Goal: Task Accomplishment & Management: Use online tool/utility

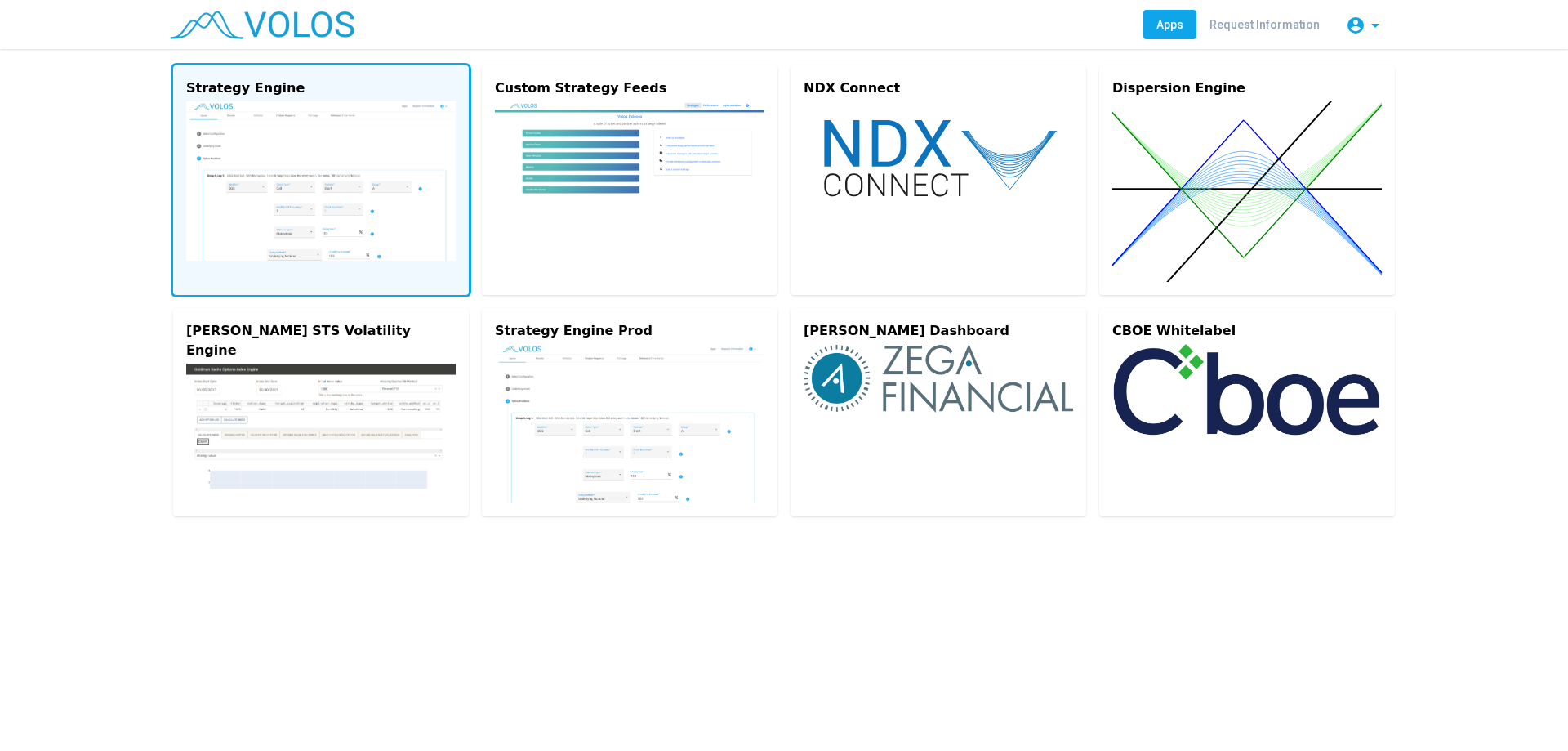
click at [325, 171] on img at bounding box center [321, 182] width 269 height 160
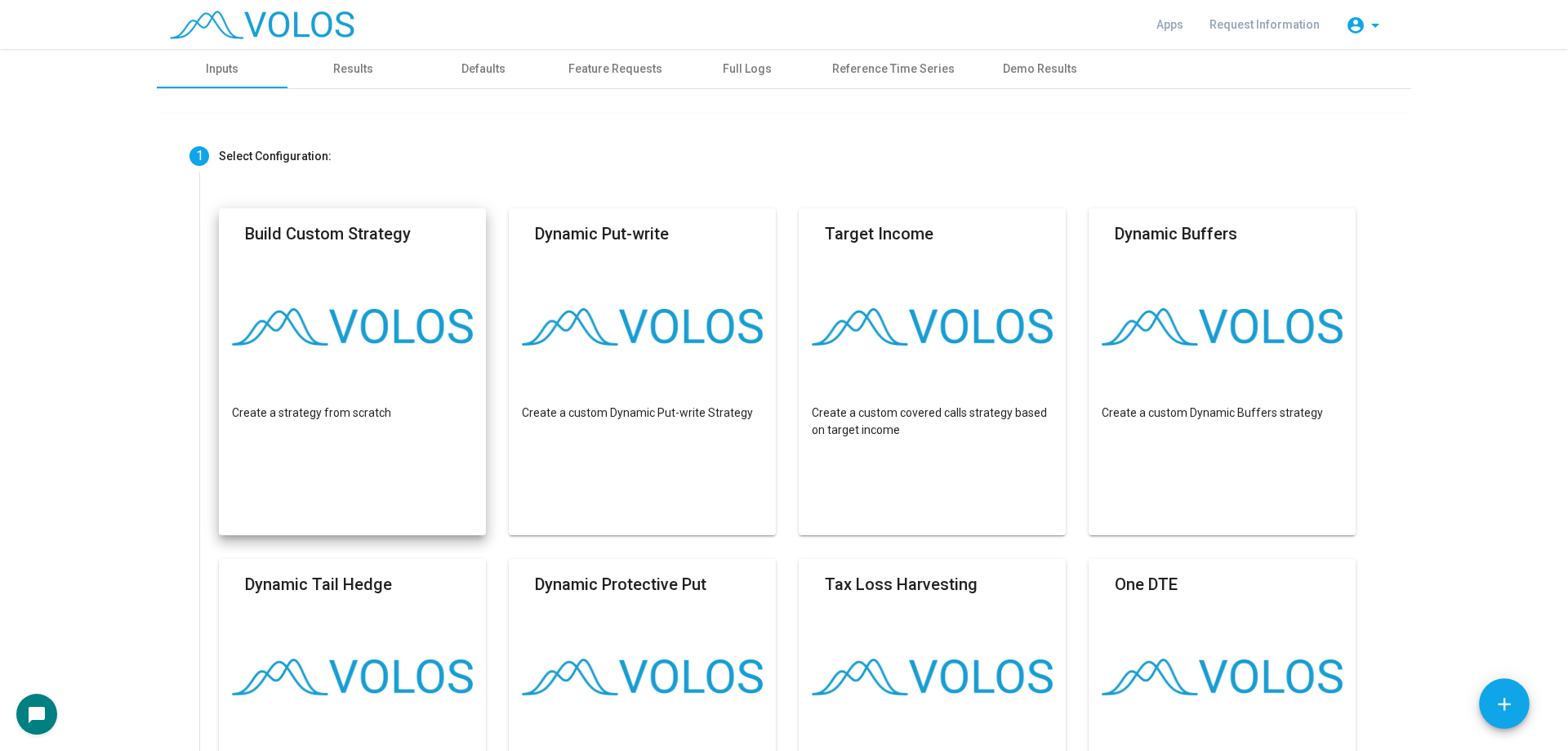
click at [309, 372] on mat-card "Build Custom Strategy Create a strategy from scratch" at bounding box center [352, 371] width 267 height 326
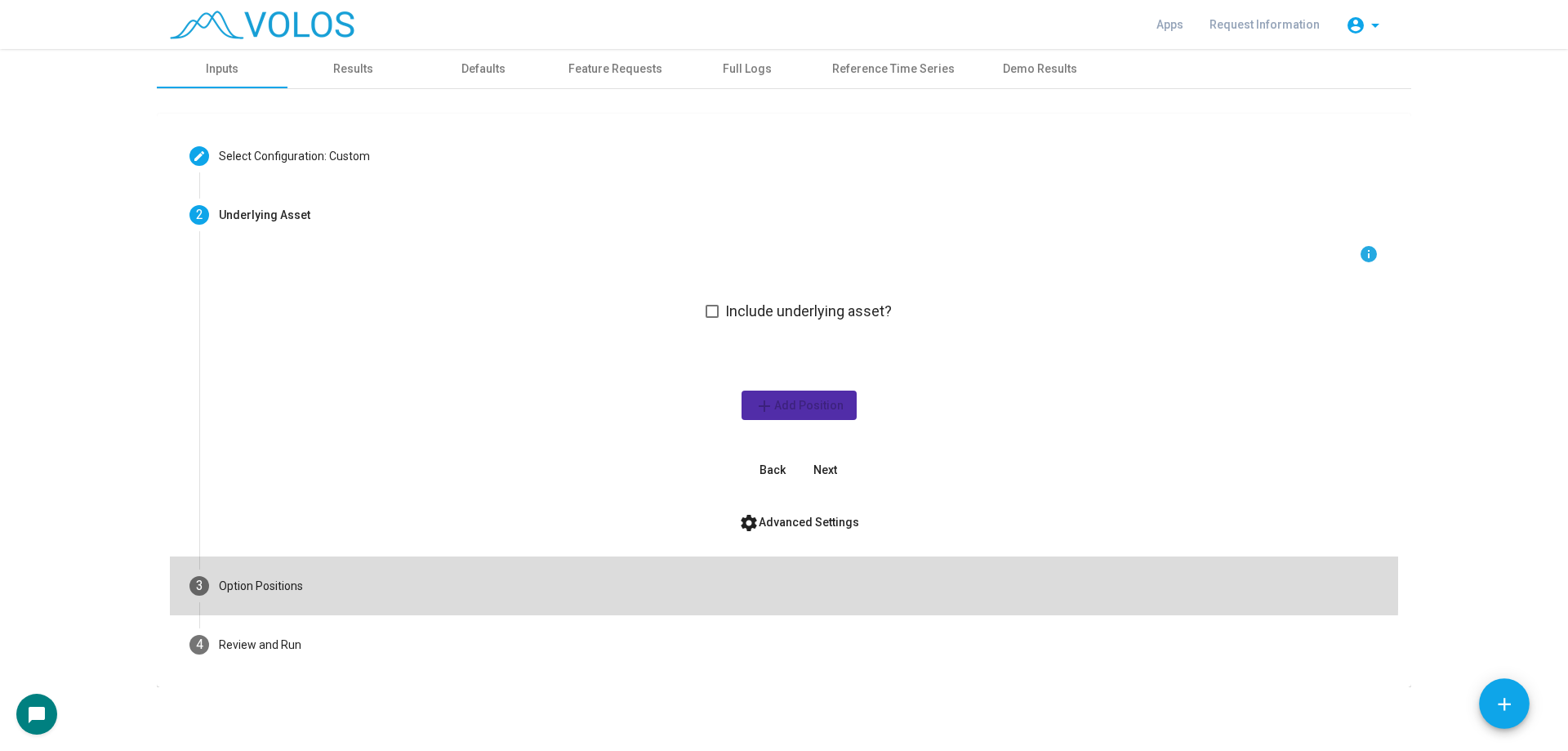
click at [389, 569] on mat-step-header "3 Option Positions" at bounding box center [784, 586] width 1228 height 59
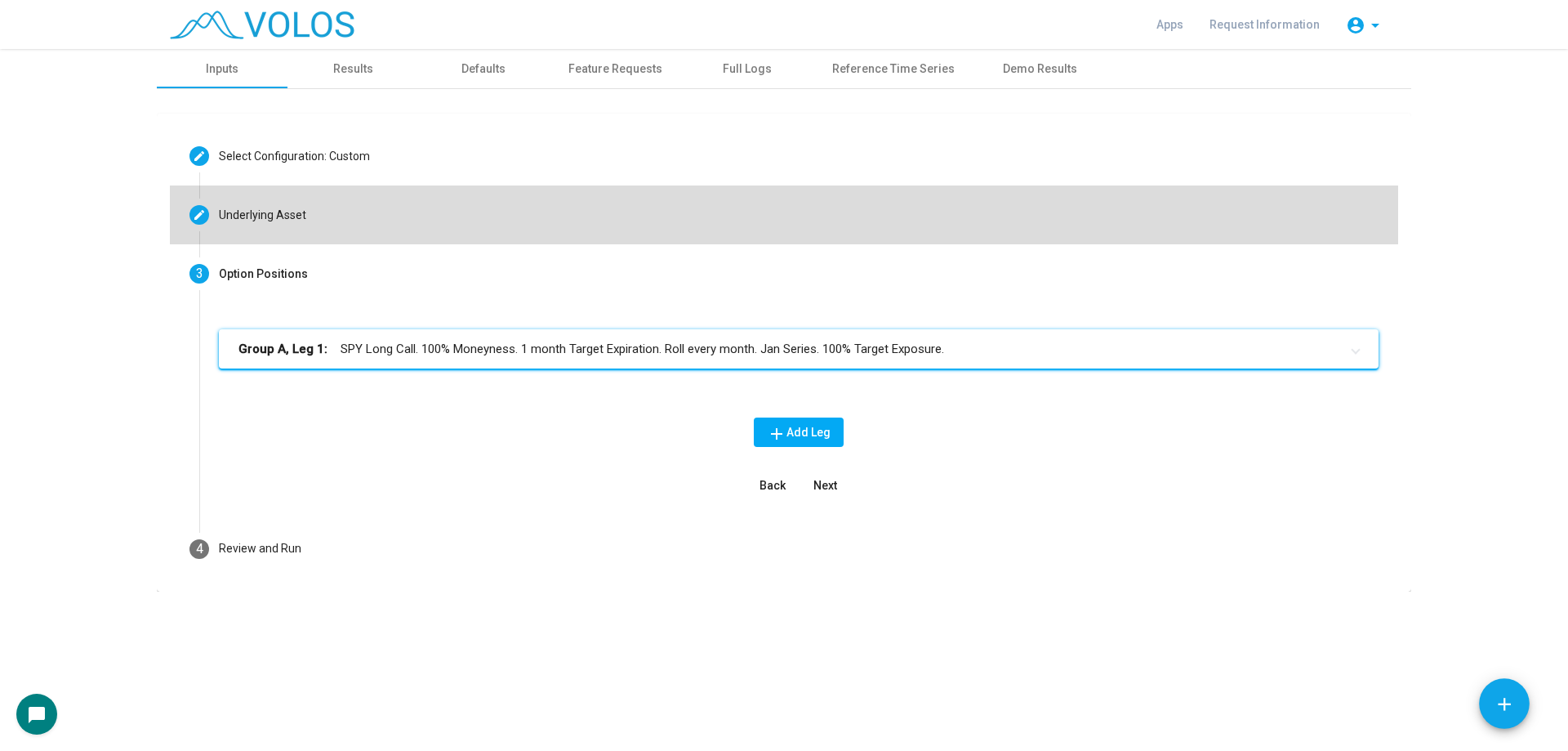
click at [413, 226] on mat-step-header "Editable create Underlying Asset" at bounding box center [784, 215] width 1228 height 59
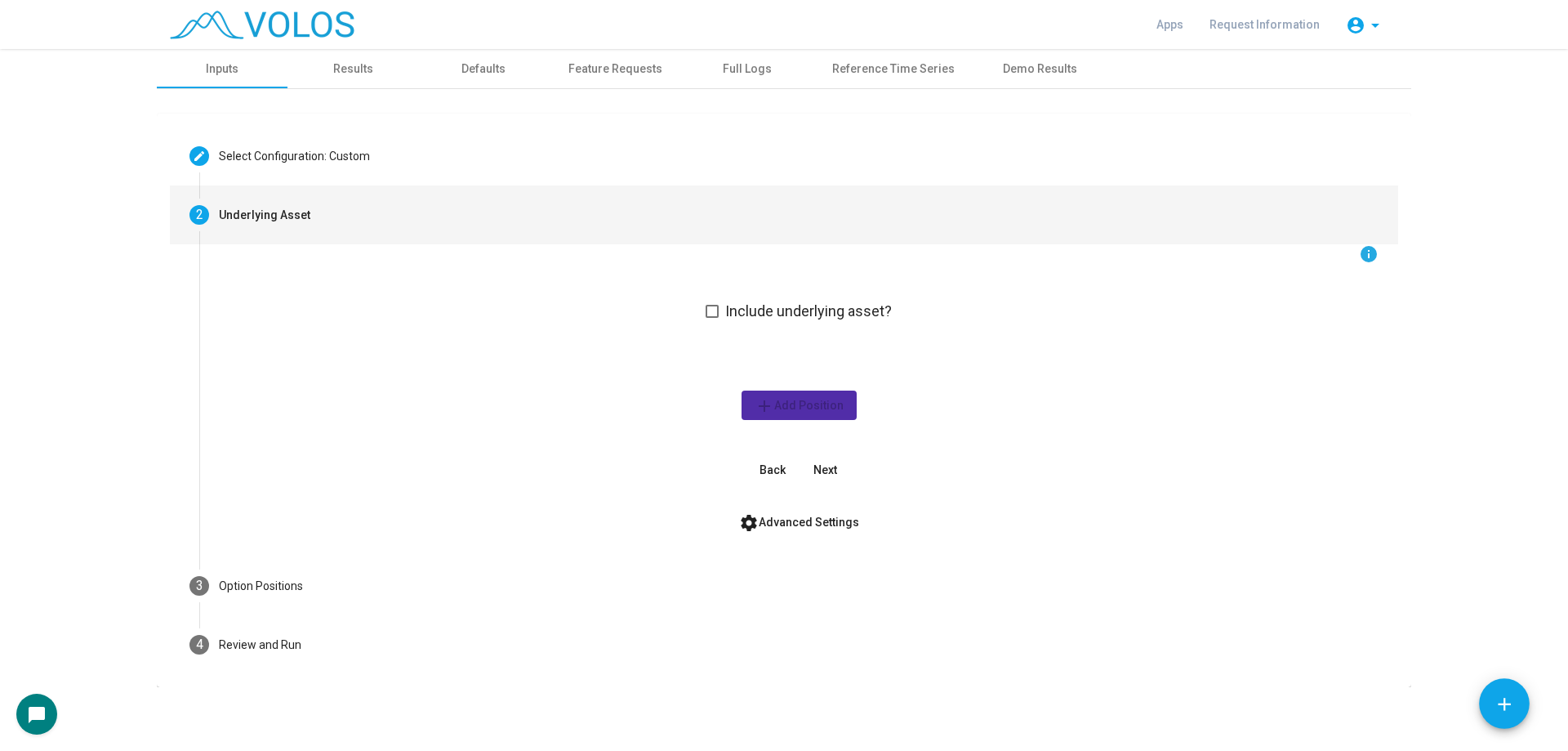
click at [742, 312] on span "Include underlying asset?" at bounding box center [808, 311] width 167 height 19
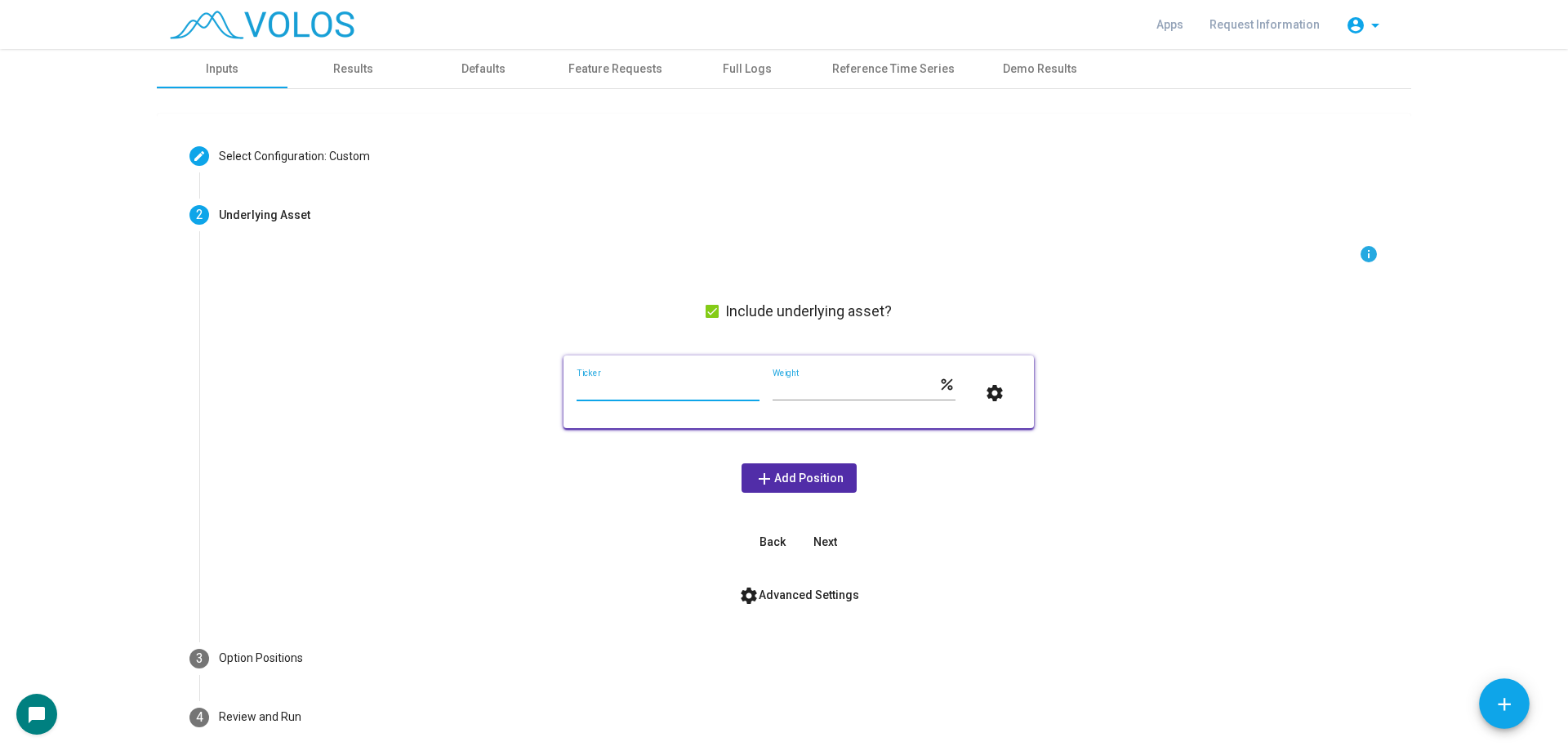
click at [670, 394] on input "Ticker" at bounding box center [668, 390] width 183 height 13
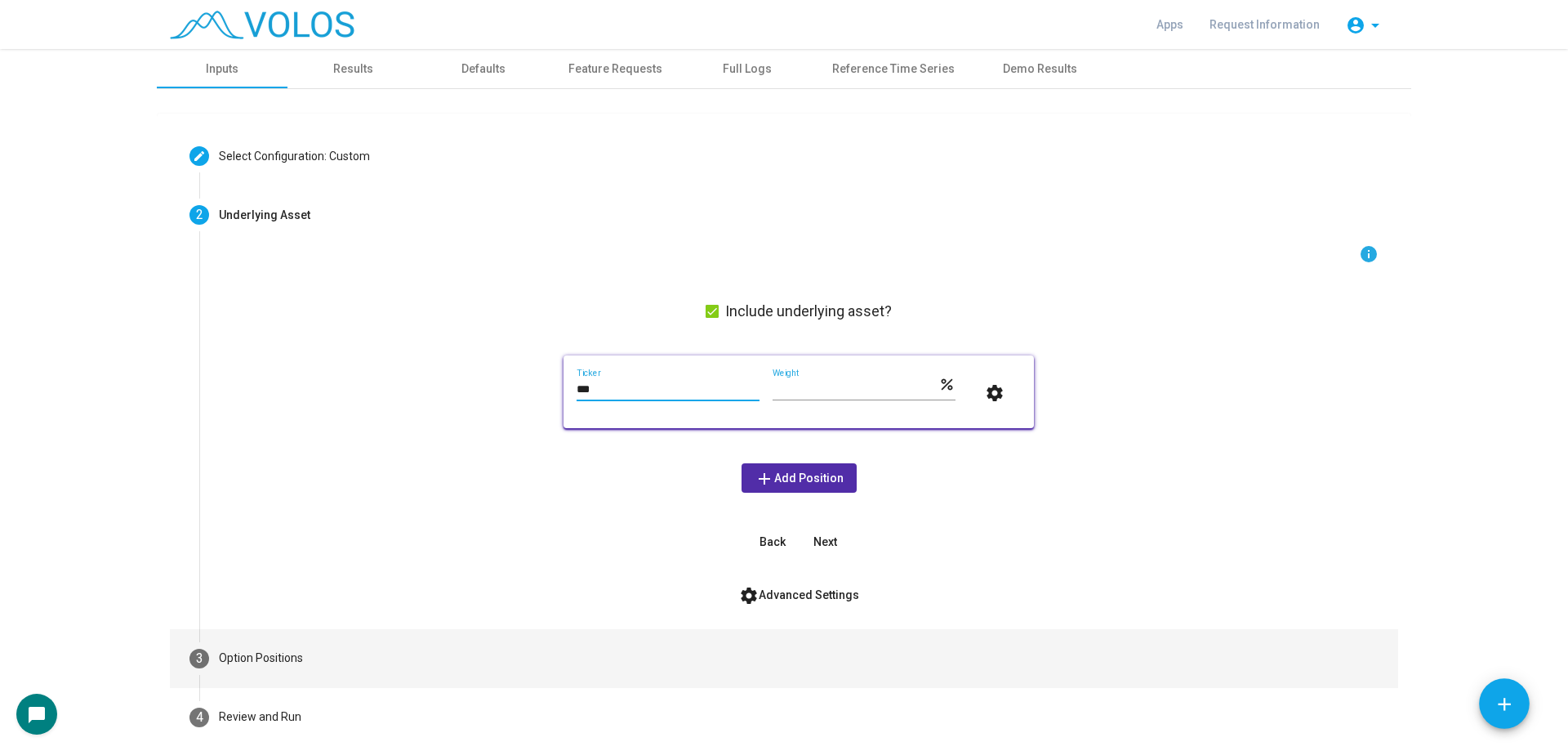
type input "***"
click at [439, 648] on mat-step-header "3 Option Positions" at bounding box center [784, 658] width 1228 height 59
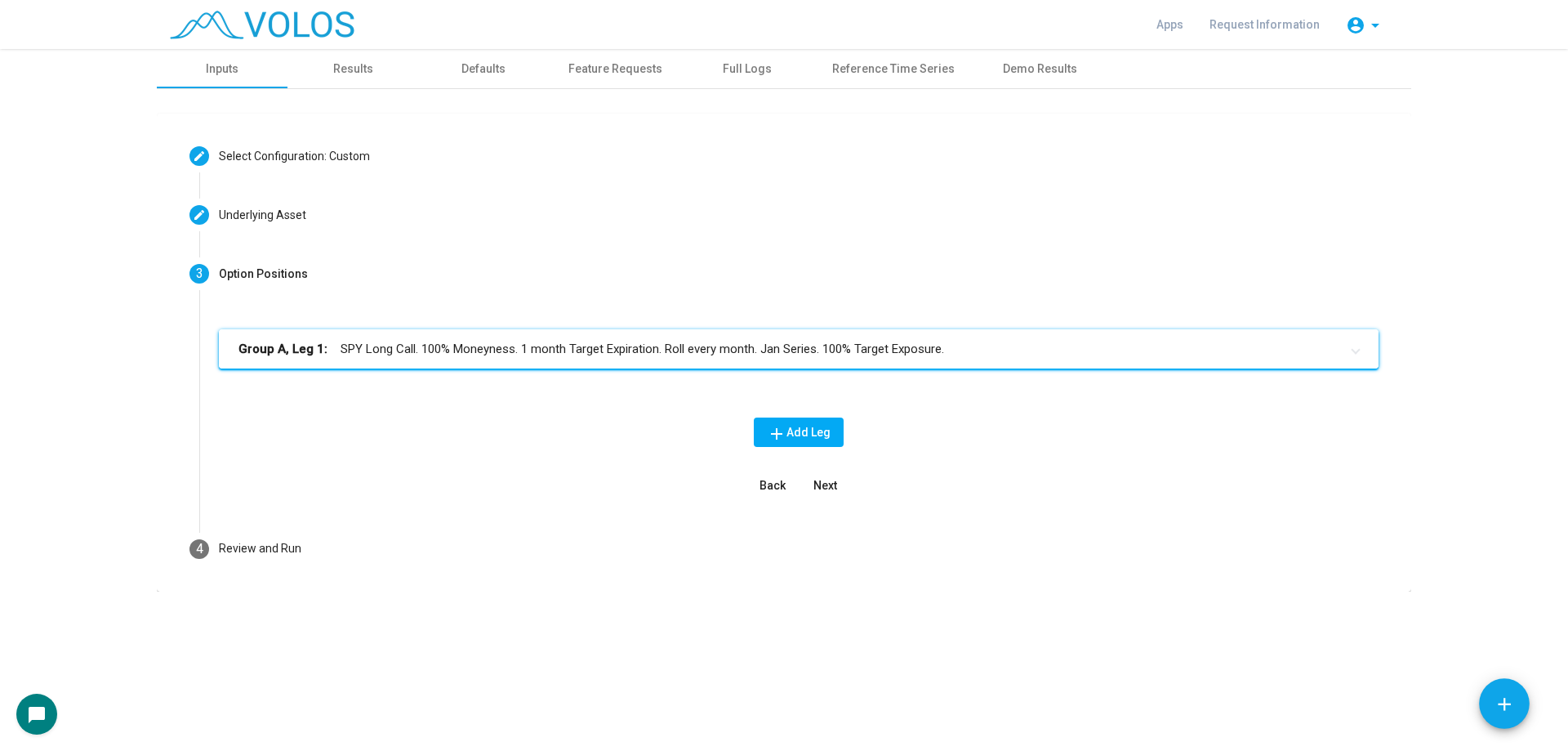
click at [634, 364] on mat-expansion-panel-header "Group A, Leg 1: SPY Long Call. 100% Moneyness. 1 month Target Expiration. Roll …" at bounding box center [799, 348] width 1160 height 39
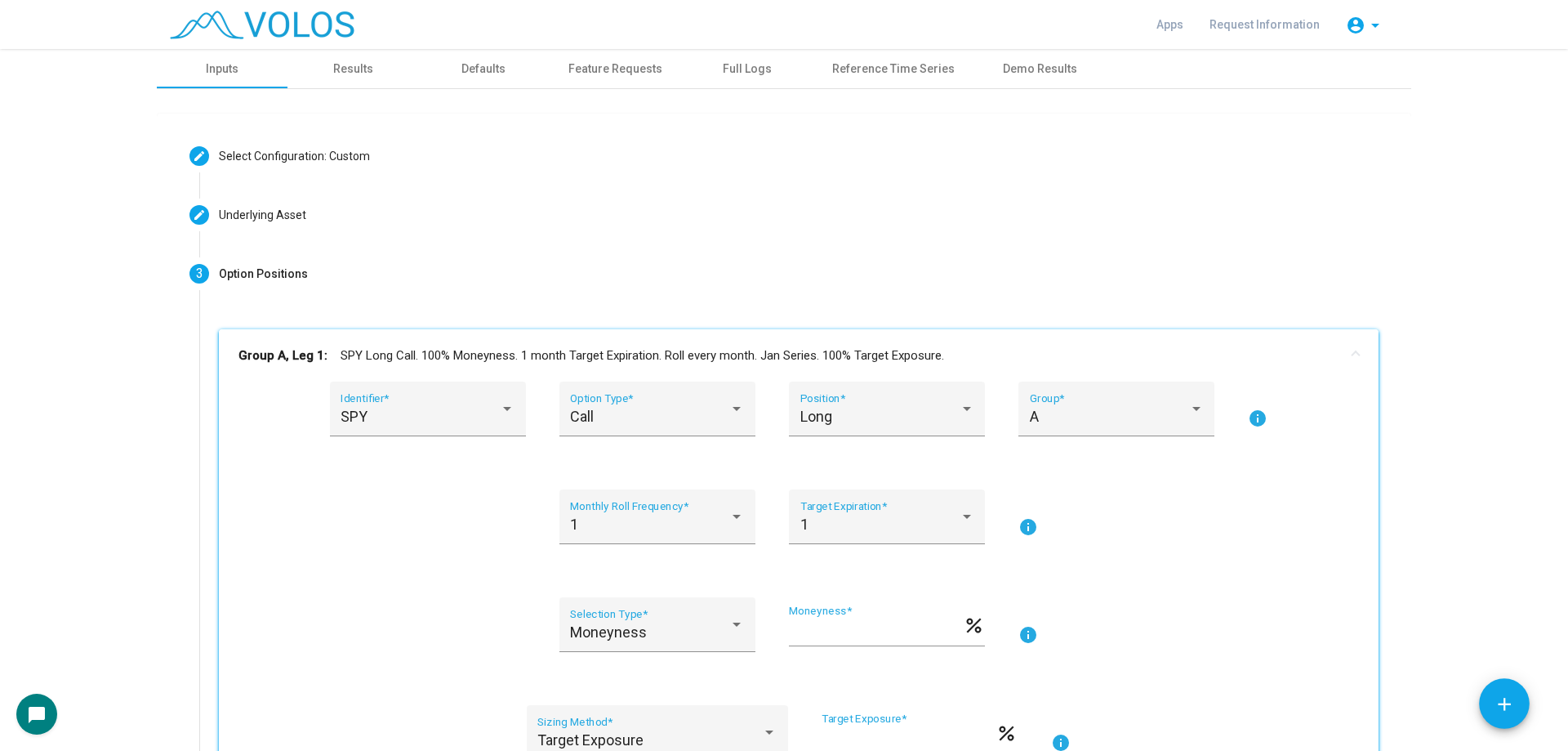
click at [605, 363] on mat-panel-title "Group A, Leg 1: SPY Long Call. 100% Moneyness. 1 month Target Expiration. Roll …" at bounding box center [788, 356] width 1101 height 18
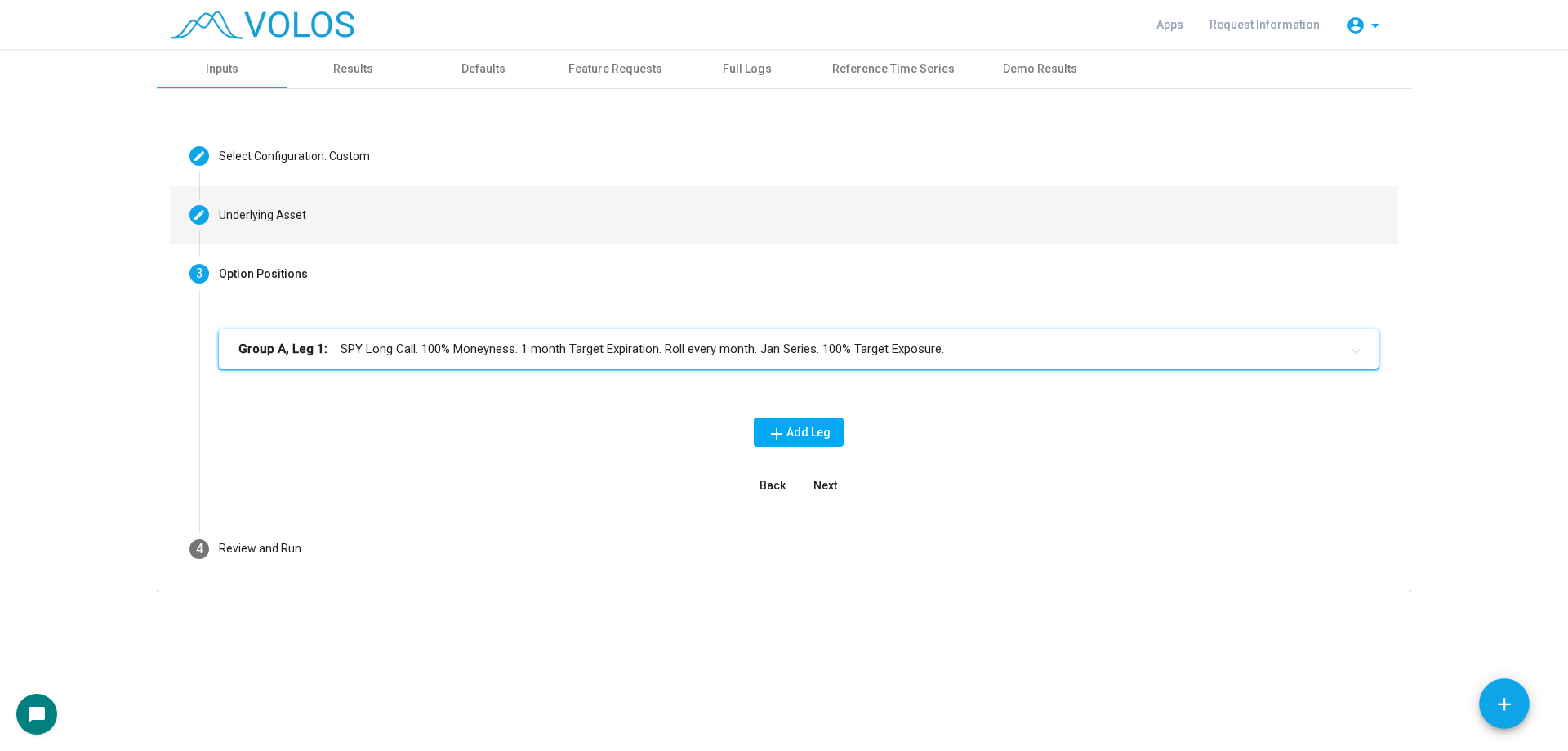
click at [427, 226] on mat-step-header "Editable create Underlying Asset" at bounding box center [784, 215] width 1228 height 59
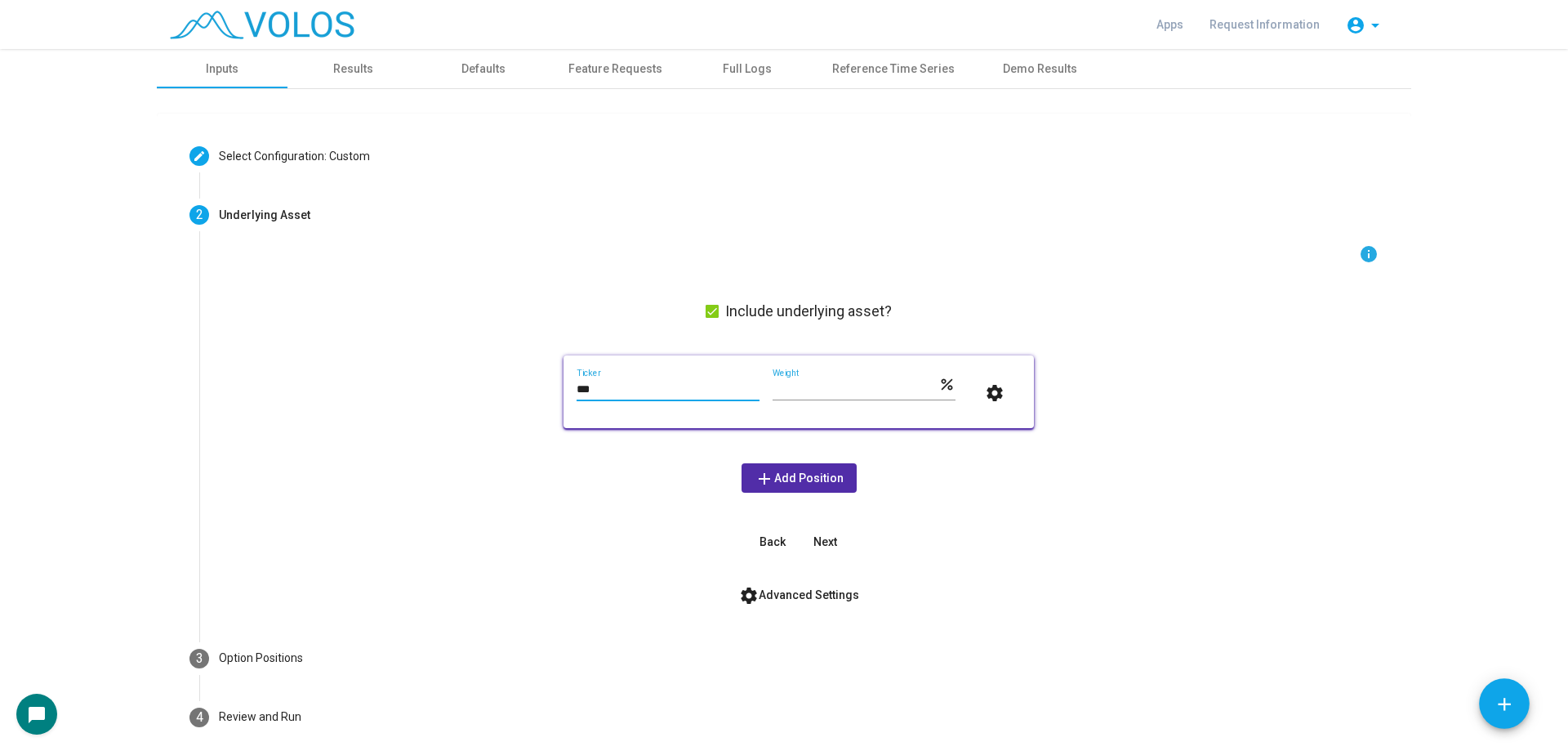
drag, startPoint x: 665, startPoint y: 387, endPoint x: 527, endPoint y: 387, distance: 138.0
click at [527, 387] on div "info Include underlying asset? *** Ticker *** Weight percent settings add Add P…" at bounding box center [799, 400] width 1160 height 312
click at [464, 627] on div "info Include underlying asset? *** Ticker *** Weight percent settings add Add P…" at bounding box center [798, 436] width 1199 height 385
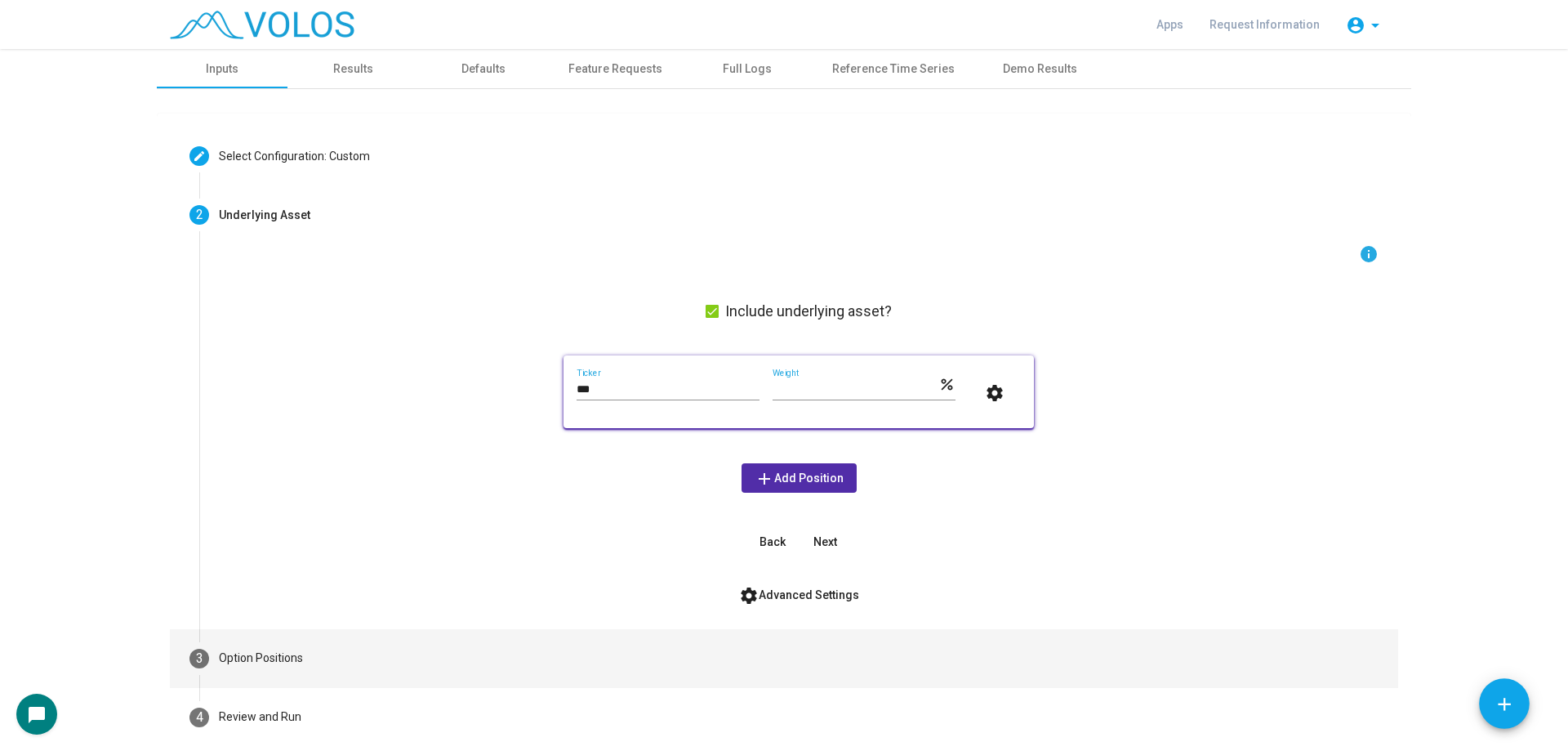
click at [488, 636] on mat-step-header "3 Option Positions" at bounding box center [784, 658] width 1228 height 59
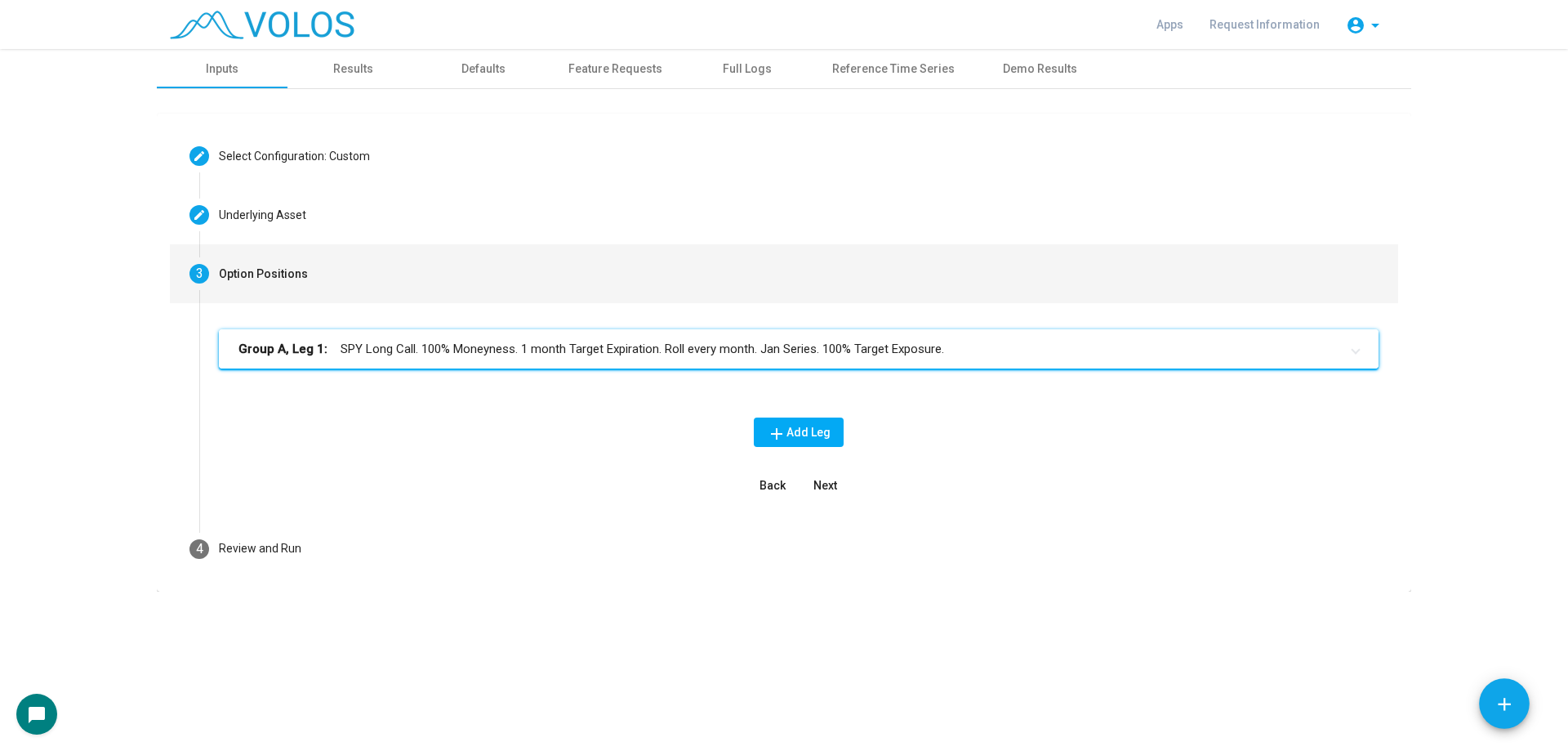
click at [646, 344] on mat-panel-title "Group A, Leg 1: SPY Long Call. 100% Moneyness. 1 month Target Expiration. Roll …" at bounding box center [788, 349] width 1101 height 18
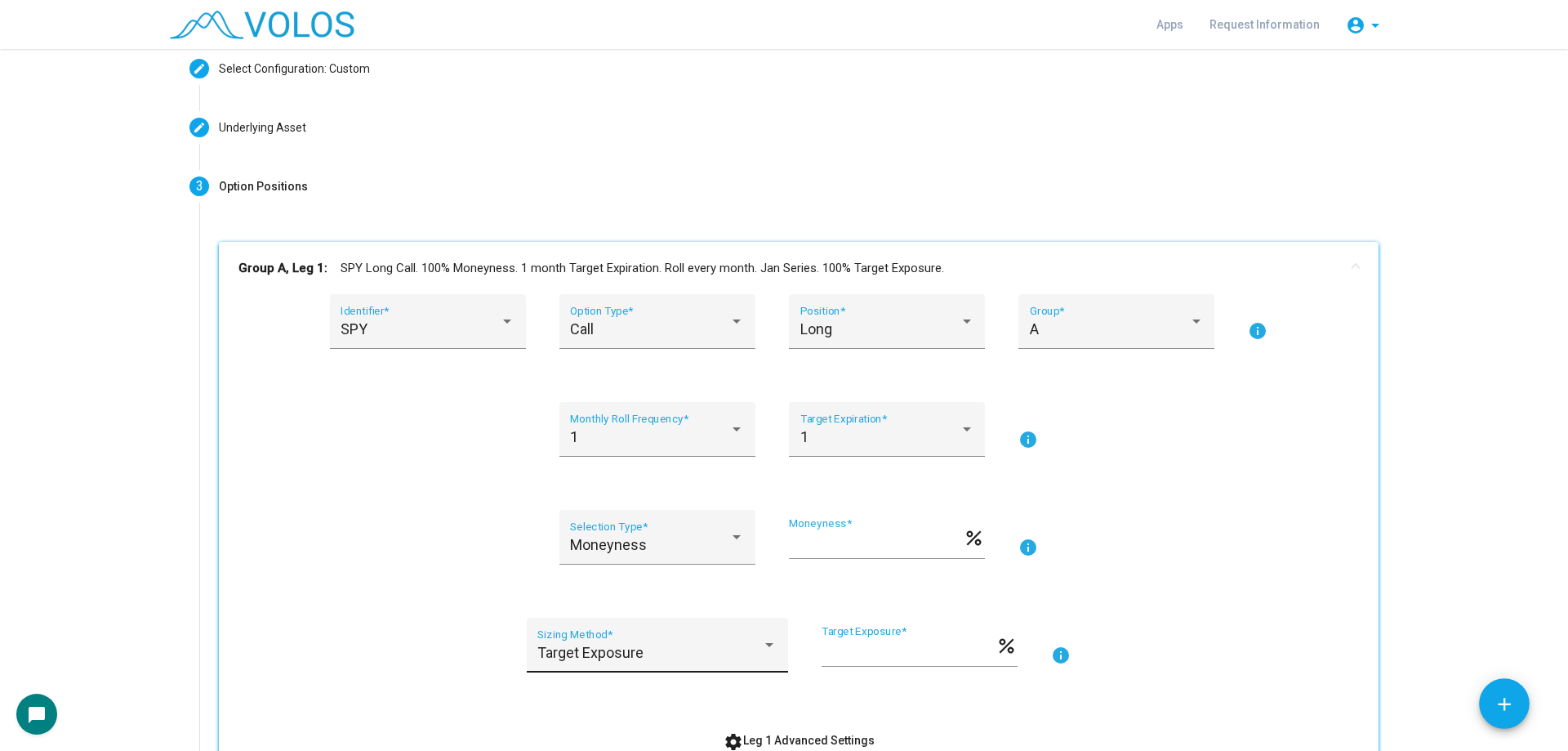
scroll to position [245, 0]
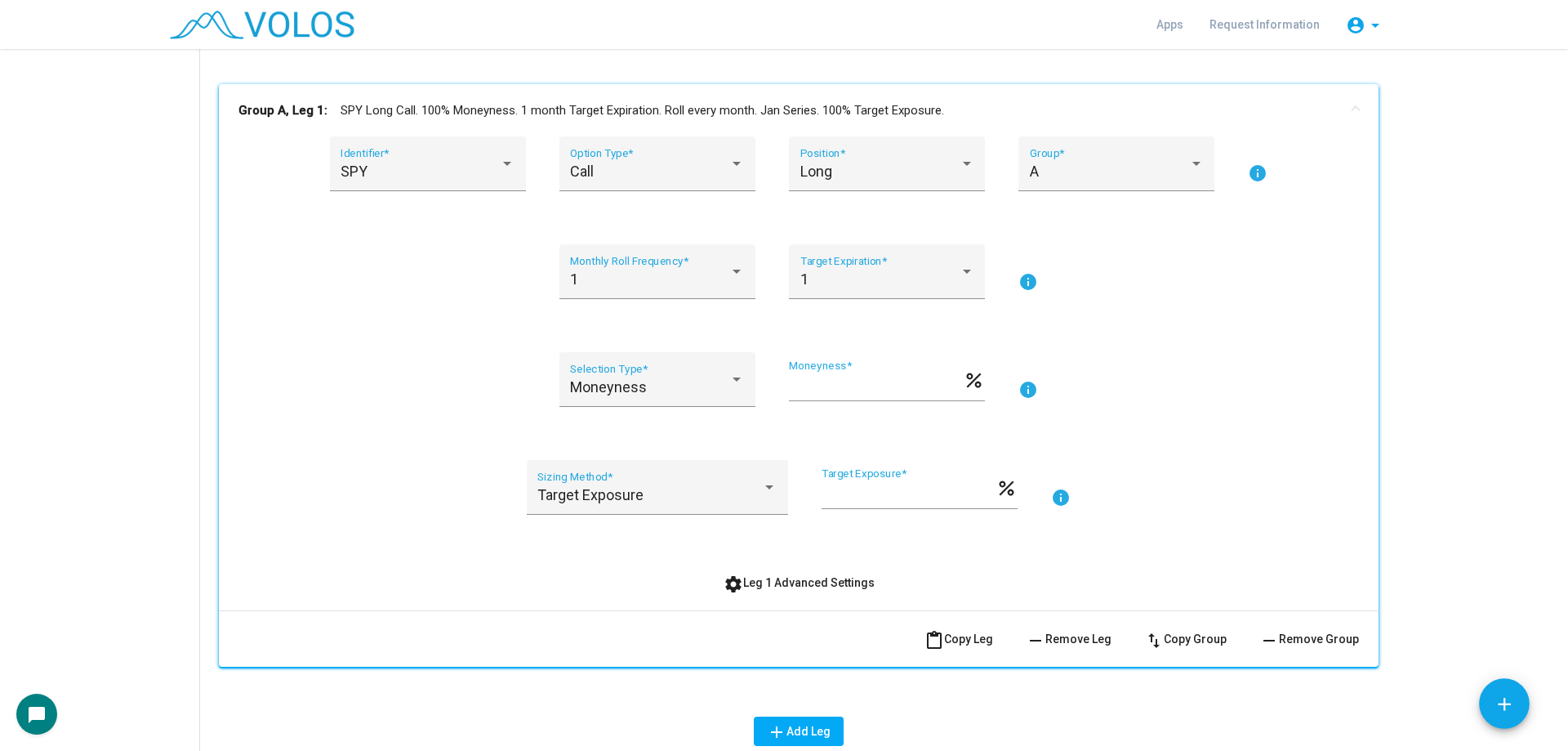
drag, startPoint x: 900, startPoint y: 484, endPoint x: 814, endPoint y: 486, distance: 86.0
click at [814, 486] on div "Target Exposure Sizing Method * *** Target Exposure * percent info" at bounding box center [798, 497] width 1121 height 74
drag, startPoint x: 862, startPoint y: 495, endPoint x: 795, endPoint y: 497, distance: 67.0
click at [795, 497] on div "Target Exposure Sizing Method * *** Target Exposure * percent info" at bounding box center [798, 497] width 1121 height 74
click at [383, 521] on div "Target Exposure Sizing Method * *** Target Exposure * percent info" at bounding box center [798, 497] width 1121 height 74
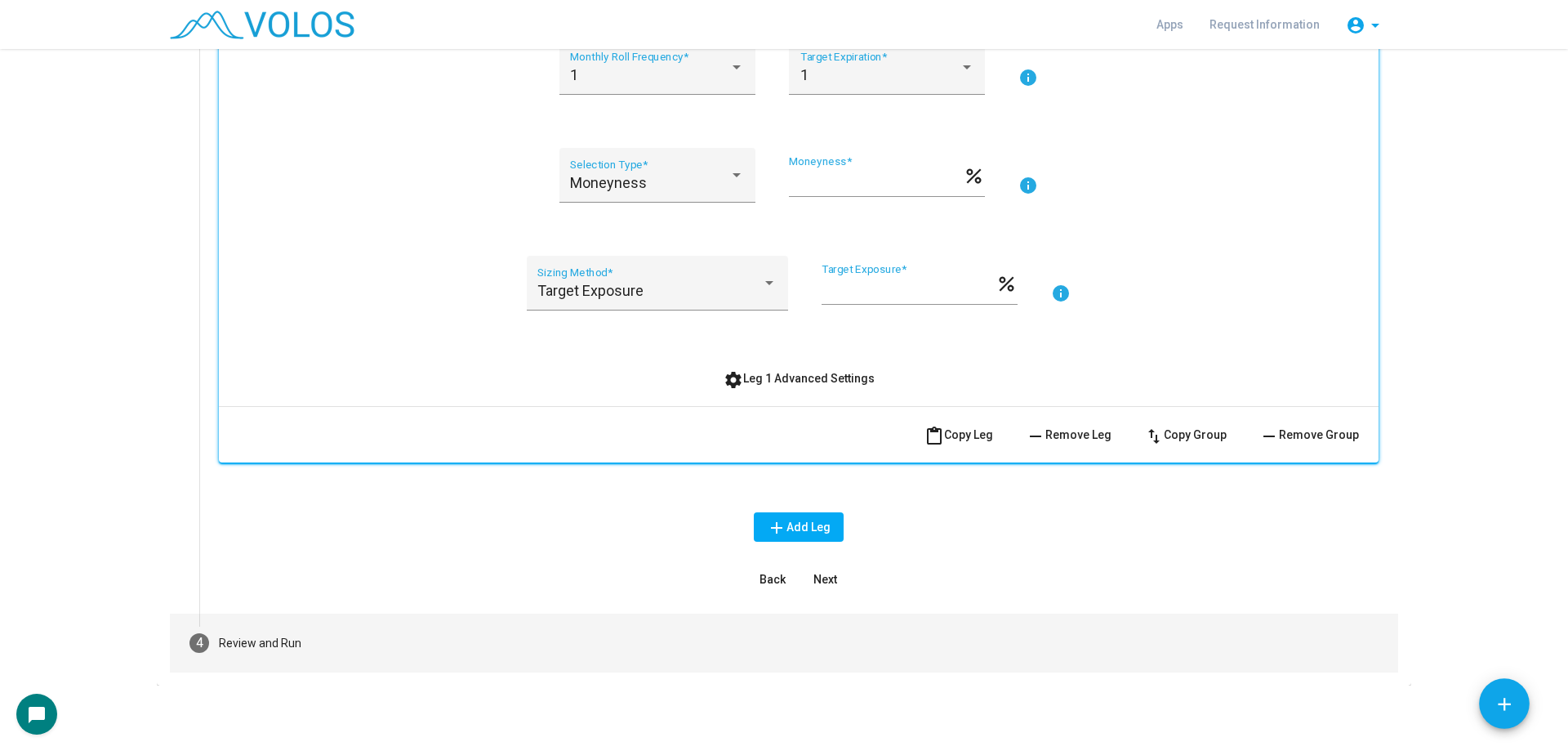
click at [433, 646] on mat-step-header "4 Review and Run" at bounding box center [784, 643] width 1228 height 59
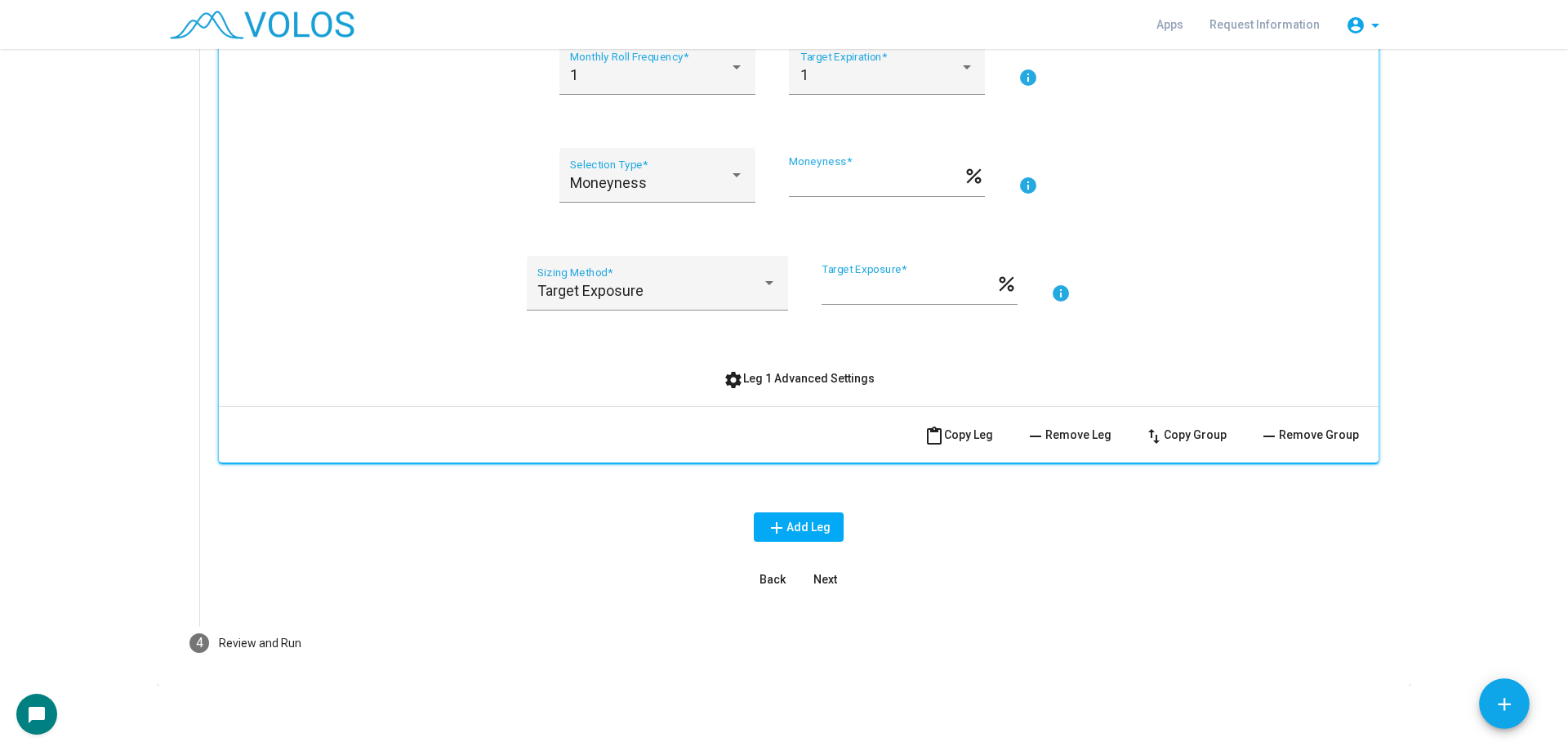
scroll to position [78, 0]
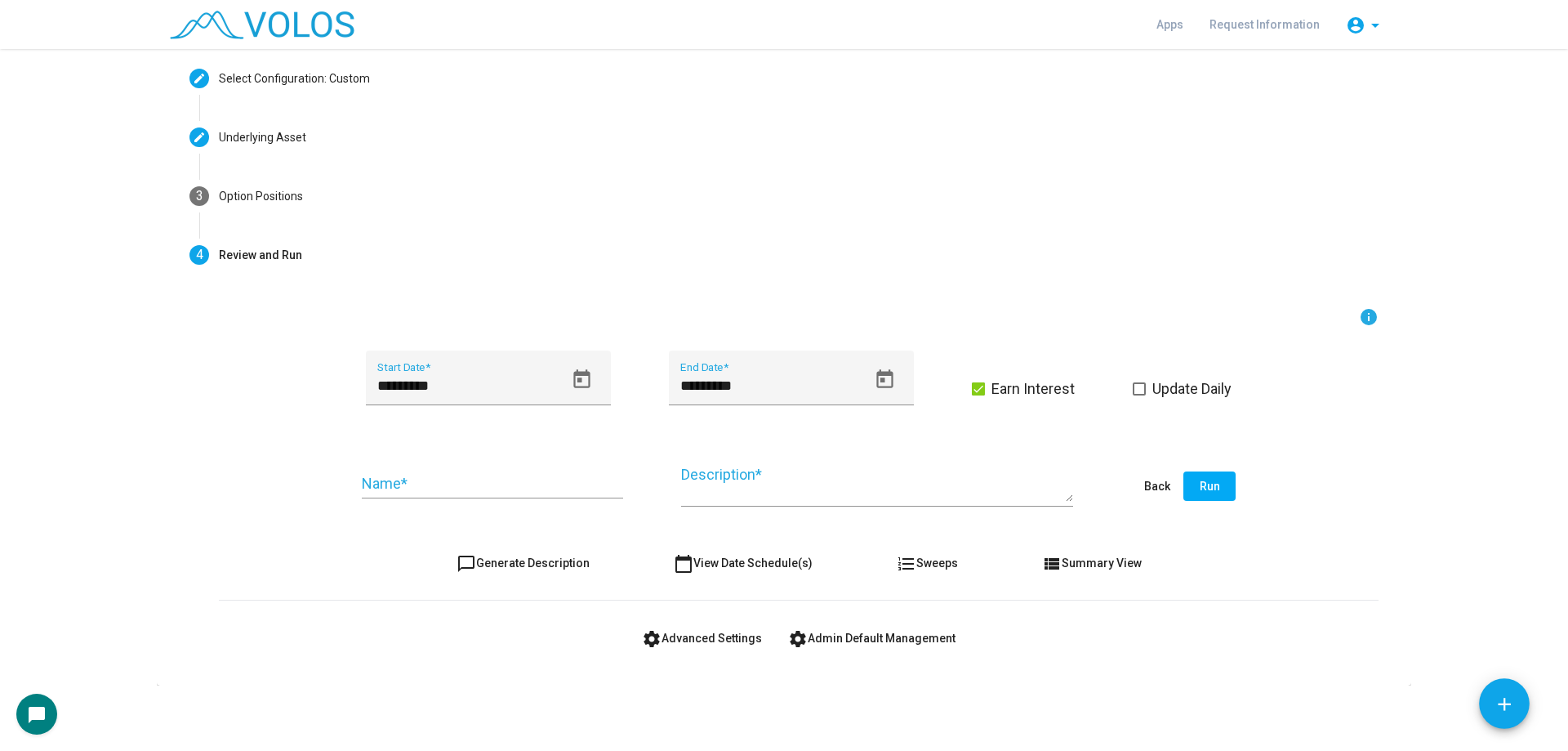
click at [466, 500] on div "Name *" at bounding box center [492, 487] width 261 height 61
click at [422, 494] on div "Name *" at bounding box center [492, 477] width 261 height 41
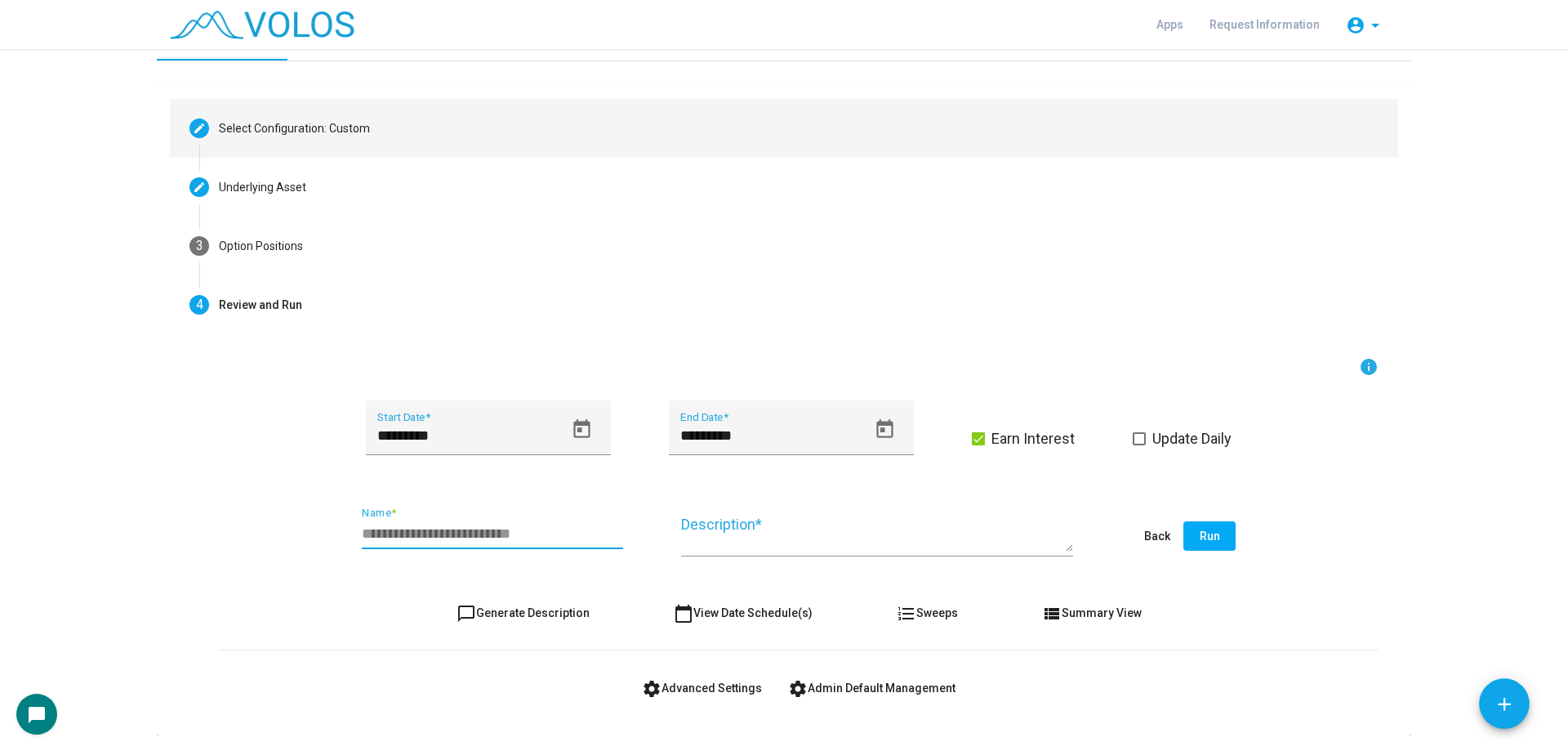
scroll to position [0, 0]
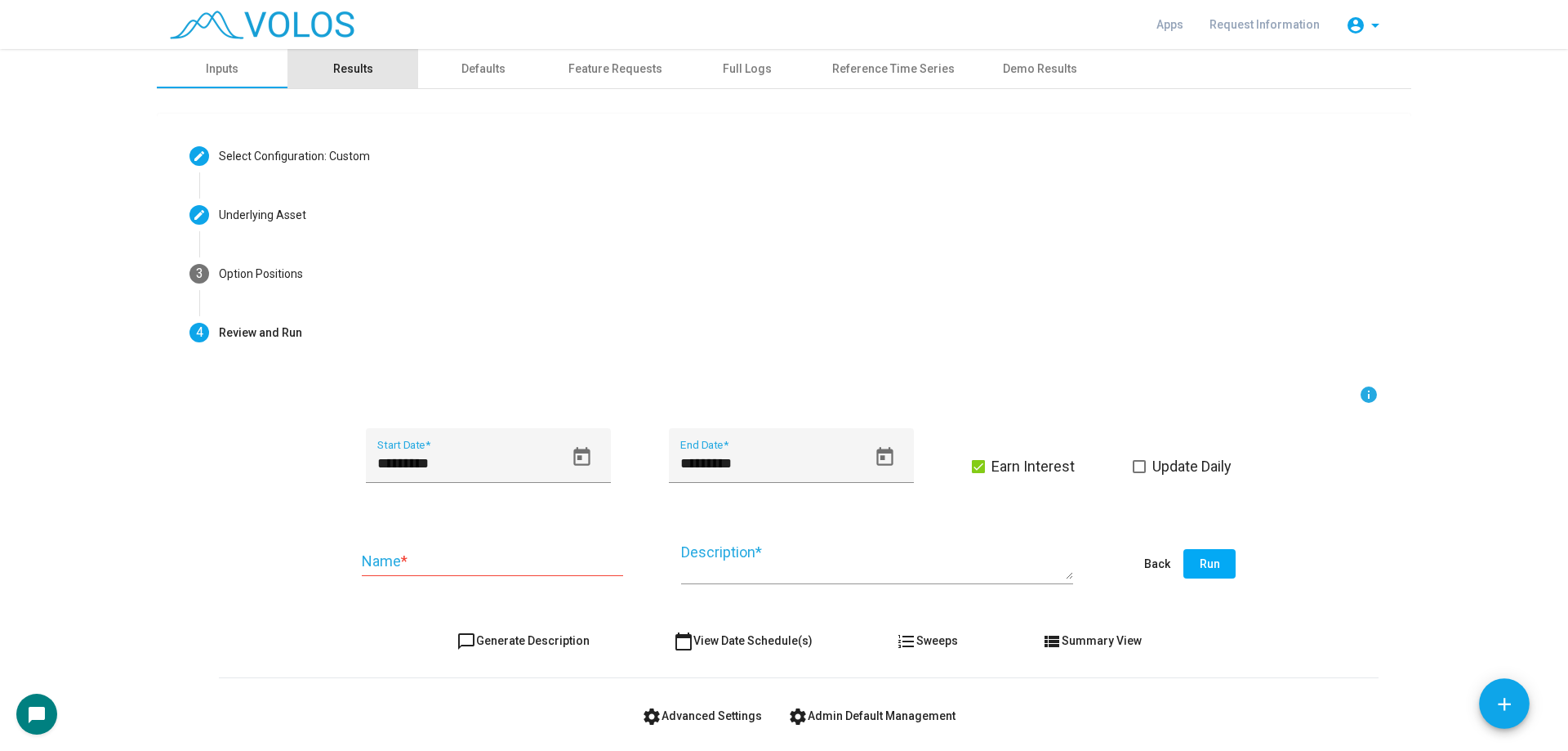
click at [354, 63] on div "Results" at bounding box center [354, 69] width 40 height 17
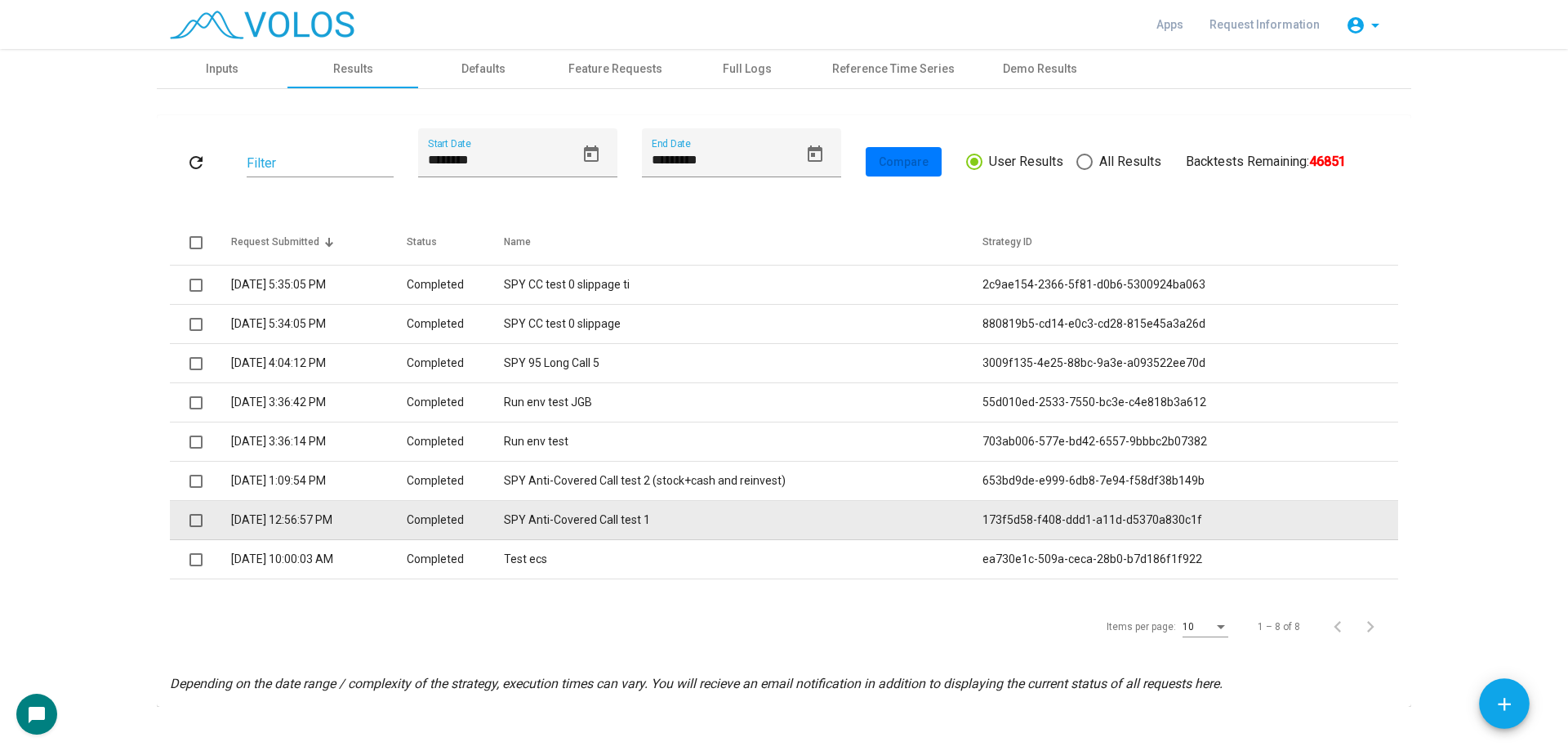
click at [695, 530] on td "SPY Anti-Covered Call test 1" at bounding box center [743, 520] width 479 height 39
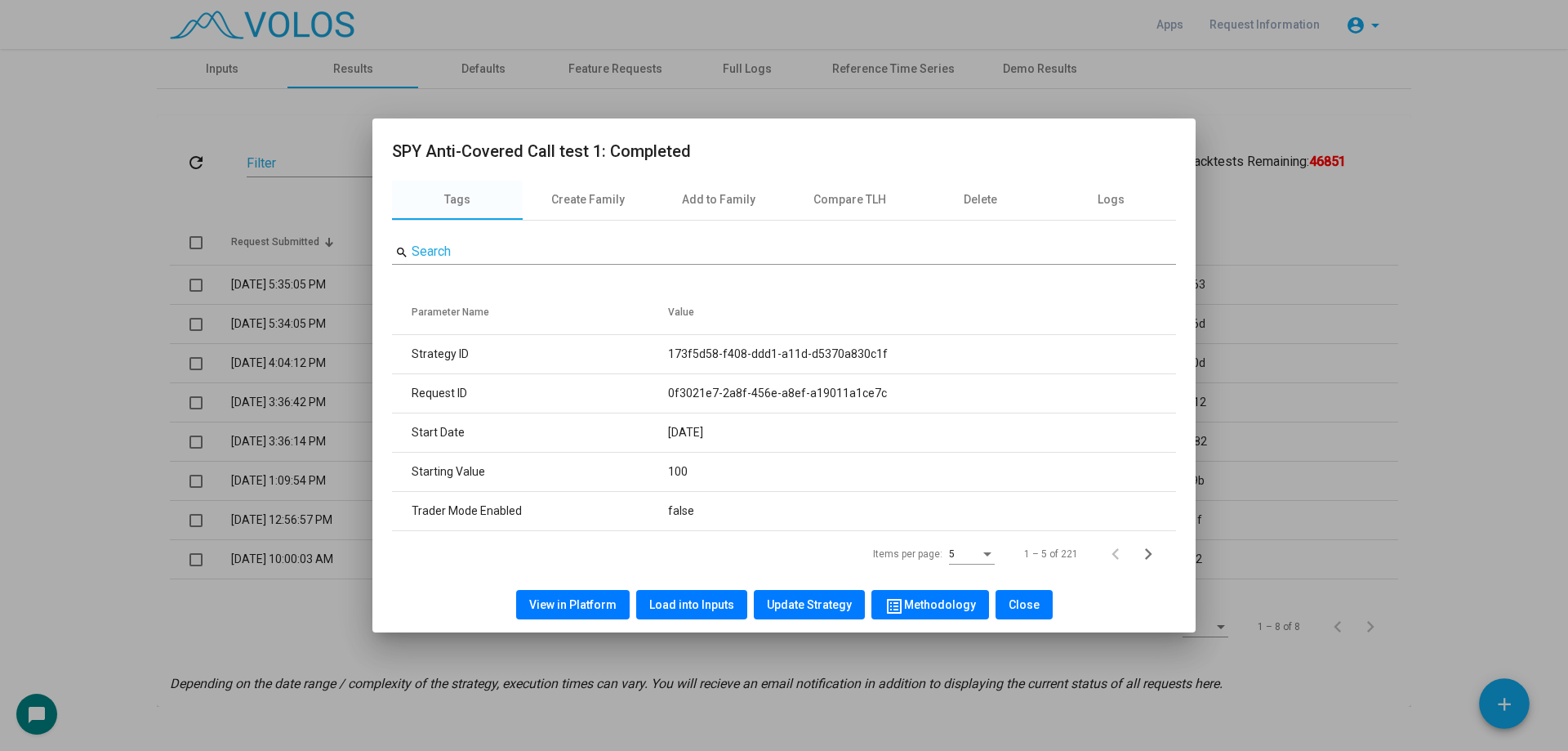
click at [582, 609] on span "View in Platform" at bounding box center [573, 604] width 87 height 13
click at [709, 597] on button "Load into Inputs" at bounding box center [691, 604] width 111 height 29
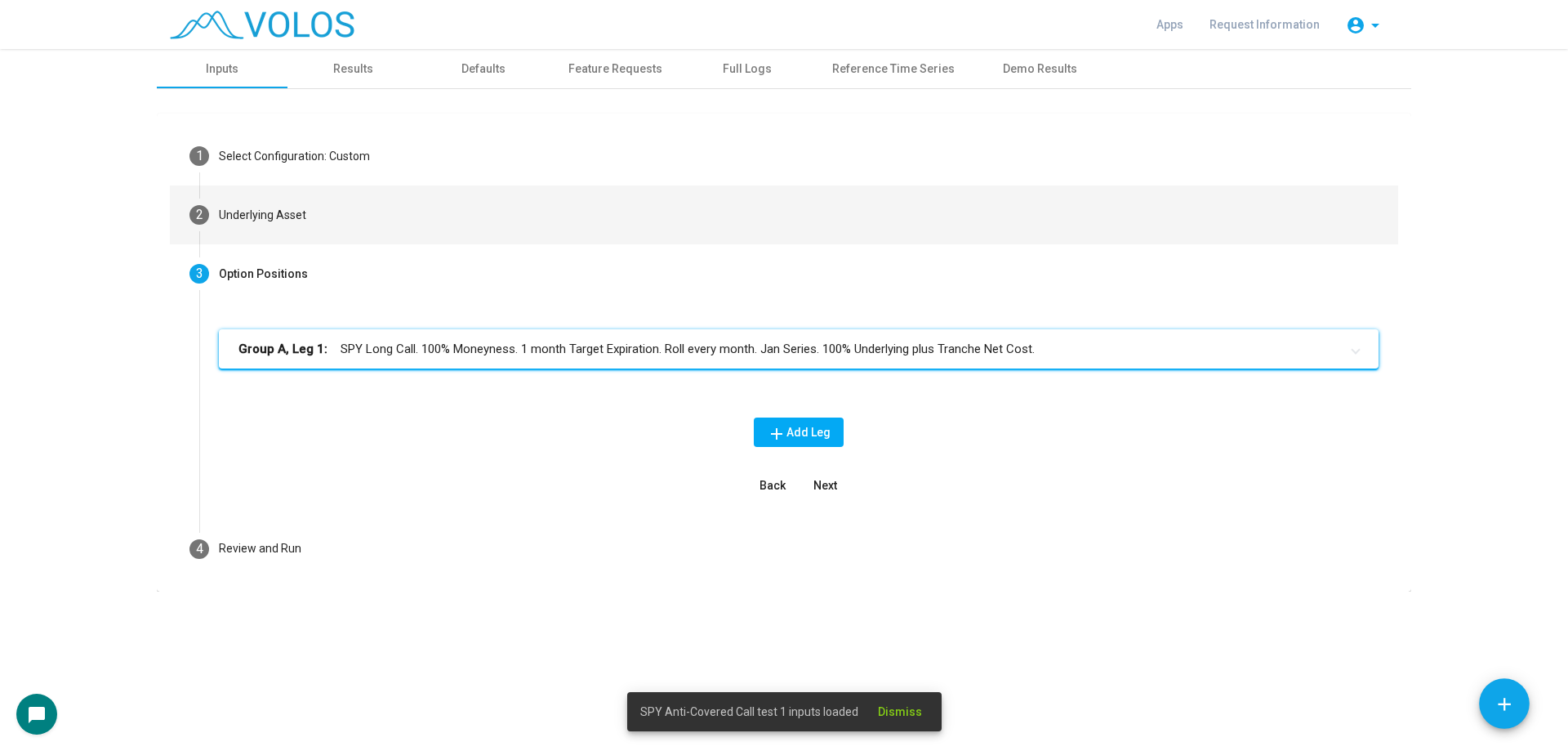
click at [394, 222] on mat-step-header "2 Underlying Asset" at bounding box center [784, 215] width 1228 height 59
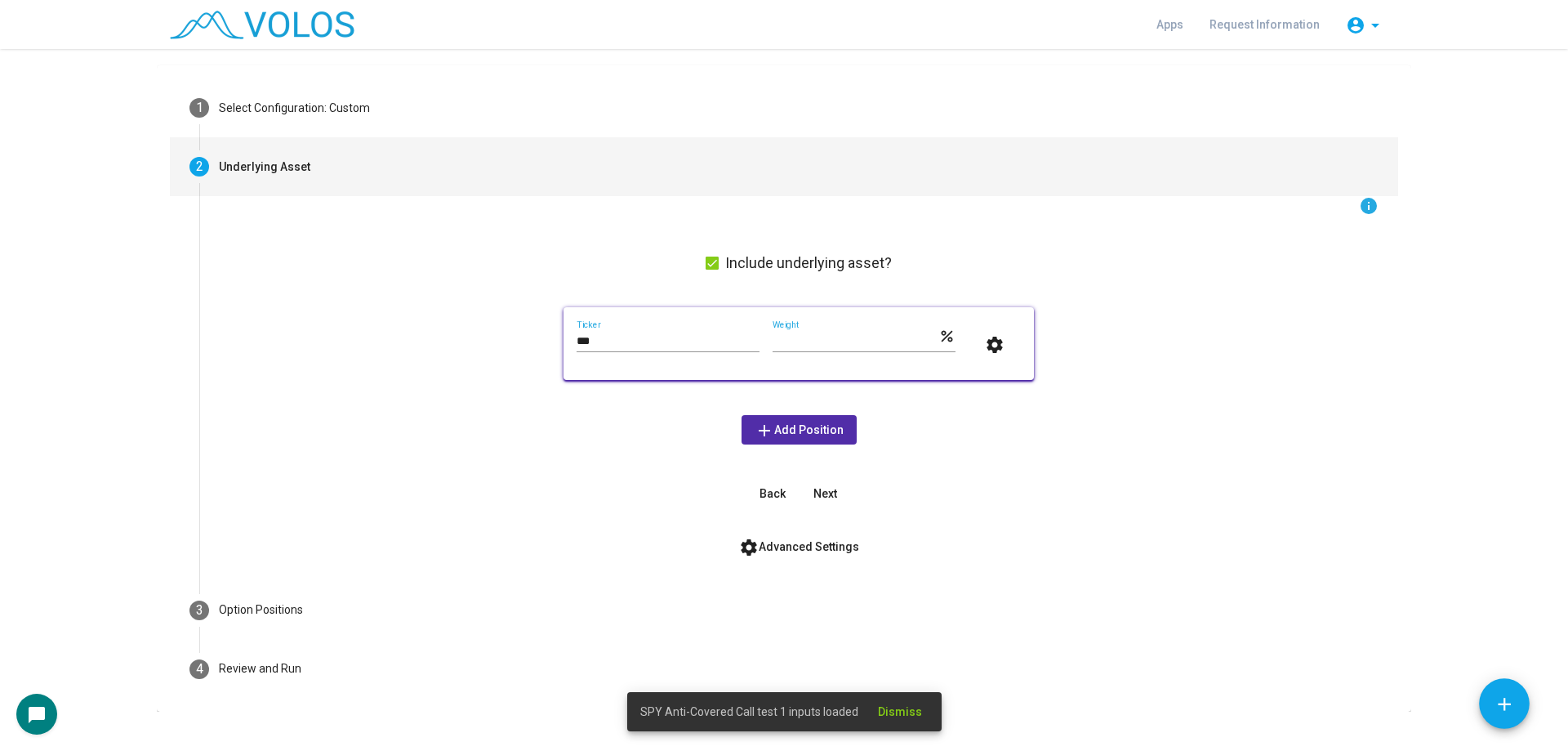
scroll to position [73, 0]
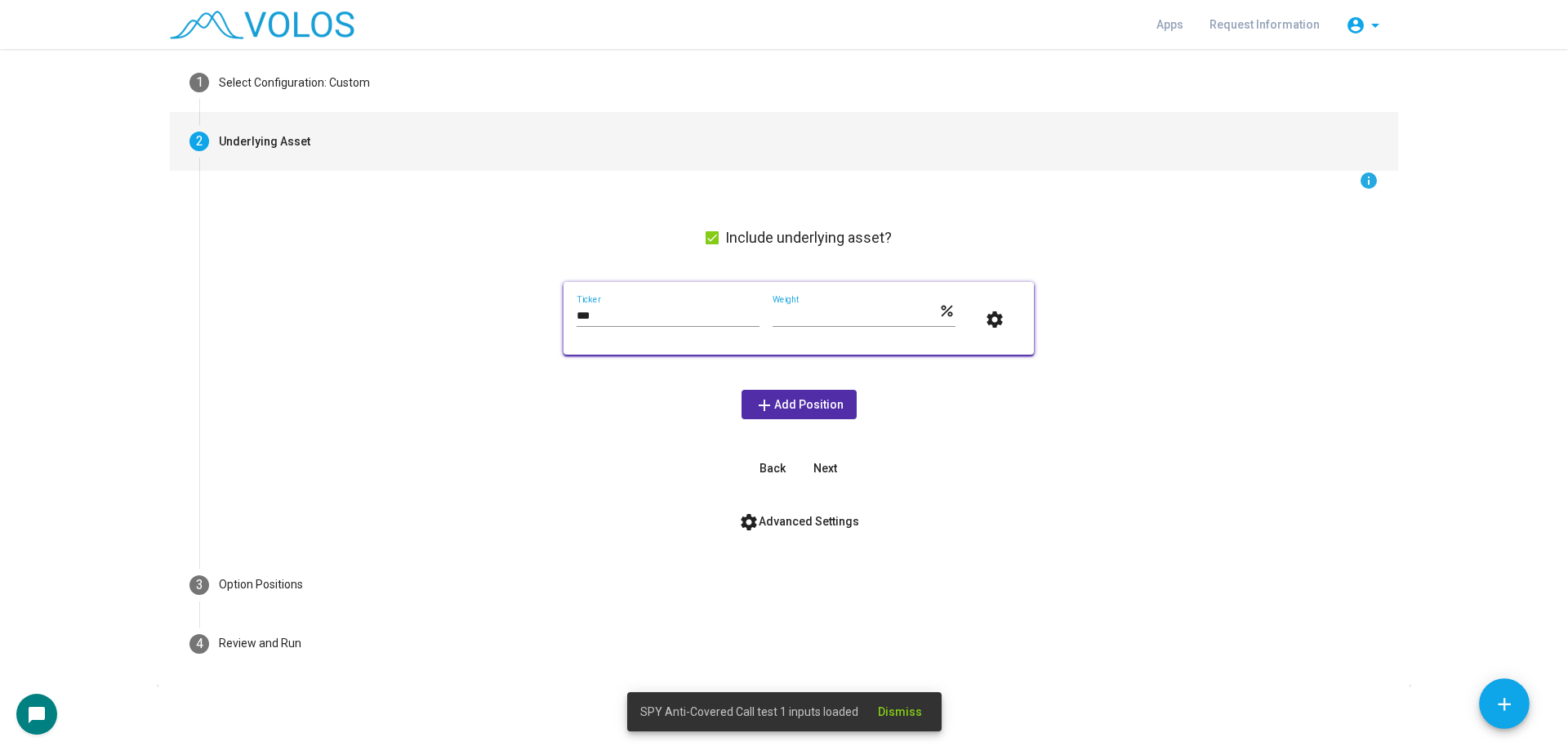
click at [762, 503] on form "info Include underlying asset? *** Ticker *** Weight percent settings add Add P…" at bounding box center [799, 353] width 1160 height 365
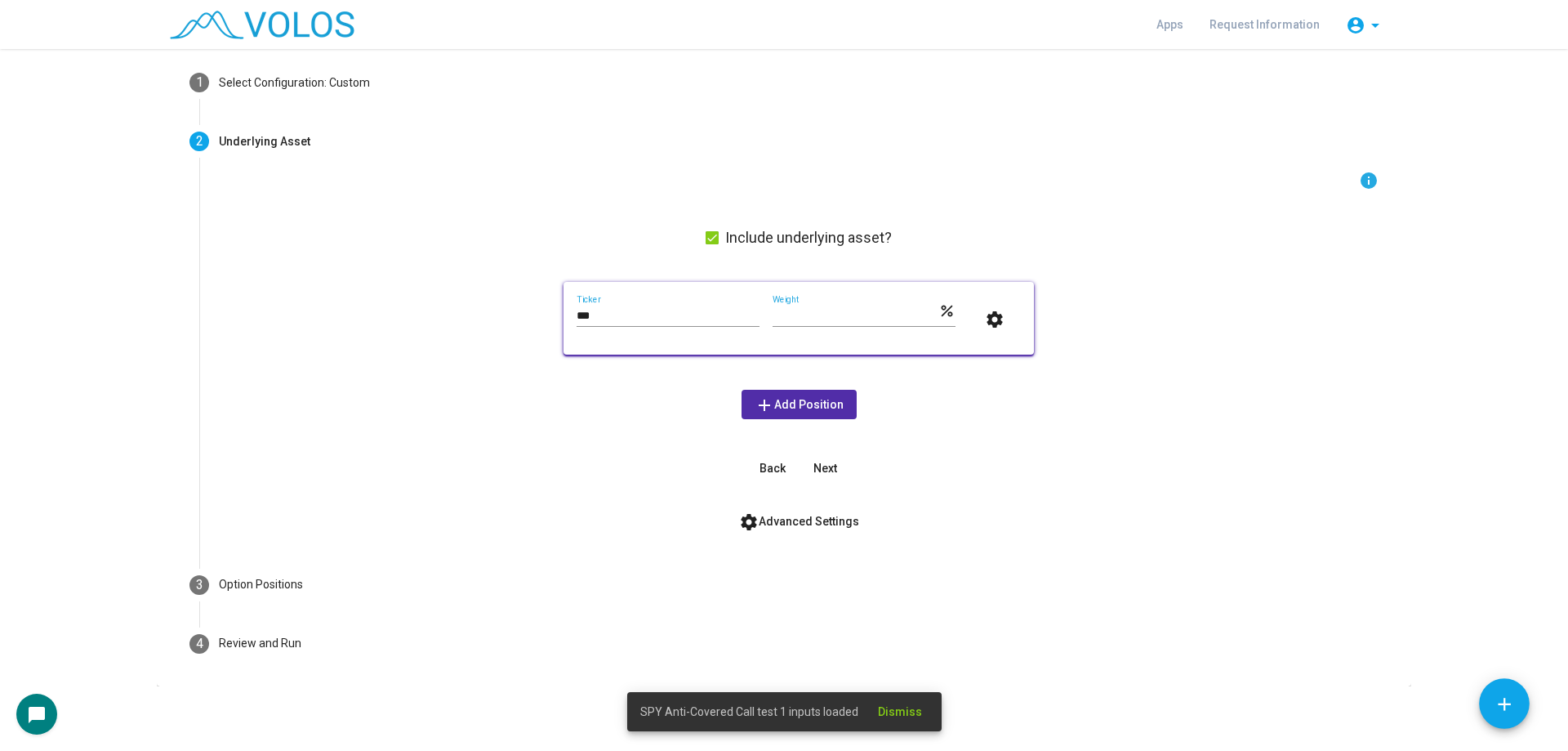
click at [747, 522] on mat-icon "settings" at bounding box center [749, 522] width 19 height 19
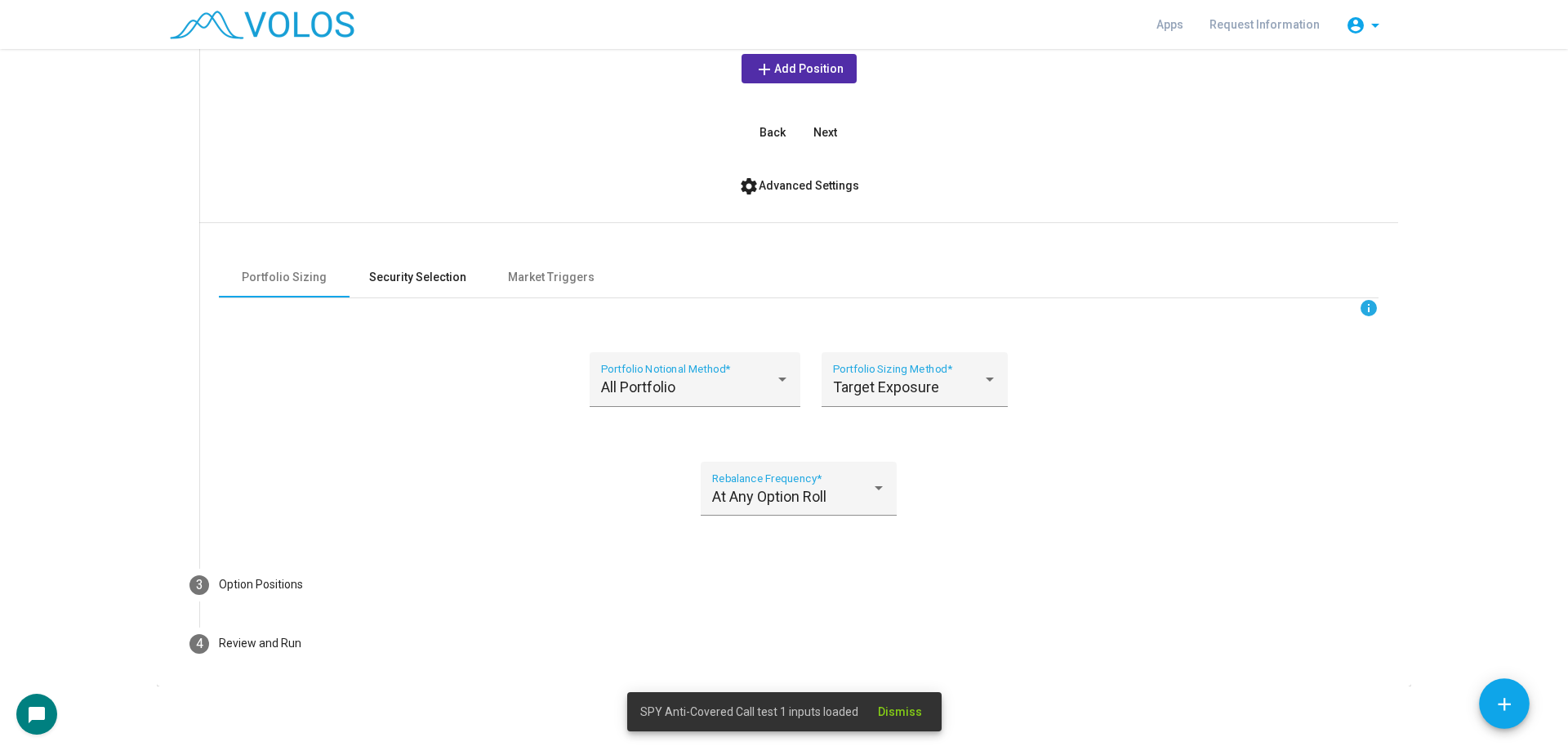
click at [401, 291] on div "Security Selection" at bounding box center [417, 278] width 137 height 39
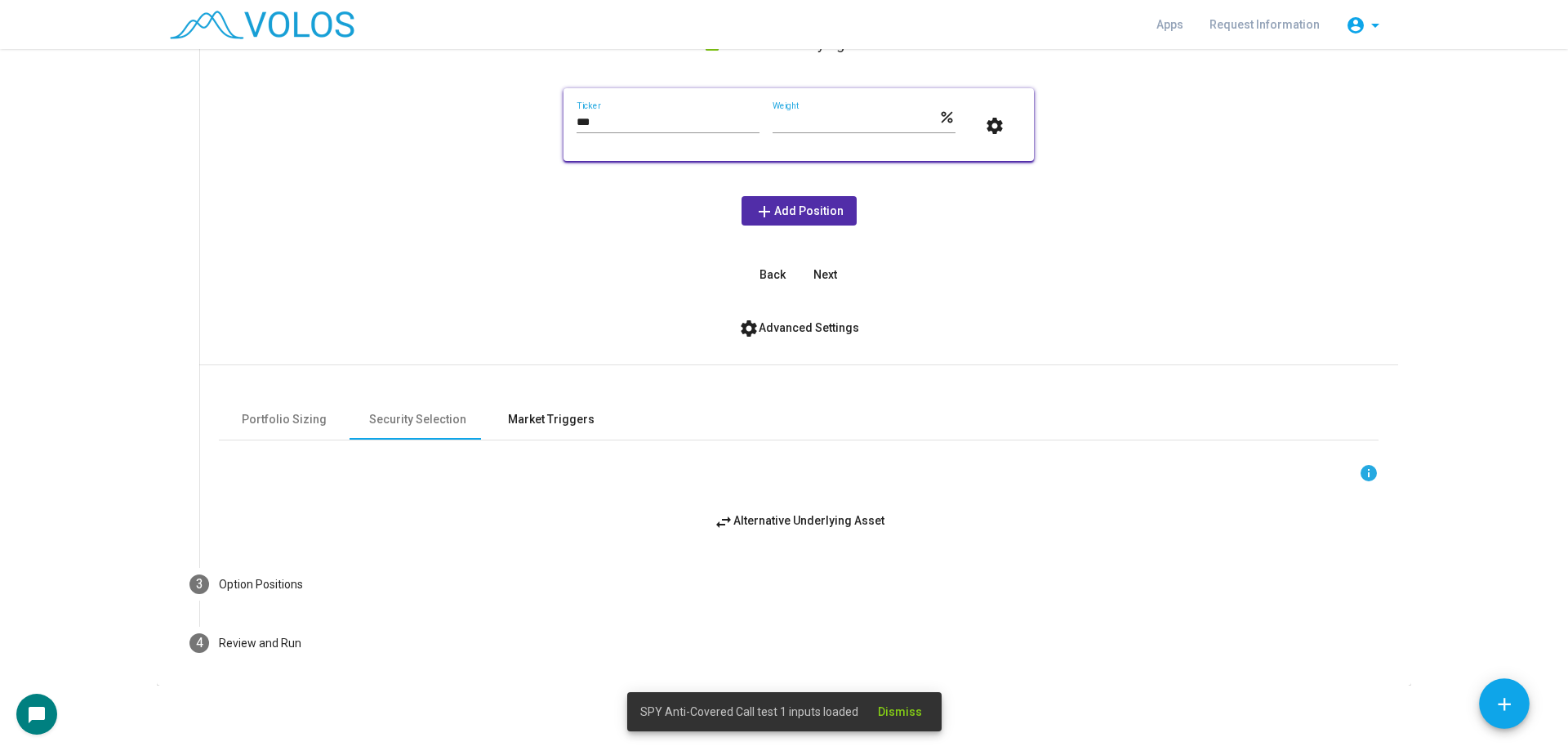
click at [569, 411] on div "Market Triggers" at bounding box center [551, 419] width 86 height 17
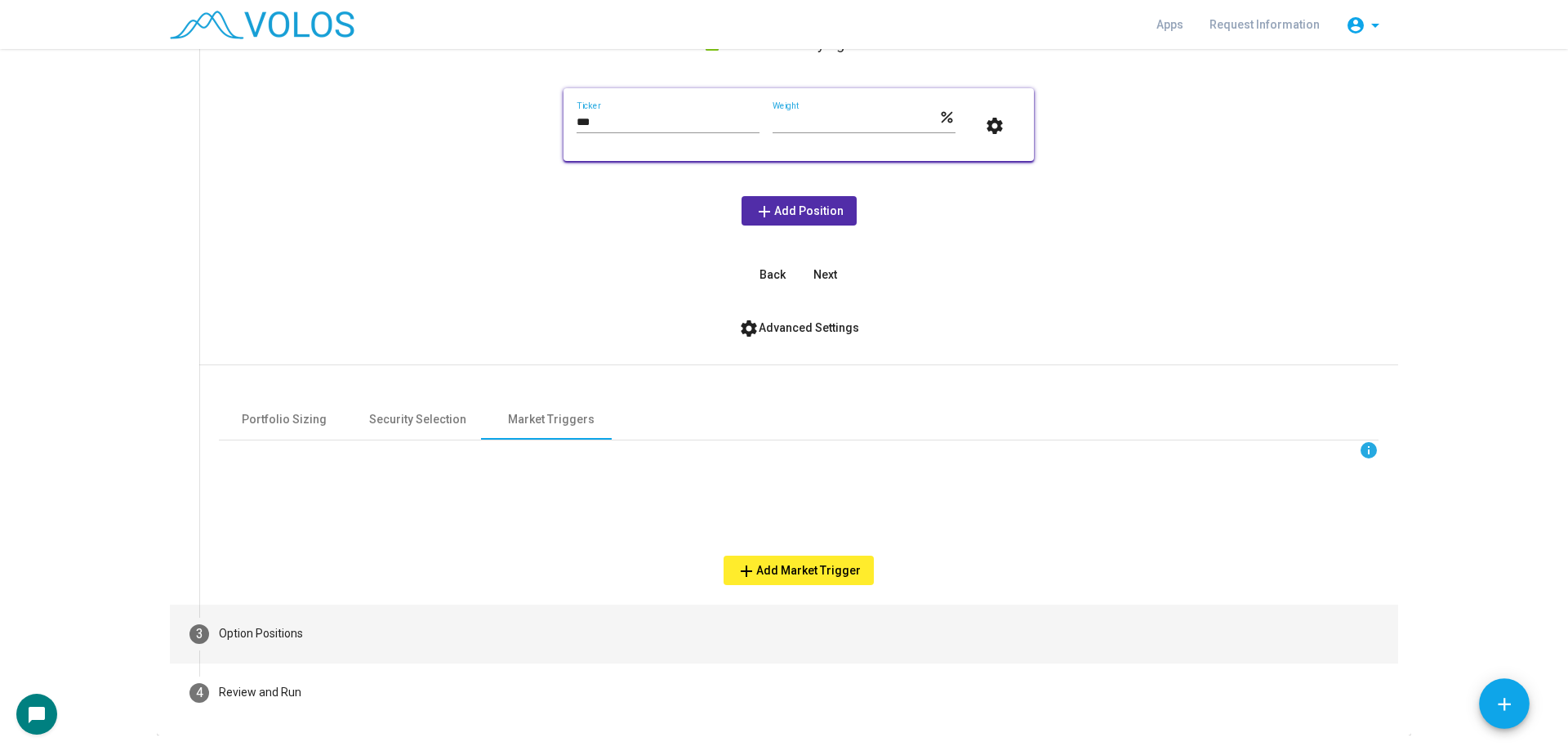
click at [387, 614] on mat-step-header "3 Option Positions" at bounding box center [784, 635] width 1228 height 59
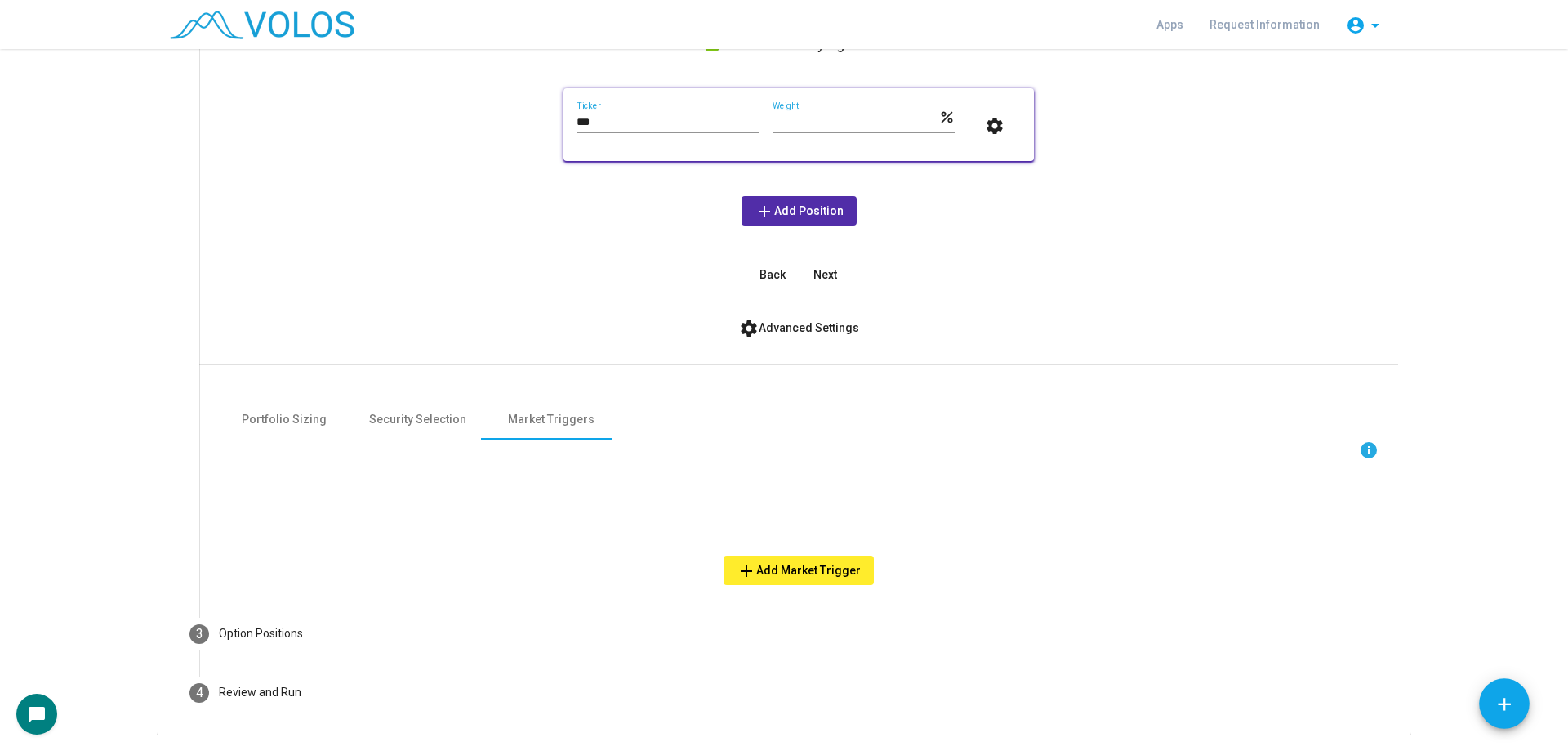
scroll to position [0, 0]
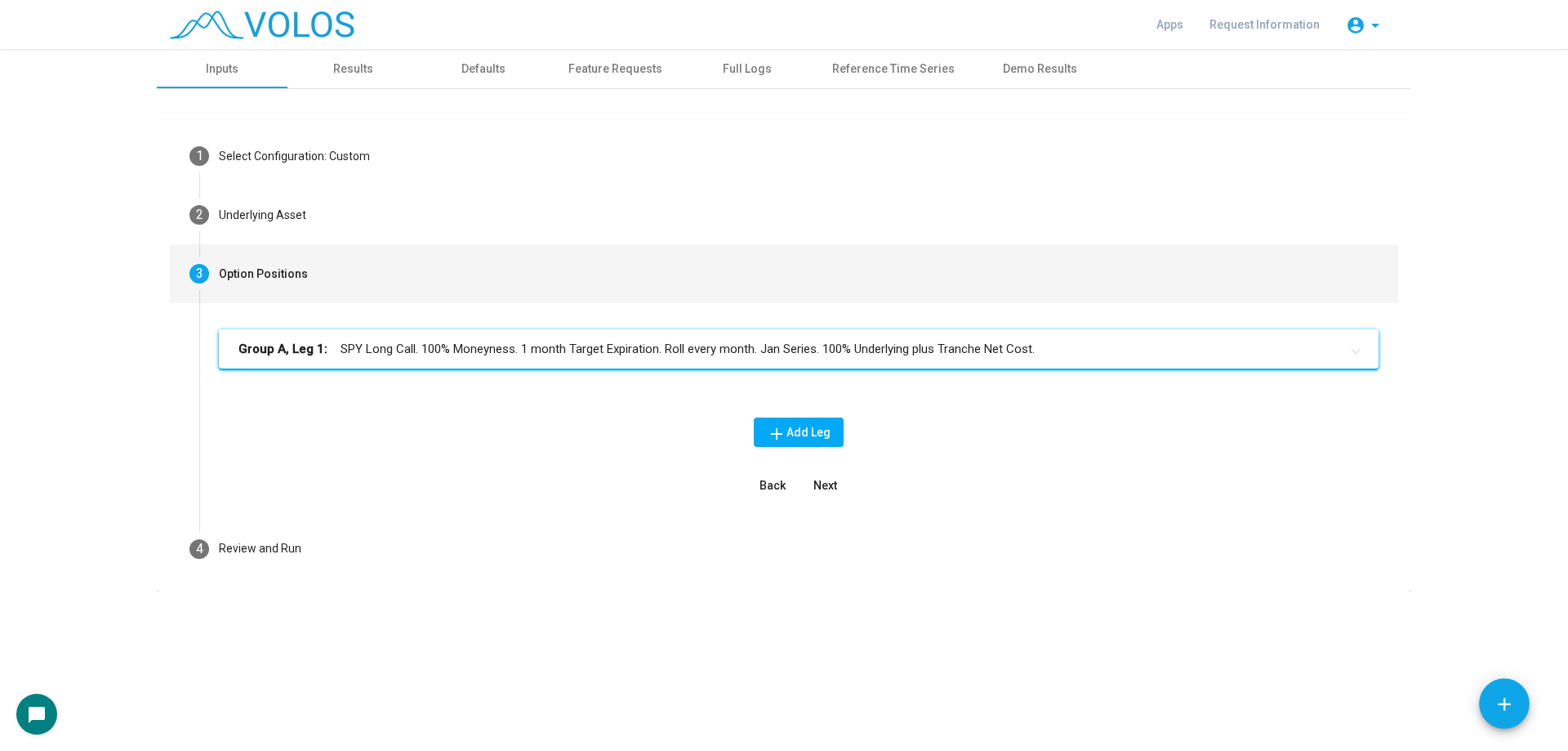
click at [642, 336] on mat-expansion-panel-header "Group A, Leg 1: SPY Long Call. 100% Moneyness. 1 month Target Expiration. Roll …" at bounding box center [799, 348] width 1160 height 39
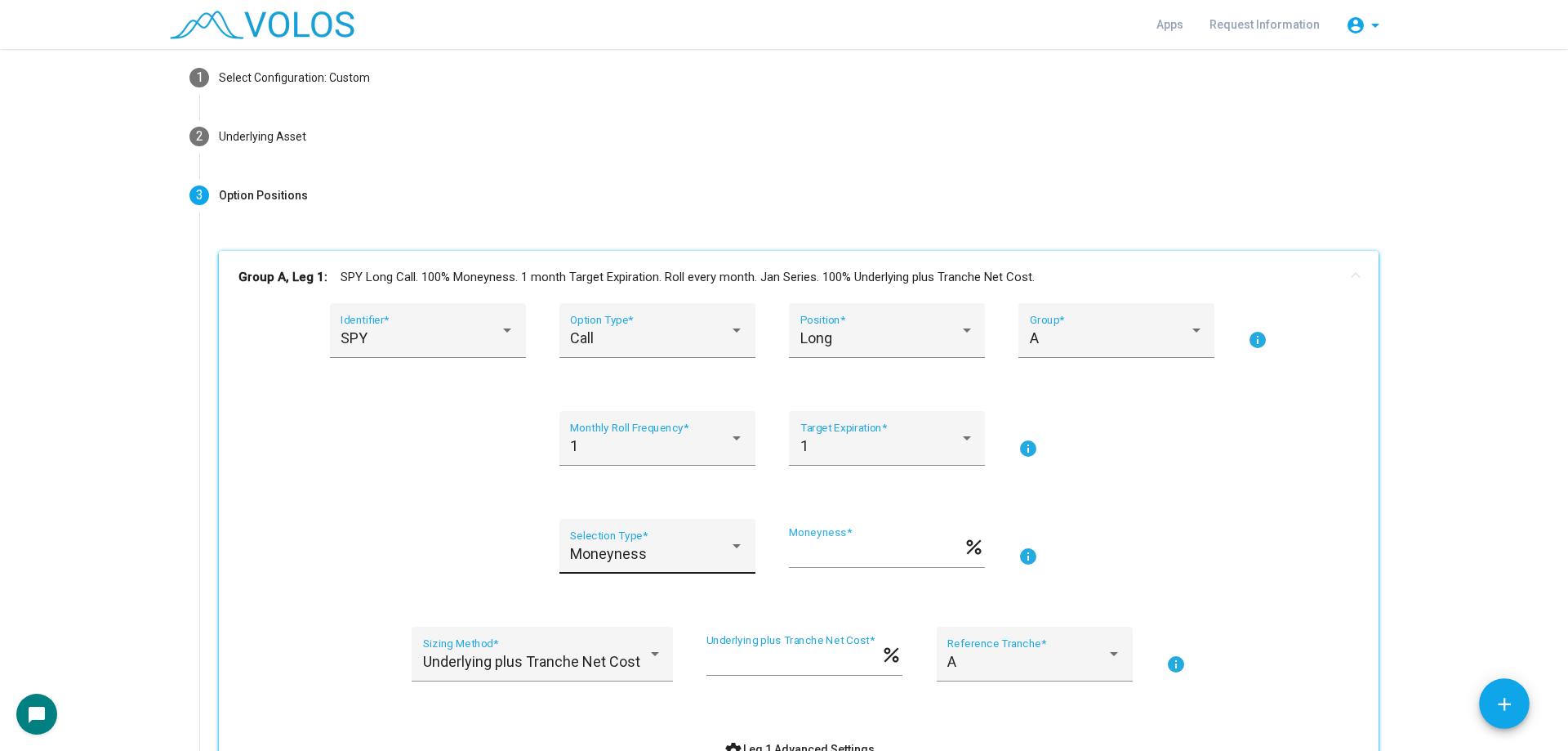
scroll to position [245, 0]
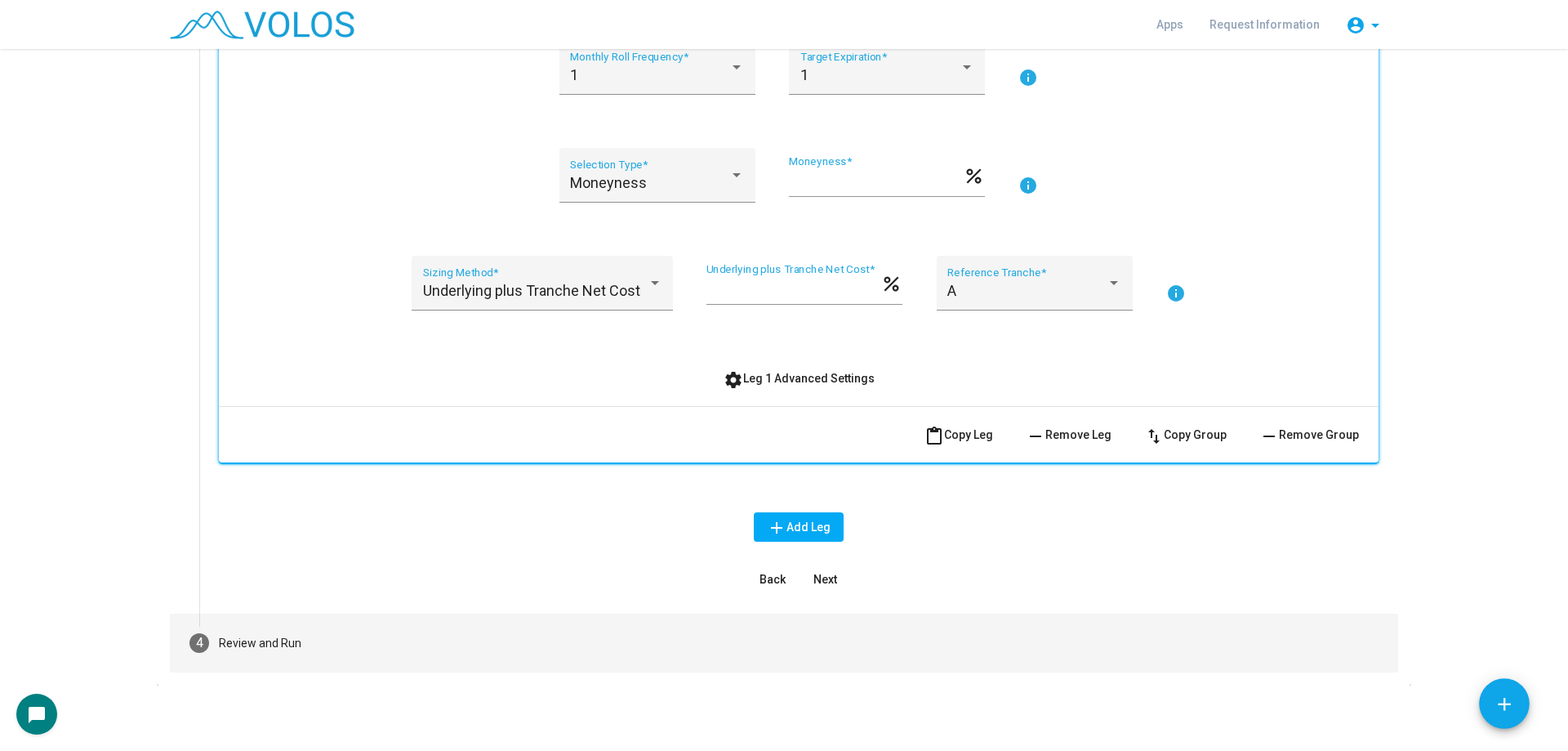
click at [481, 660] on mat-step-header "4 Review and Run" at bounding box center [784, 643] width 1228 height 59
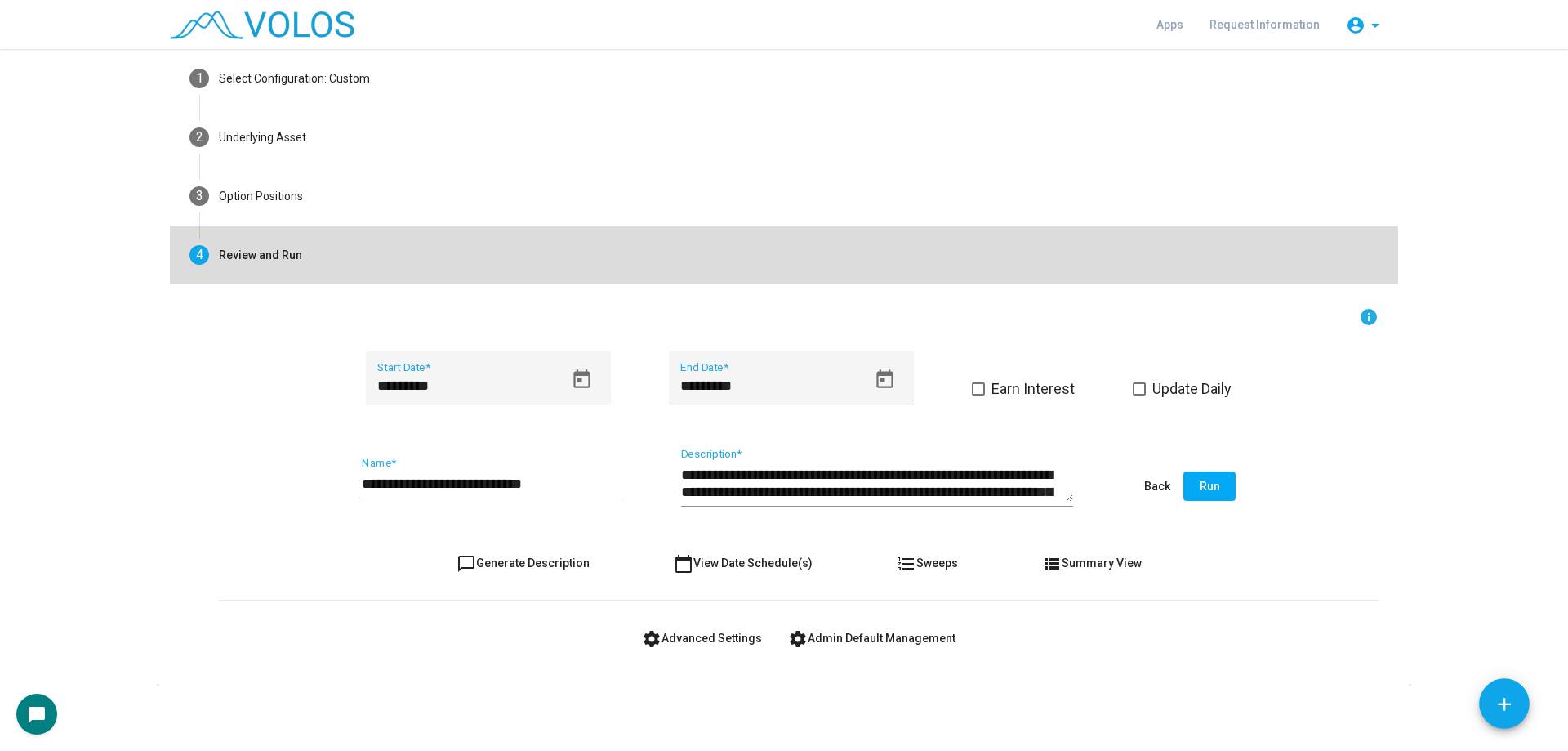
scroll to position [78, 0]
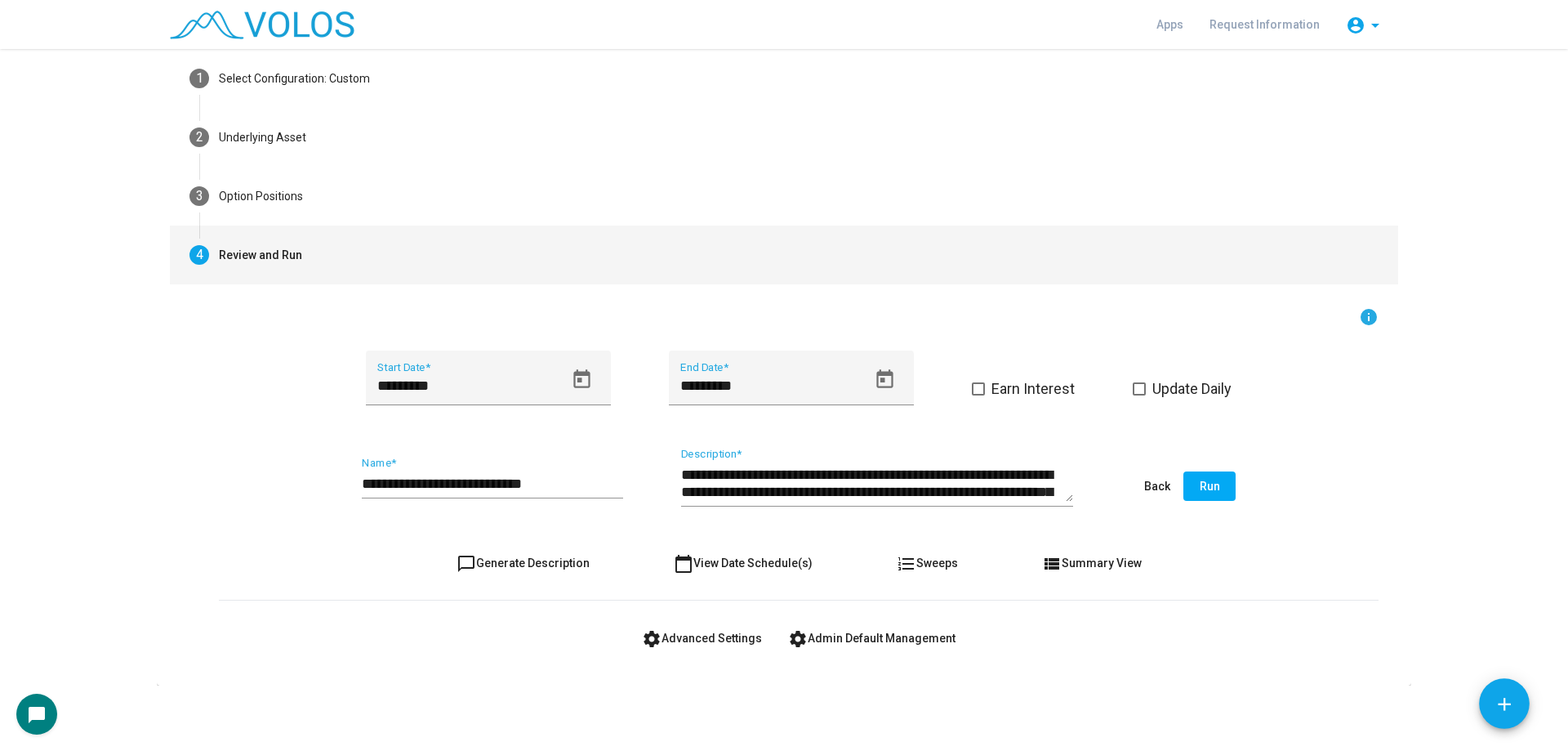
click at [570, 466] on div "**********" at bounding box center [492, 477] width 261 height 41
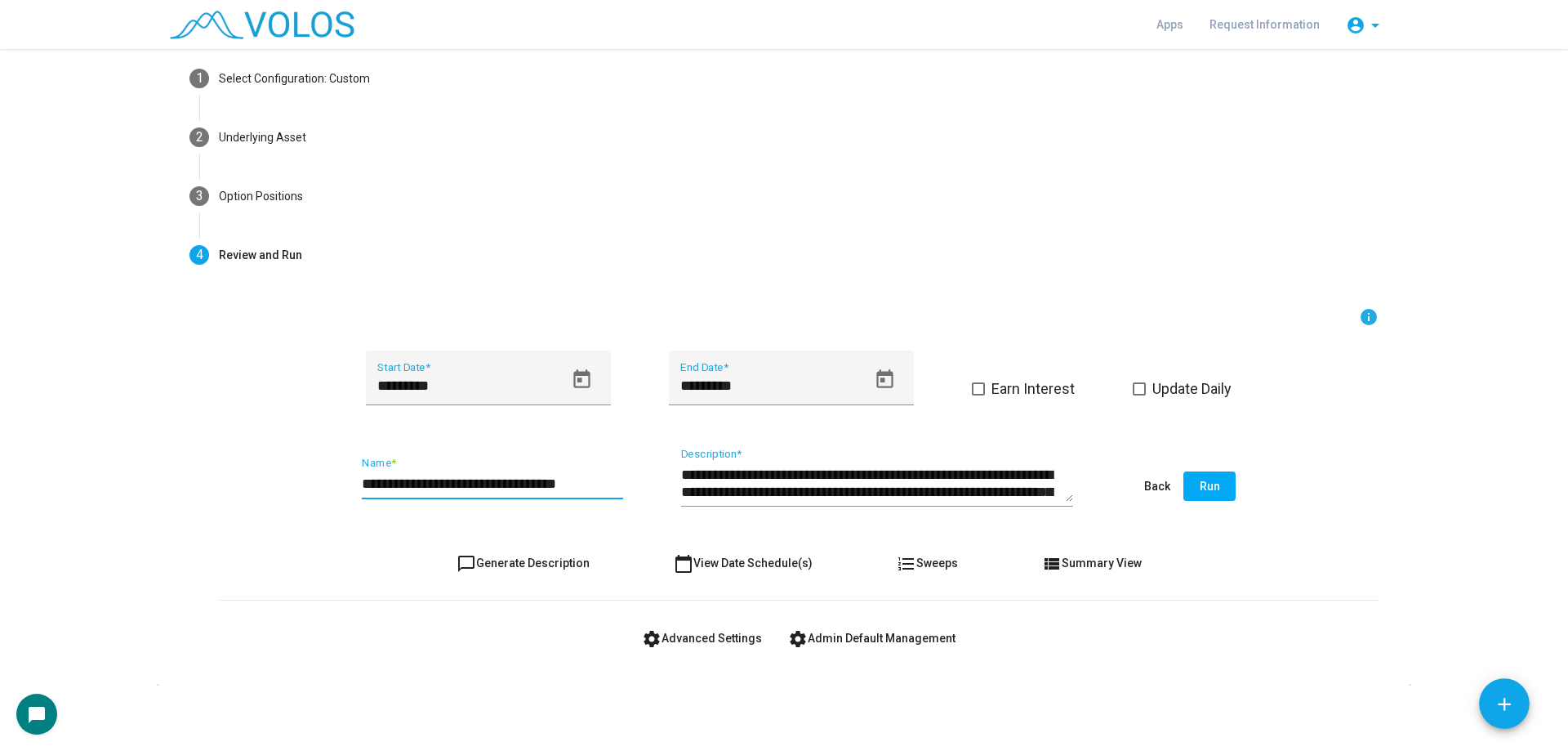
type input "**********"
click at [972, 387] on span at bounding box center [979, 389] width 13 height 13
click at [572, 568] on span "chat_bubble_outline Generate Description" at bounding box center [522, 563] width 133 height 13
type textarea "**********"
click at [1214, 491] on button "Run" at bounding box center [1209, 486] width 52 height 29
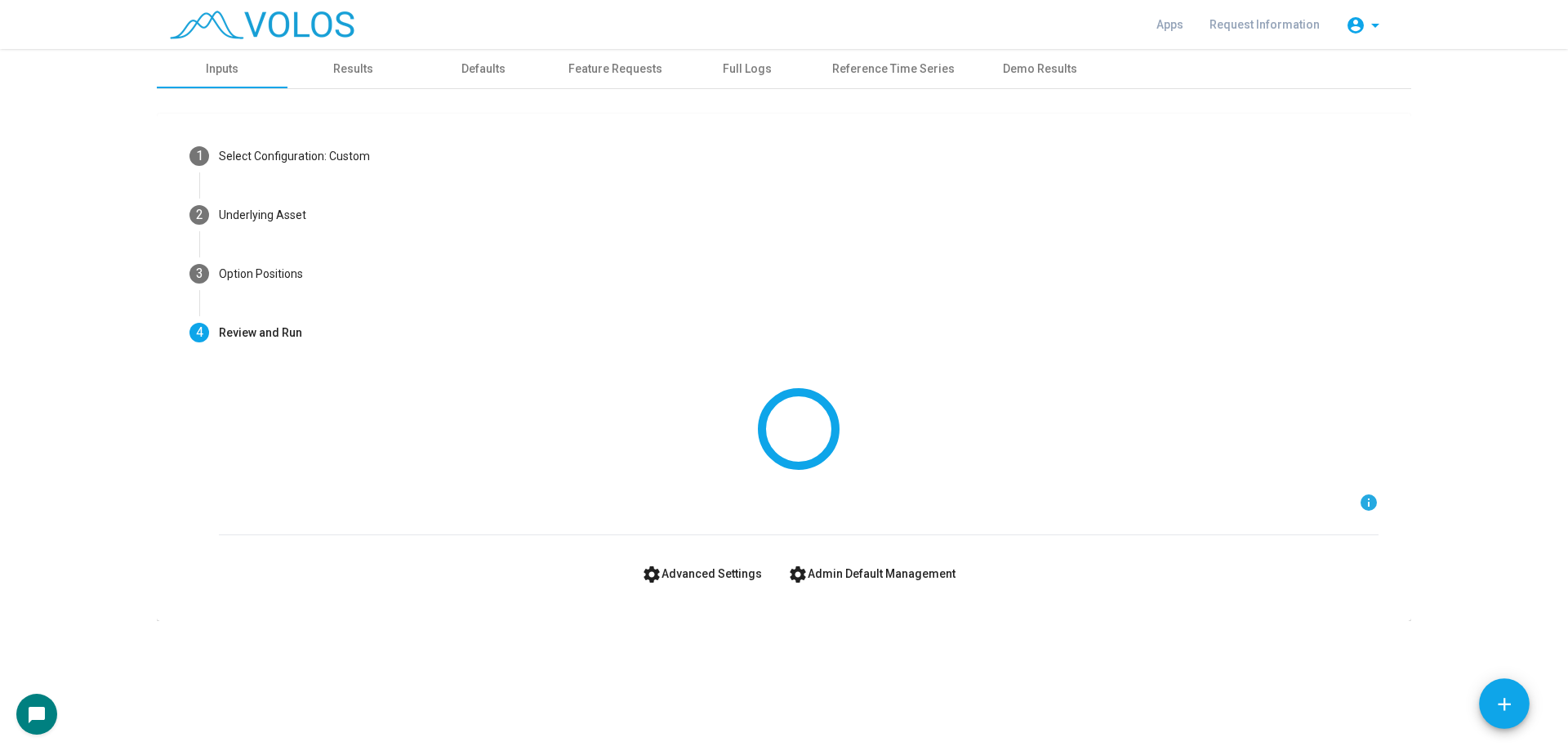
scroll to position [0, 0]
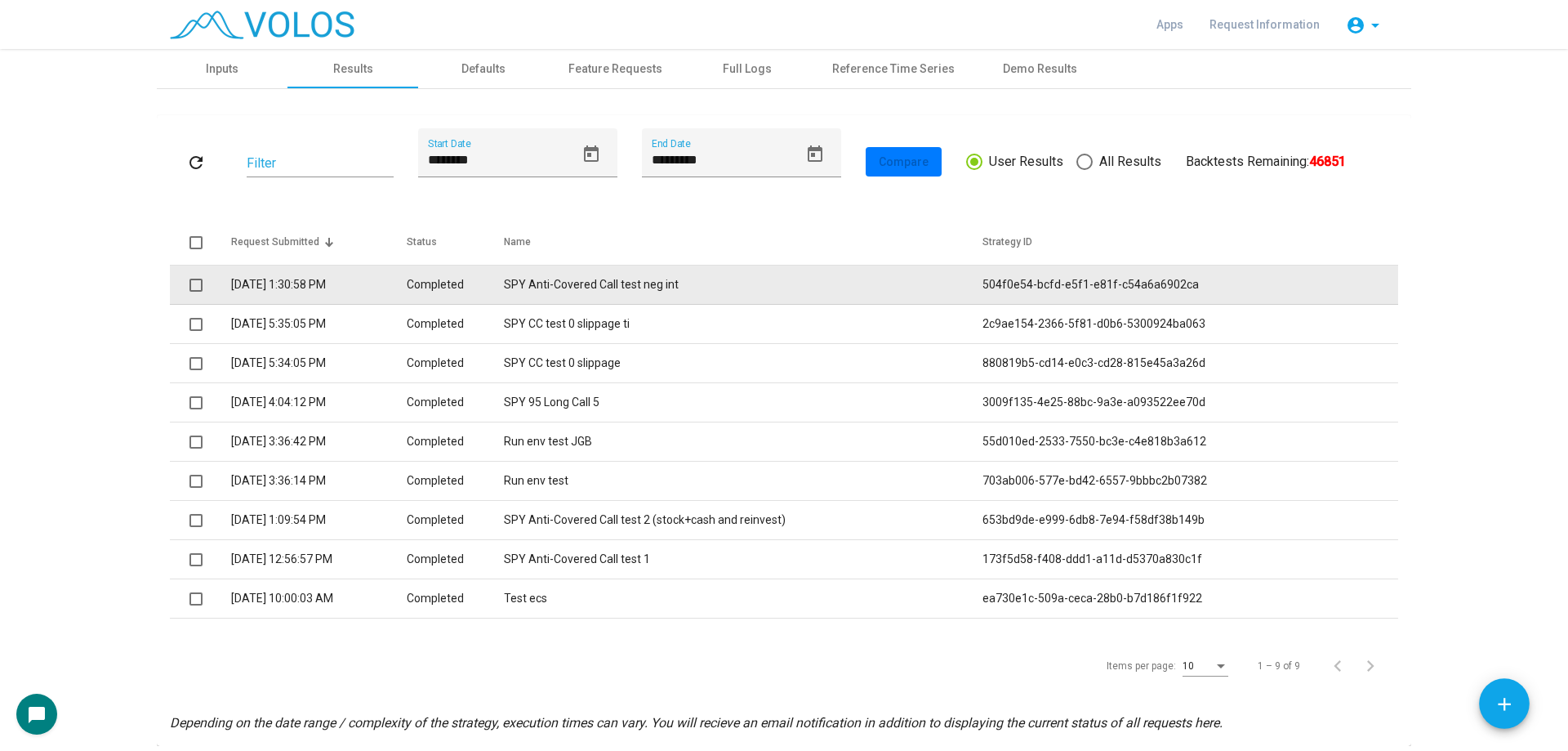
click at [763, 289] on td "SPY Anti-Covered Call test neg int" at bounding box center [743, 285] width 479 height 39
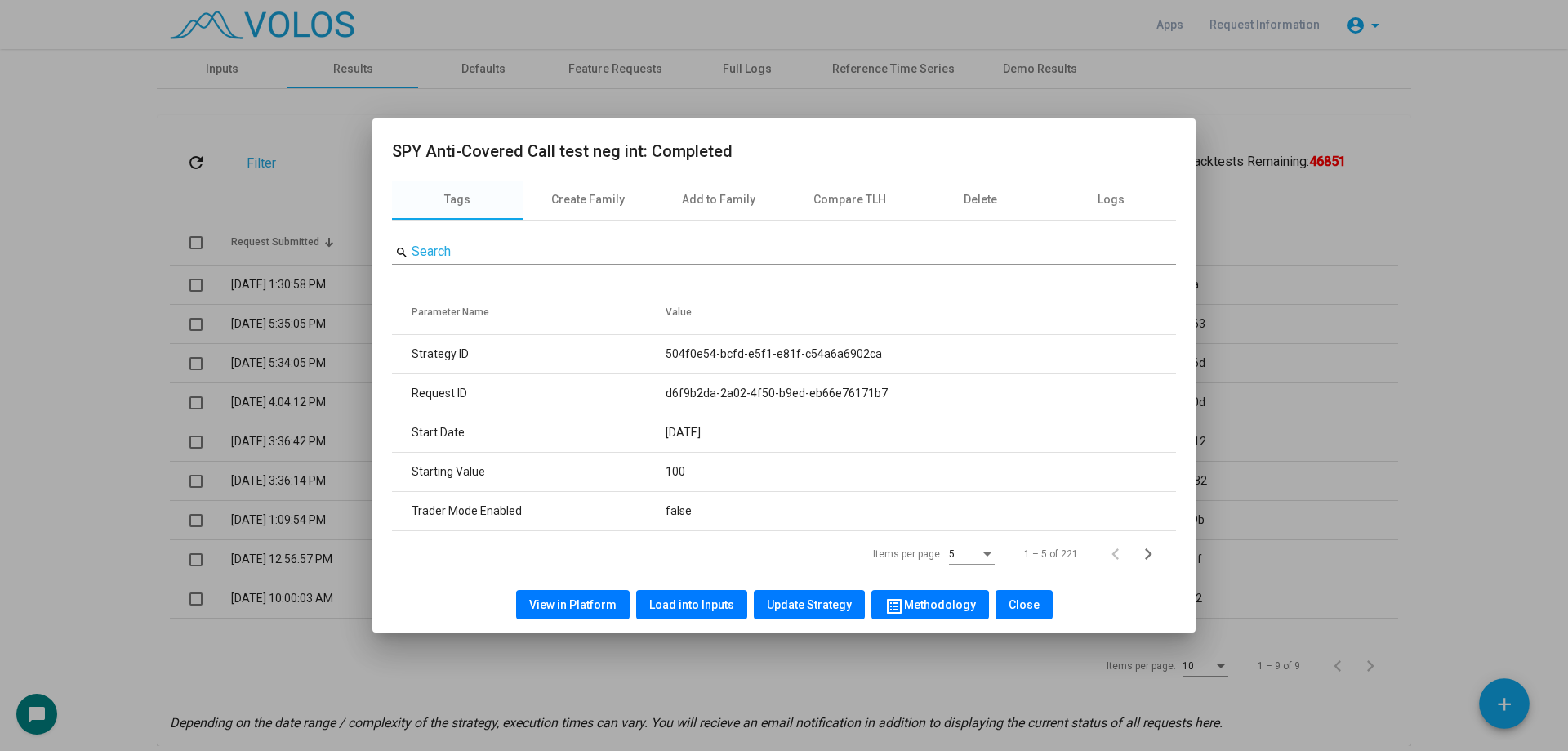
click at [597, 602] on span "View in Platform" at bounding box center [573, 604] width 87 height 13
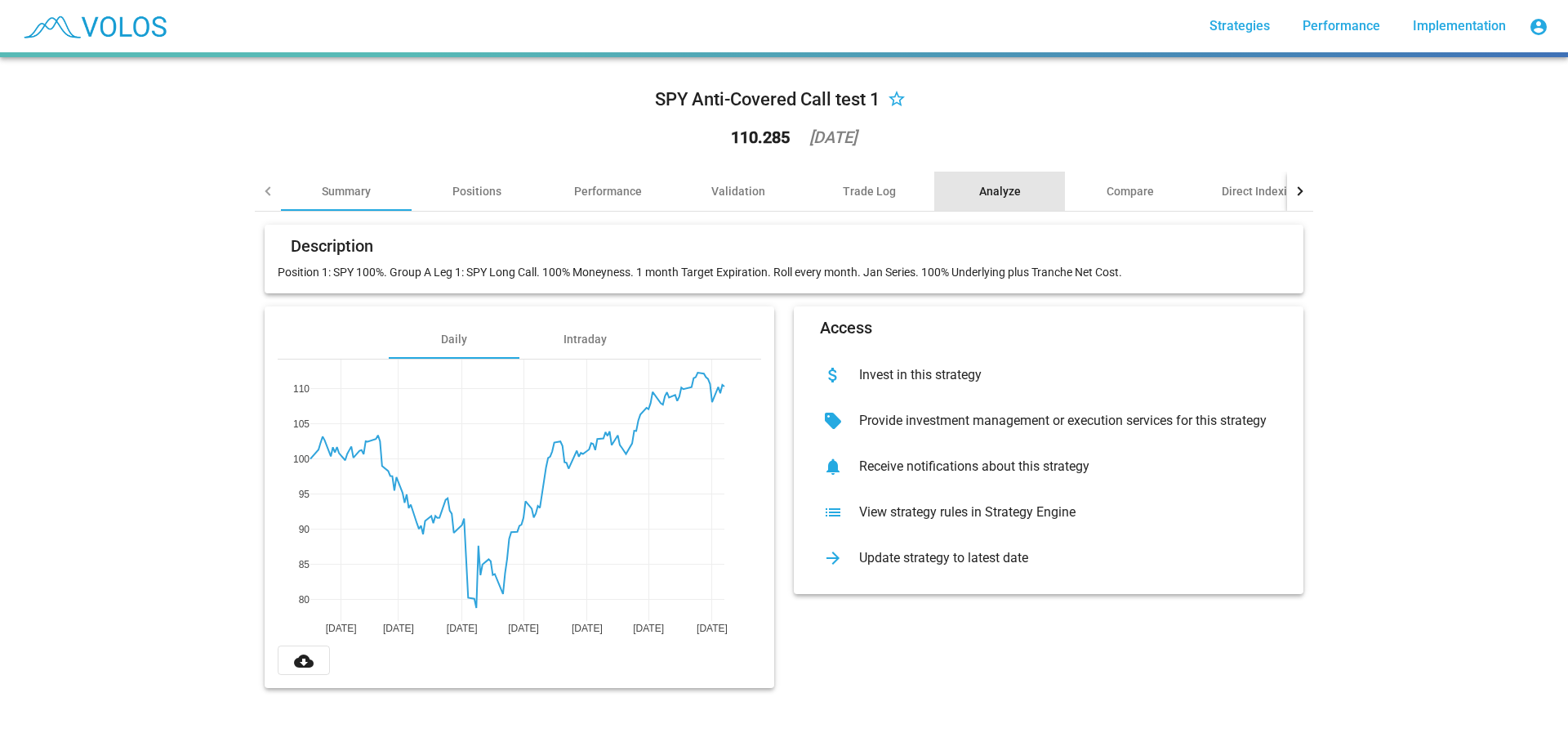
click at [1006, 194] on div "Analyze" at bounding box center [1000, 192] width 41 height 17
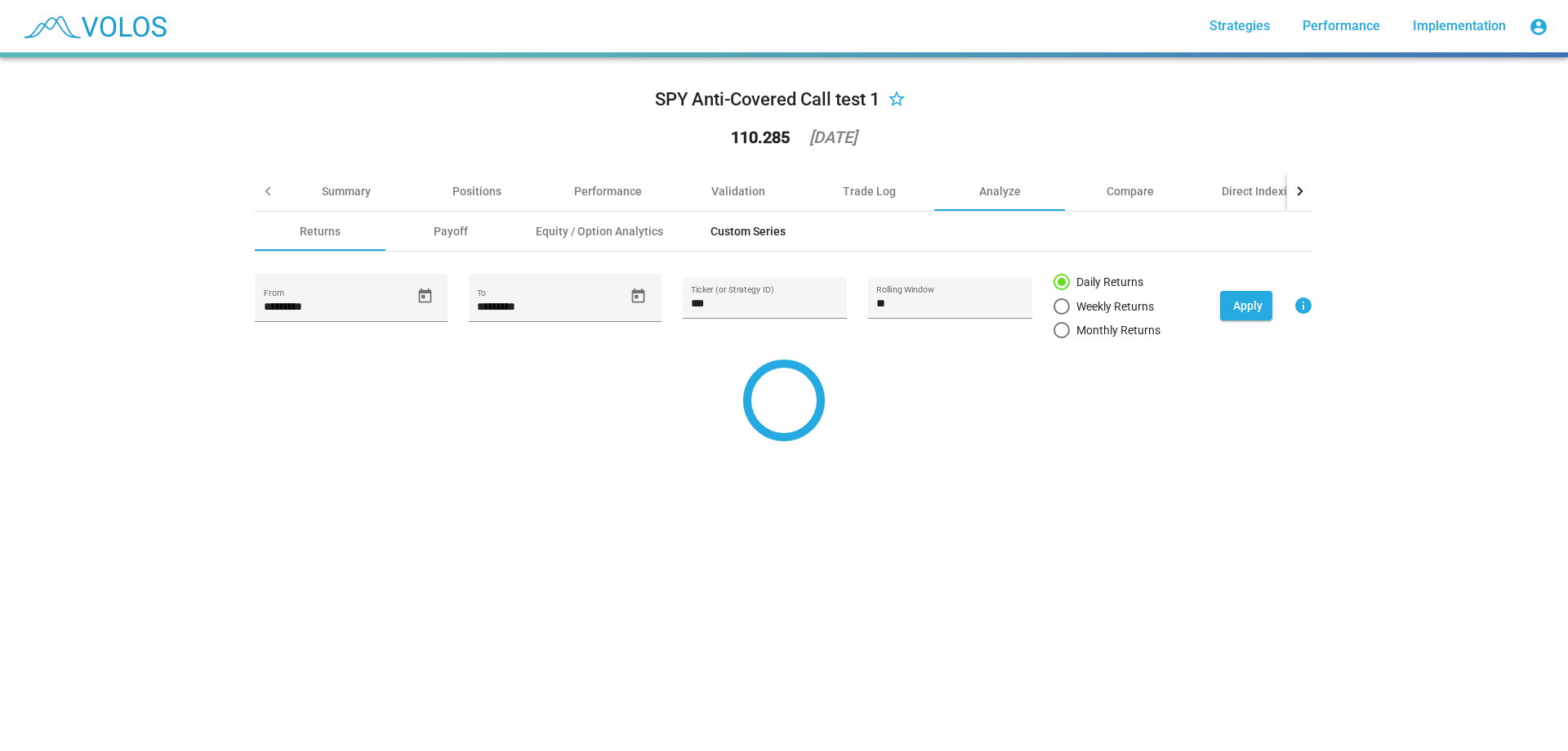
click at [759, 246] on div "Custom Series" at bounding box center [748, 231] width 131 height 39
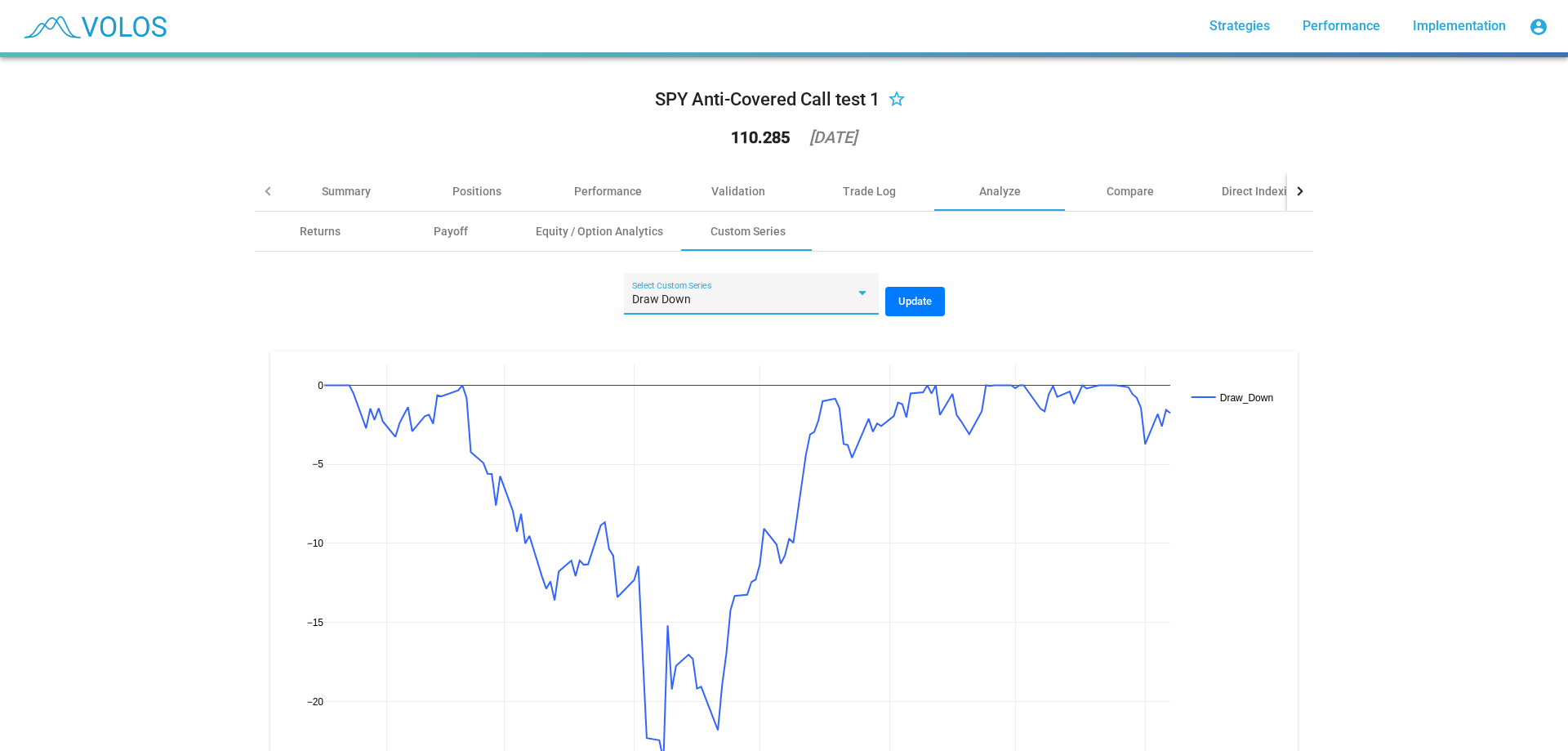
click at [786, 300] on div "Draw Down" at bounding box center [743, 300] width 223 height 13
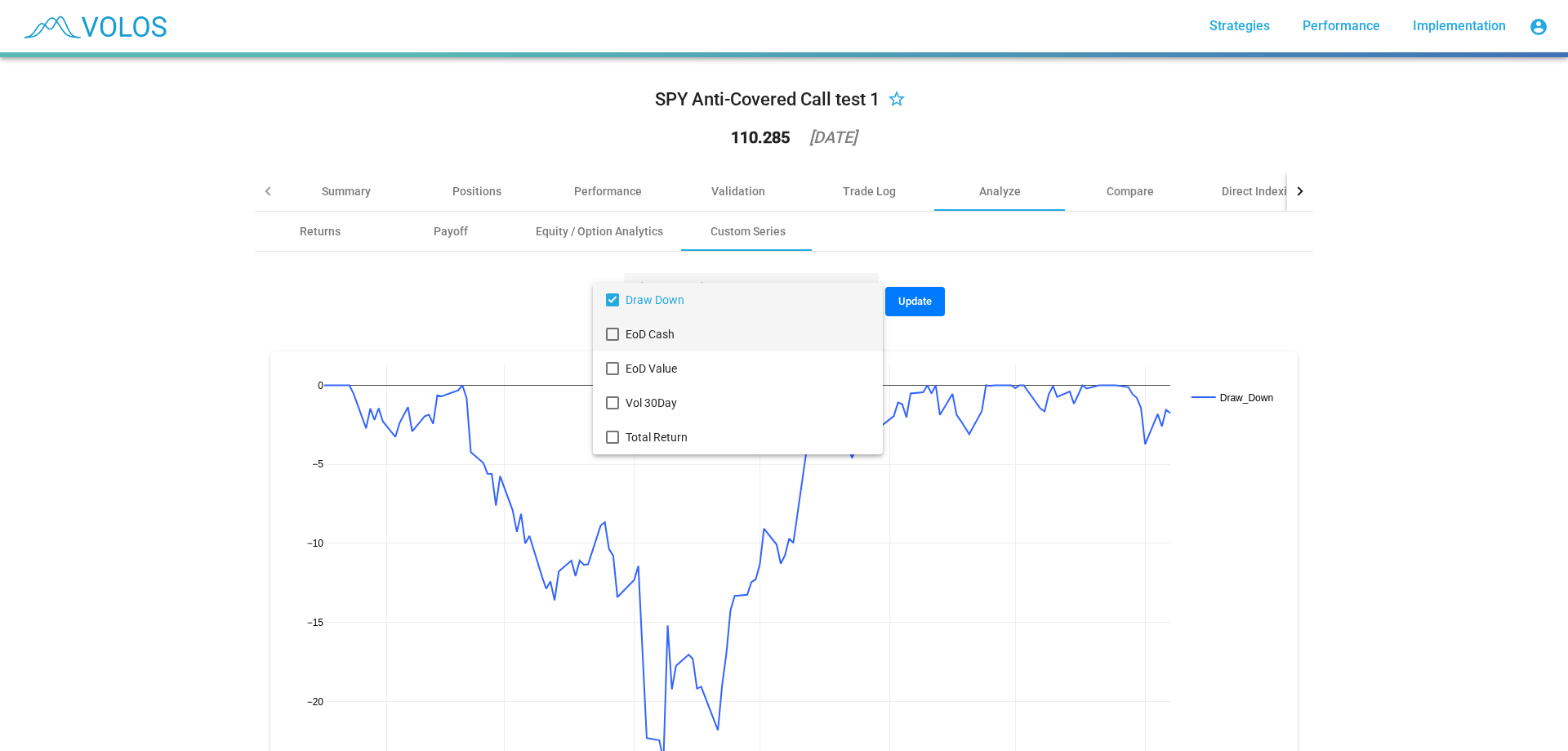
click at [741, 333] on span "EoD Cash" at bounding box center [748, 334] width 244 height 34
click at [743, 304] on span "Draw Down" at bounding box center [748, 299] width 244 height 34
click at [981, 319] on div at bounding box center [784, 375] width 1568 height 751
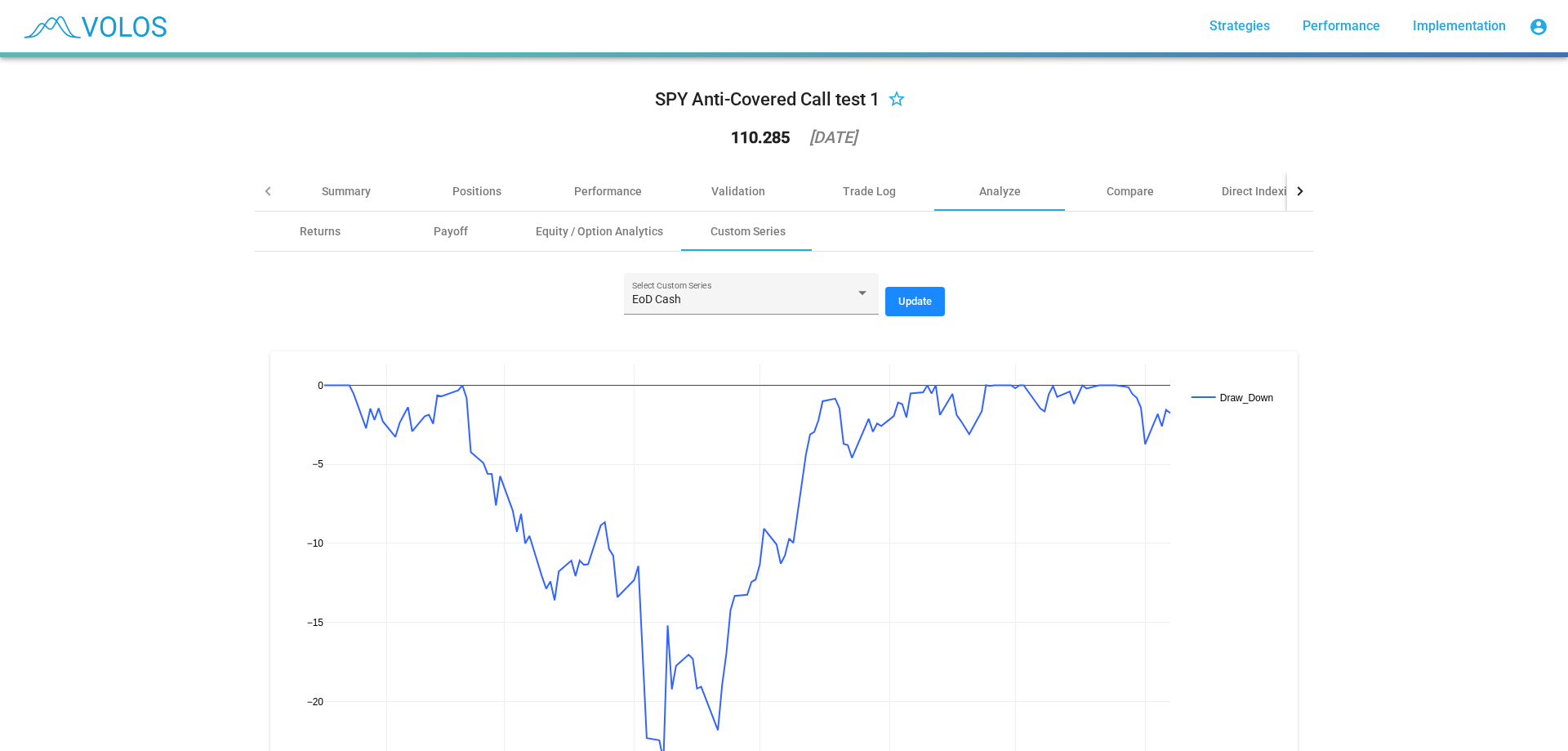
click at [914, 304] on span "Update" at bounding box center [915, 301] width 34 height 12
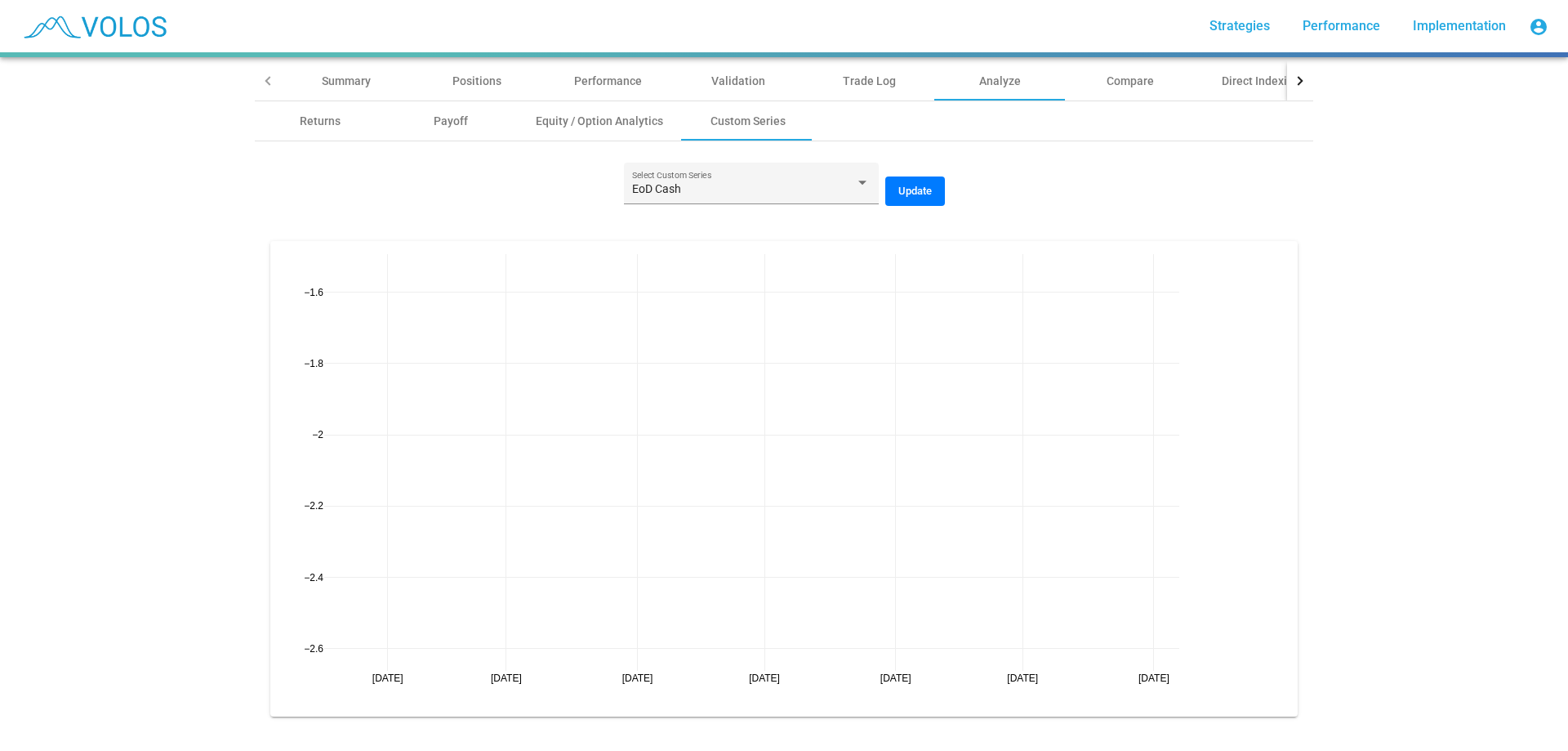
scroll to position [123, 0]
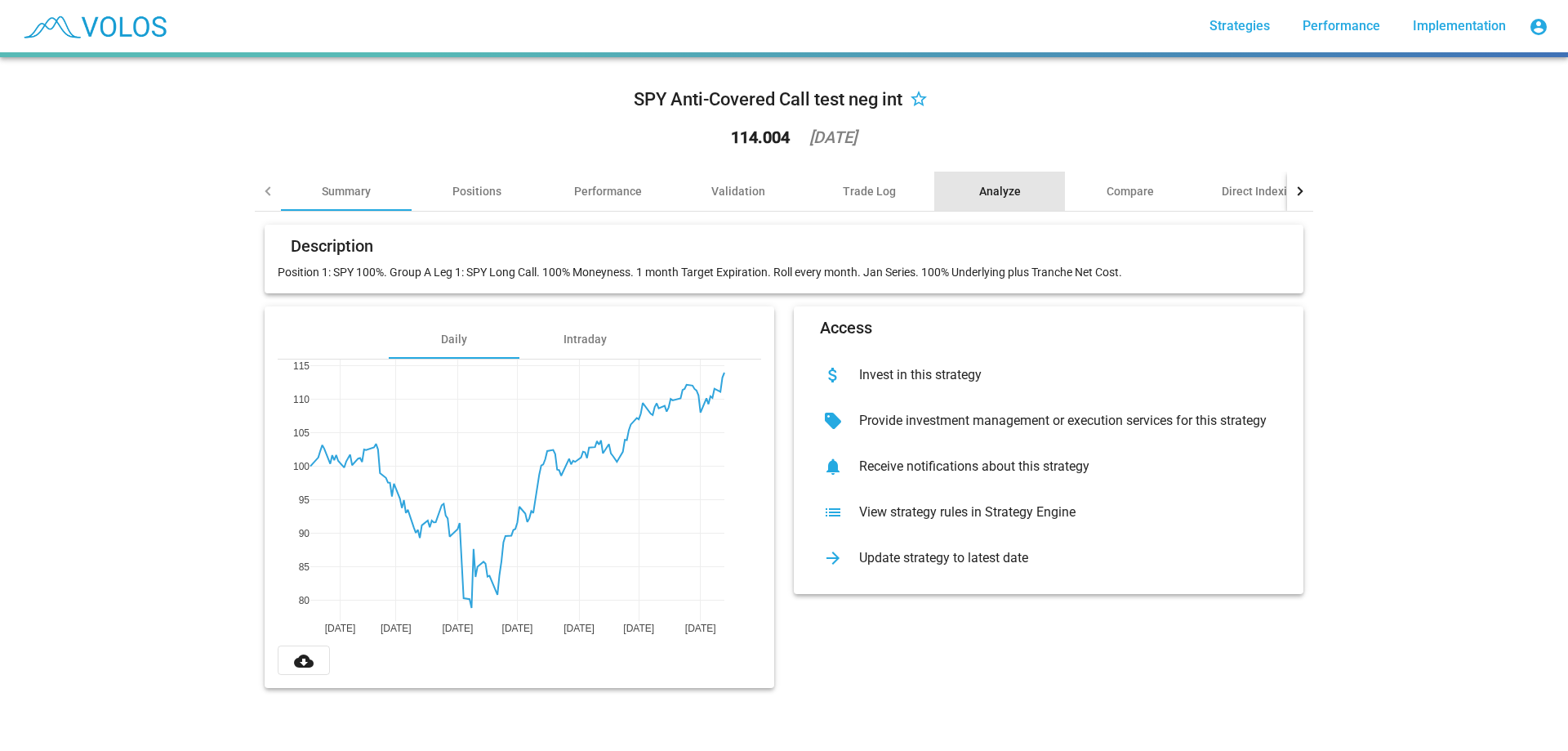
click at [980, 198] on div "Analyze" at bounding box center [1000, 192] width 41 height 17
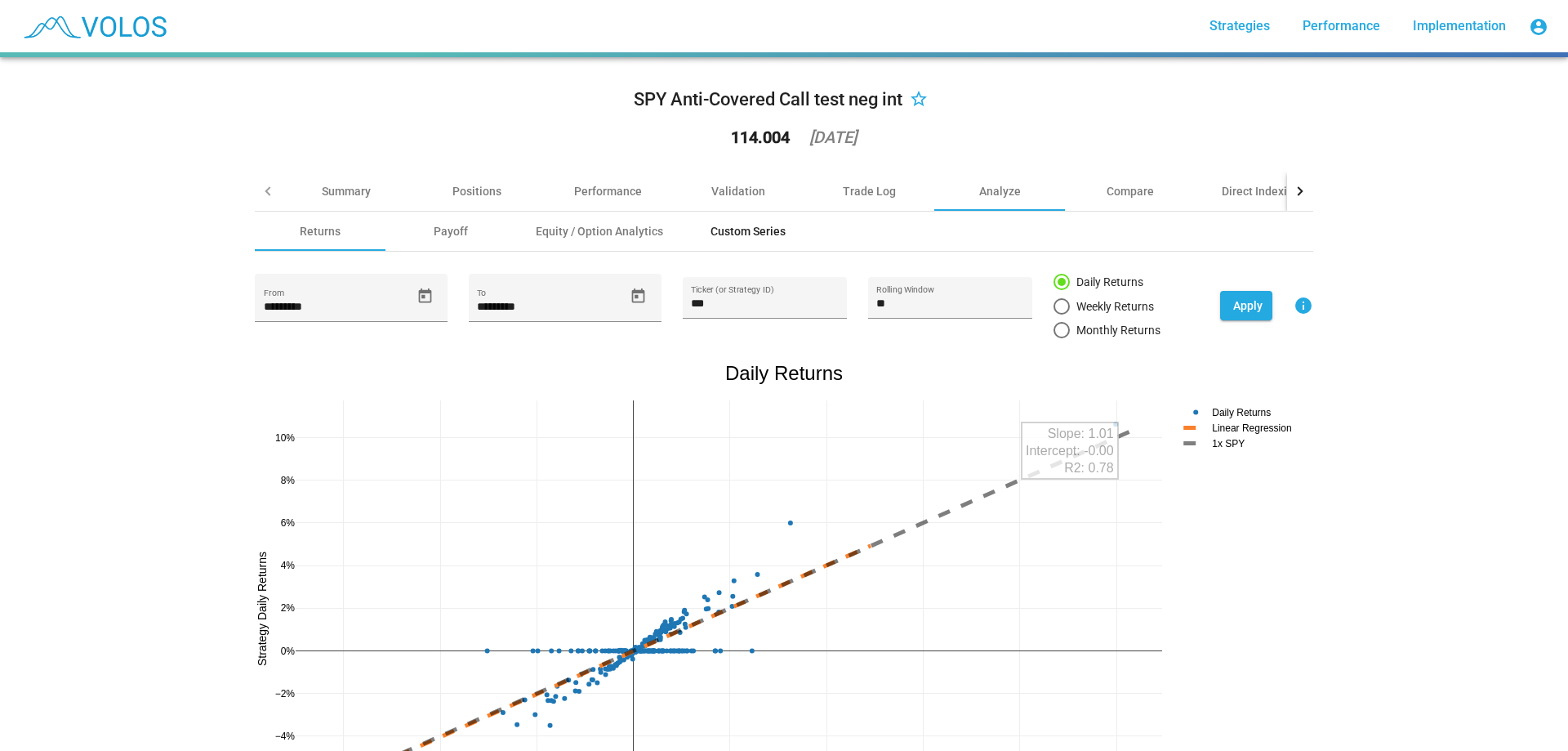
click at [773, 229] on div "Custom Series" at bounding box center [748, 231] width 75 height 17
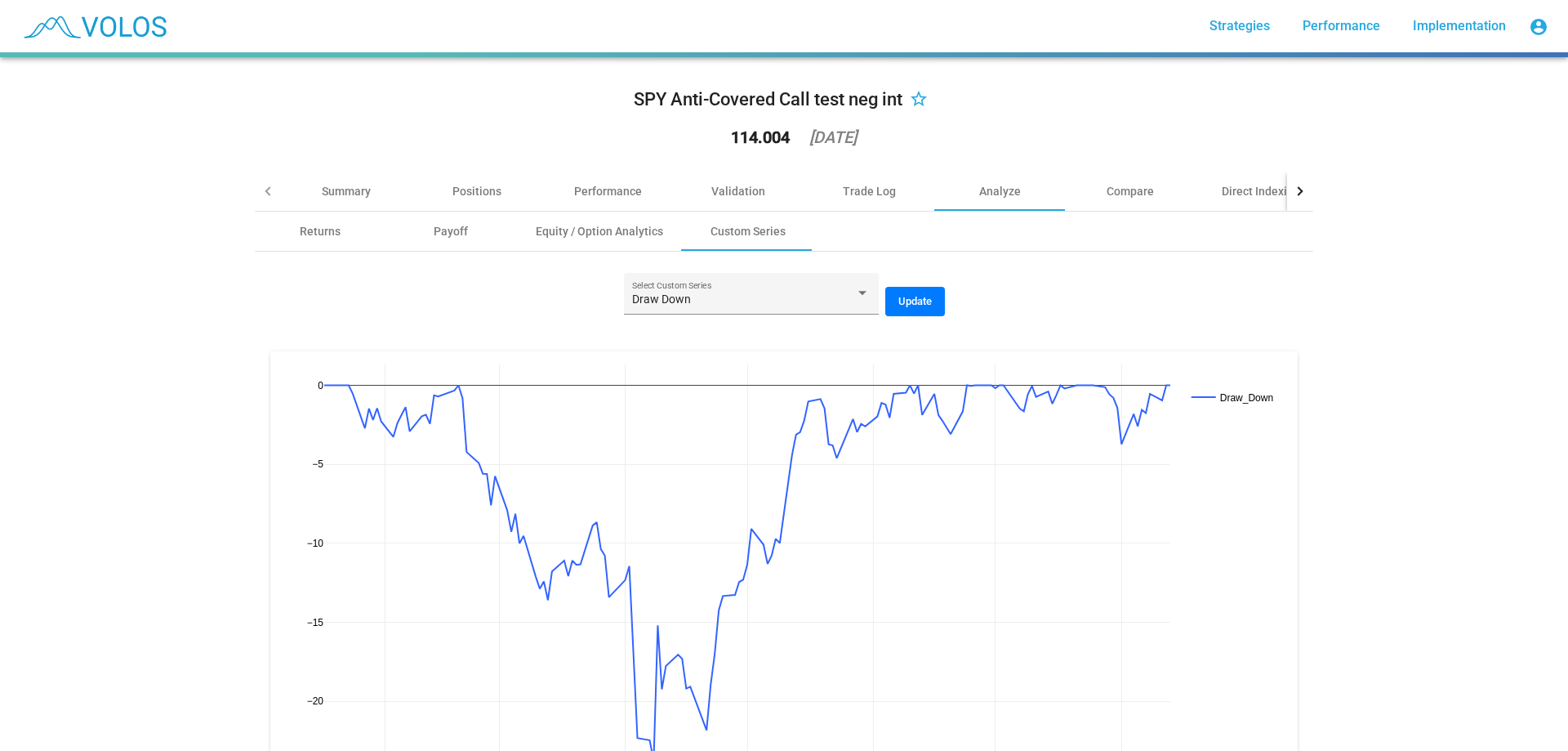
click at [766, 301] on div "Draw Down" at bounding box center [743, 300] width 223 height 13
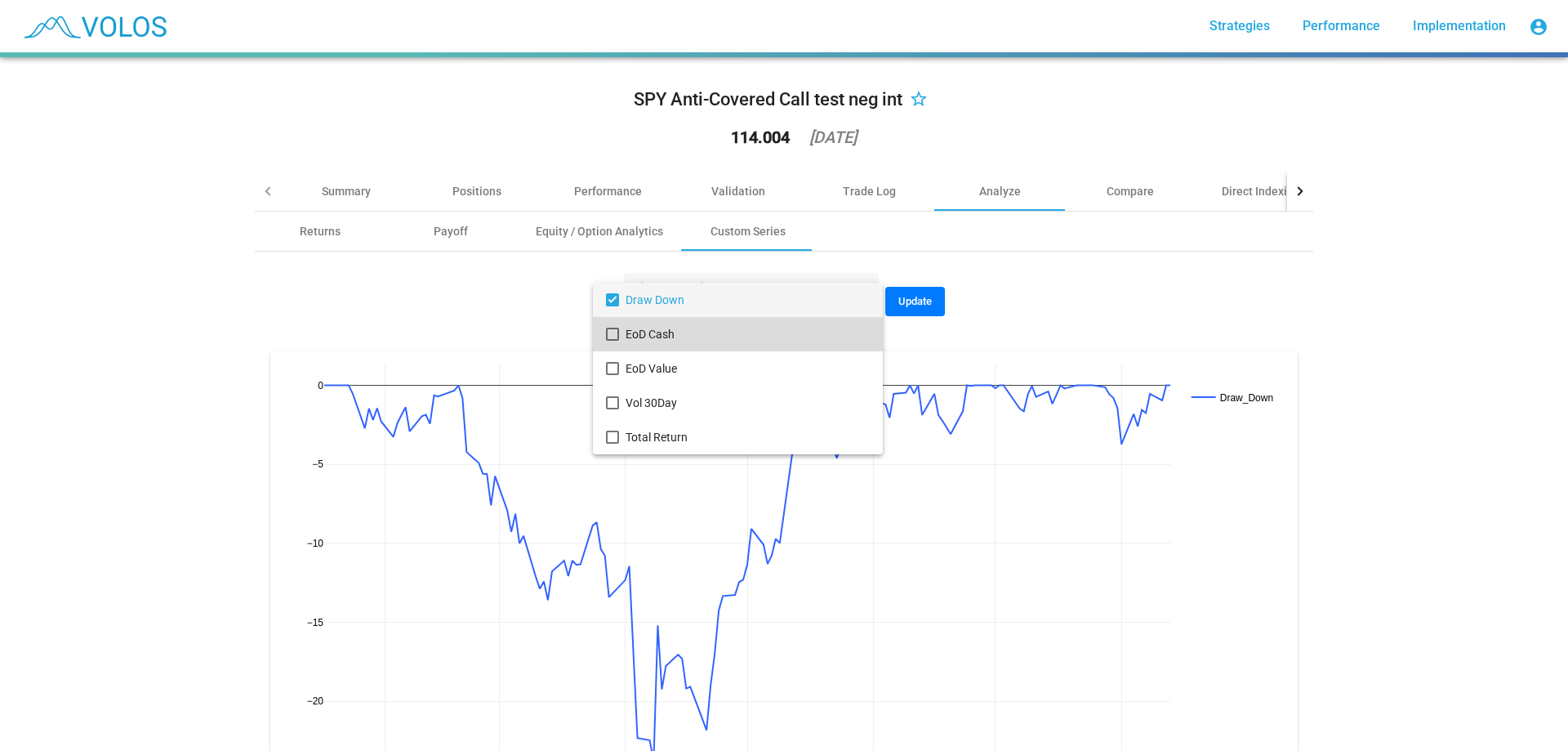
click at [729, 347] on span "EoD Cash" at bounding box center [748, 334] width 244 height 34
click at [730, 312] on span "Draw Down" at bounding box center [748, 299] width 244 height 34
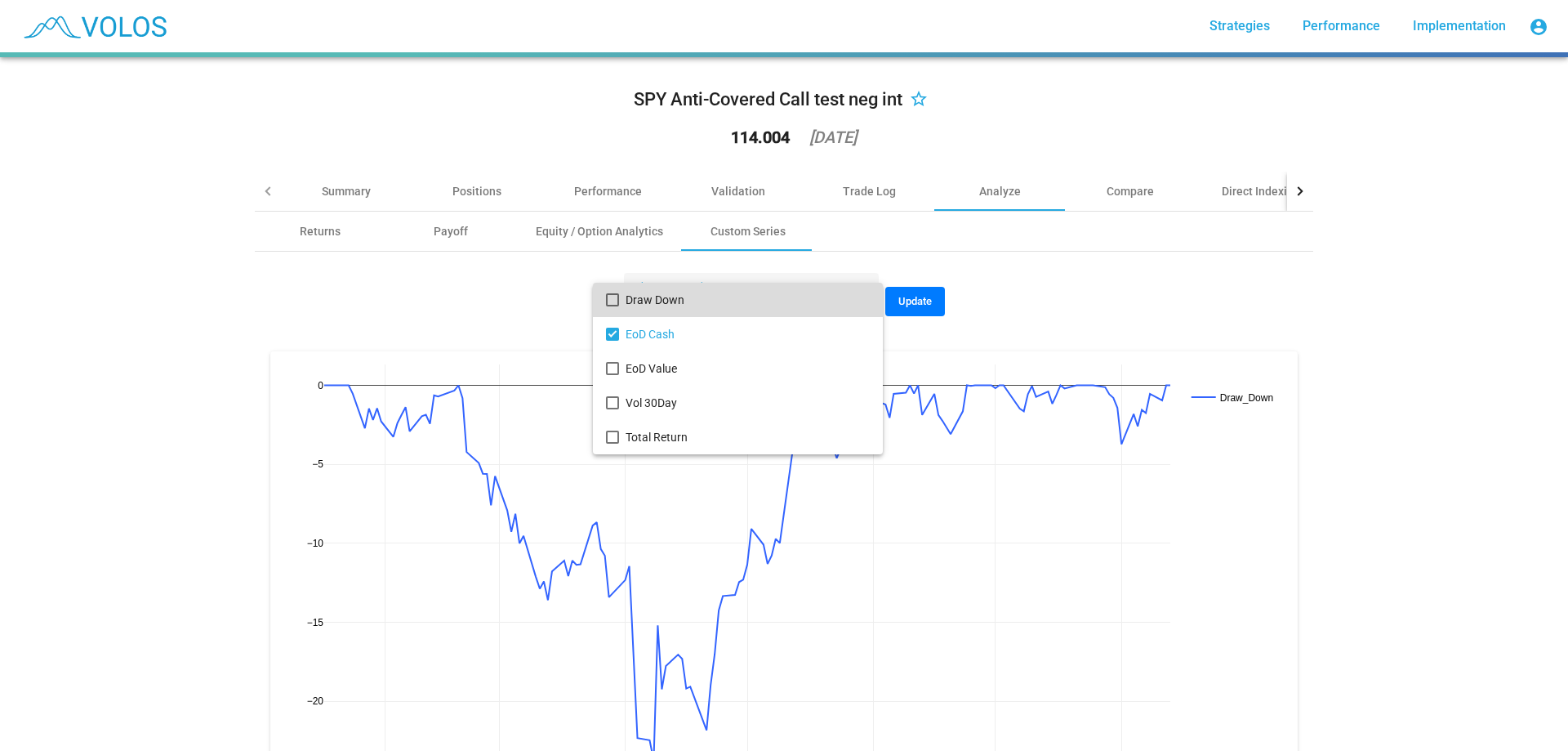
click at [953, 312] on div at bounding box center [784, 375] width 1568 height 751
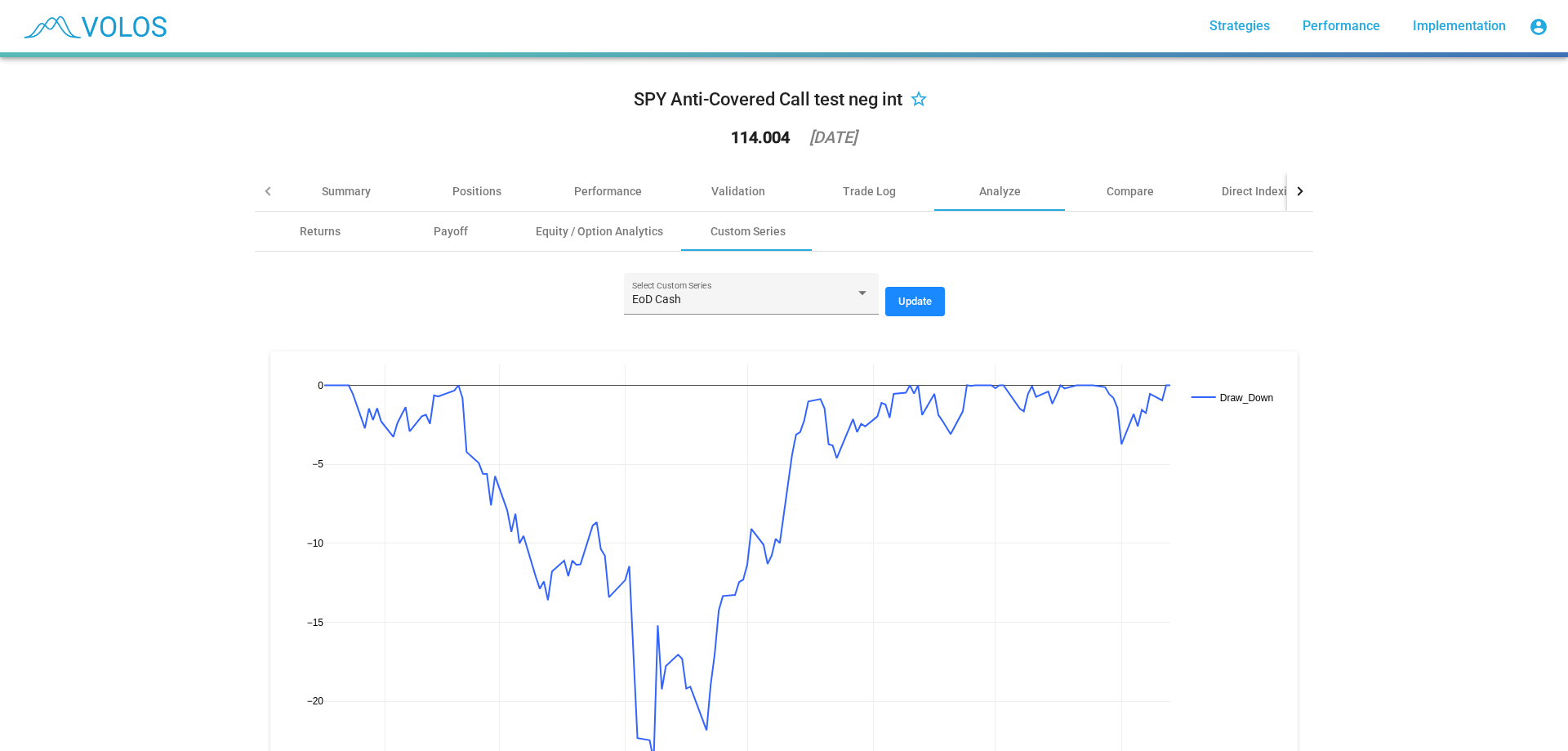
click at [904, 302] on span "Update" at bounding box center [915, 301] width 34 height 12
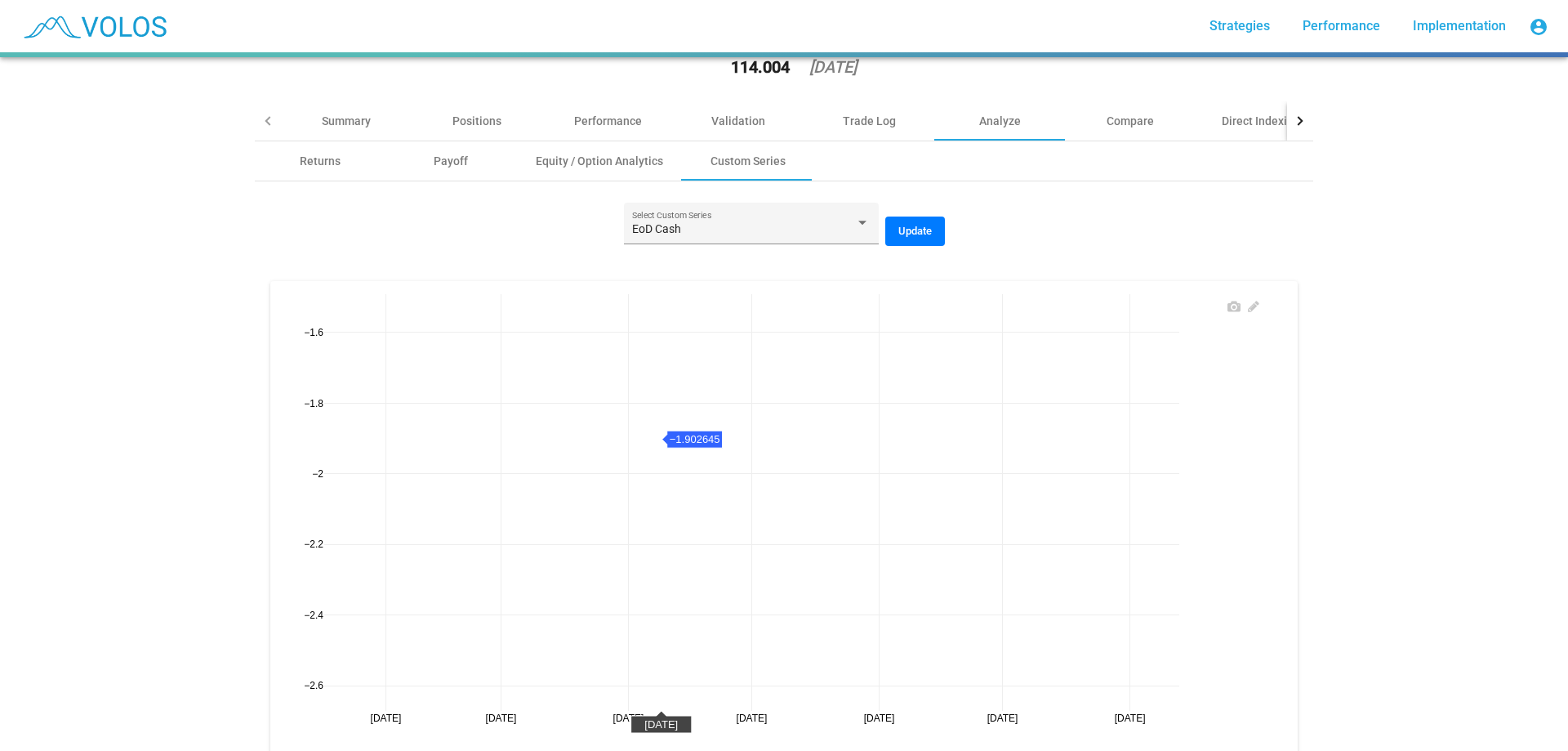
scroll to position [123, 0]
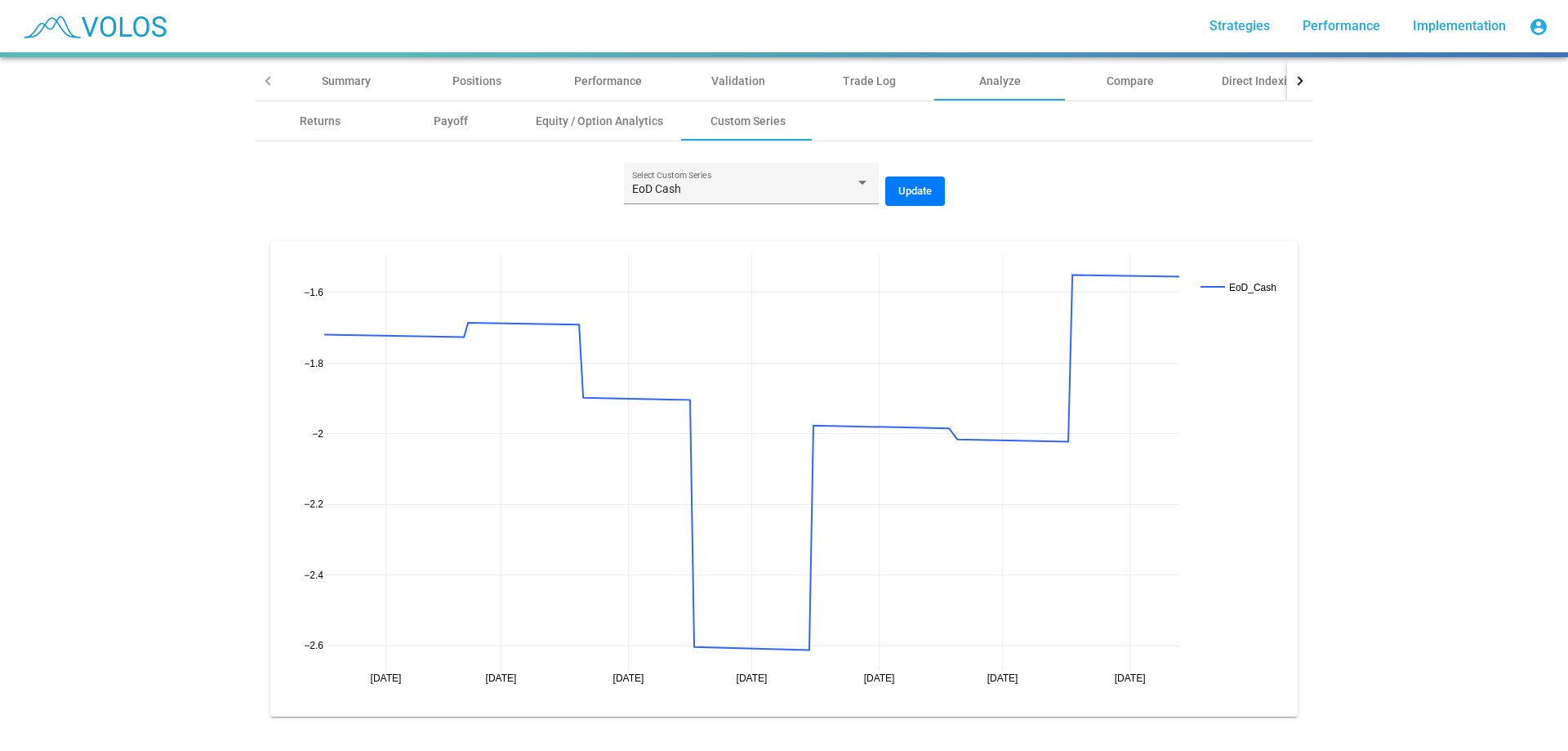
click at [1387, 344] on div "SPY Anti-Covered Call test neg int star_border 114.004 2025-08-13 Summary Posit…" at bounding box center [784, 403] width 1568 height 694
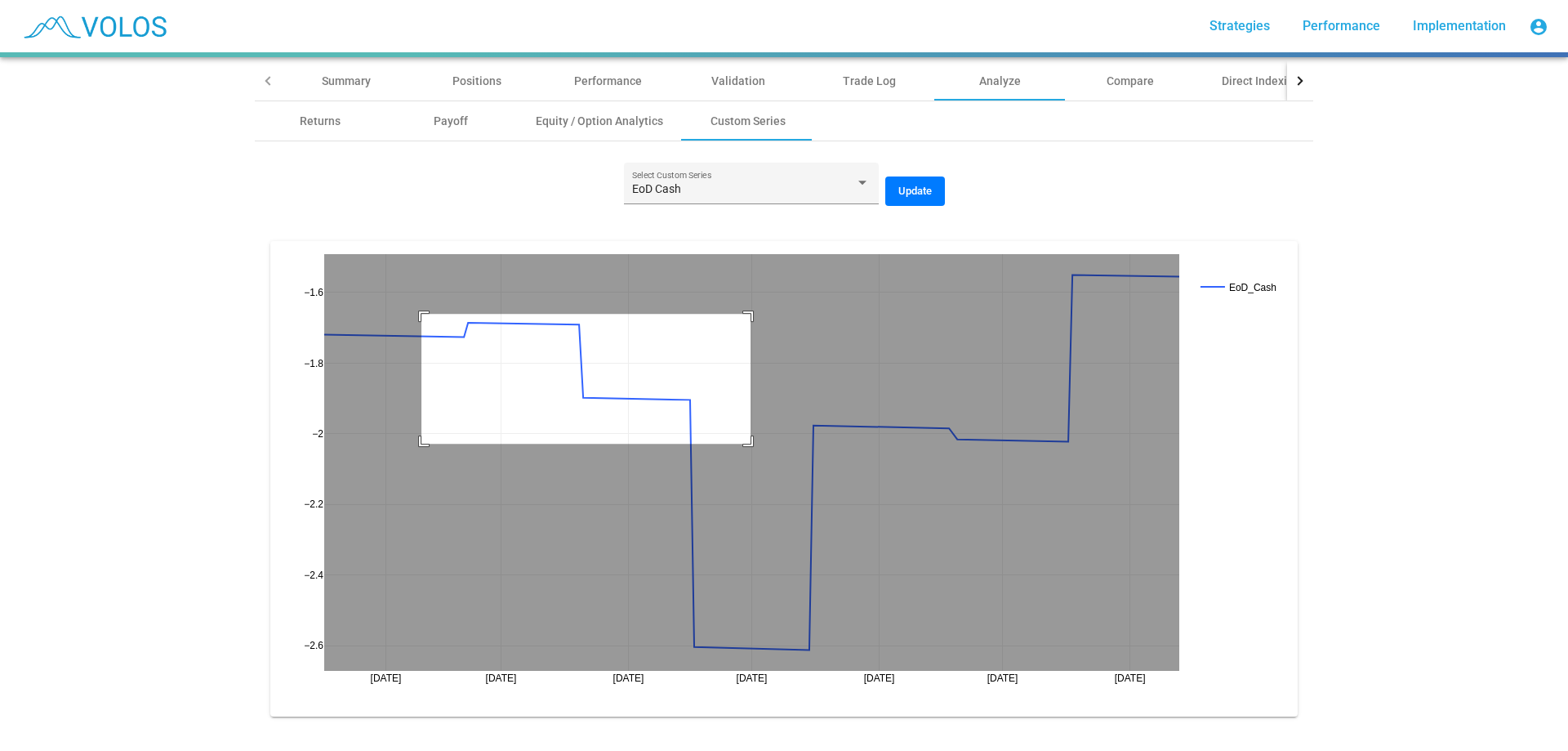
drag, startPoint x: 416, startPoint y: 302, endPoint x: 745, endPoint y: 432, distance: 353.8
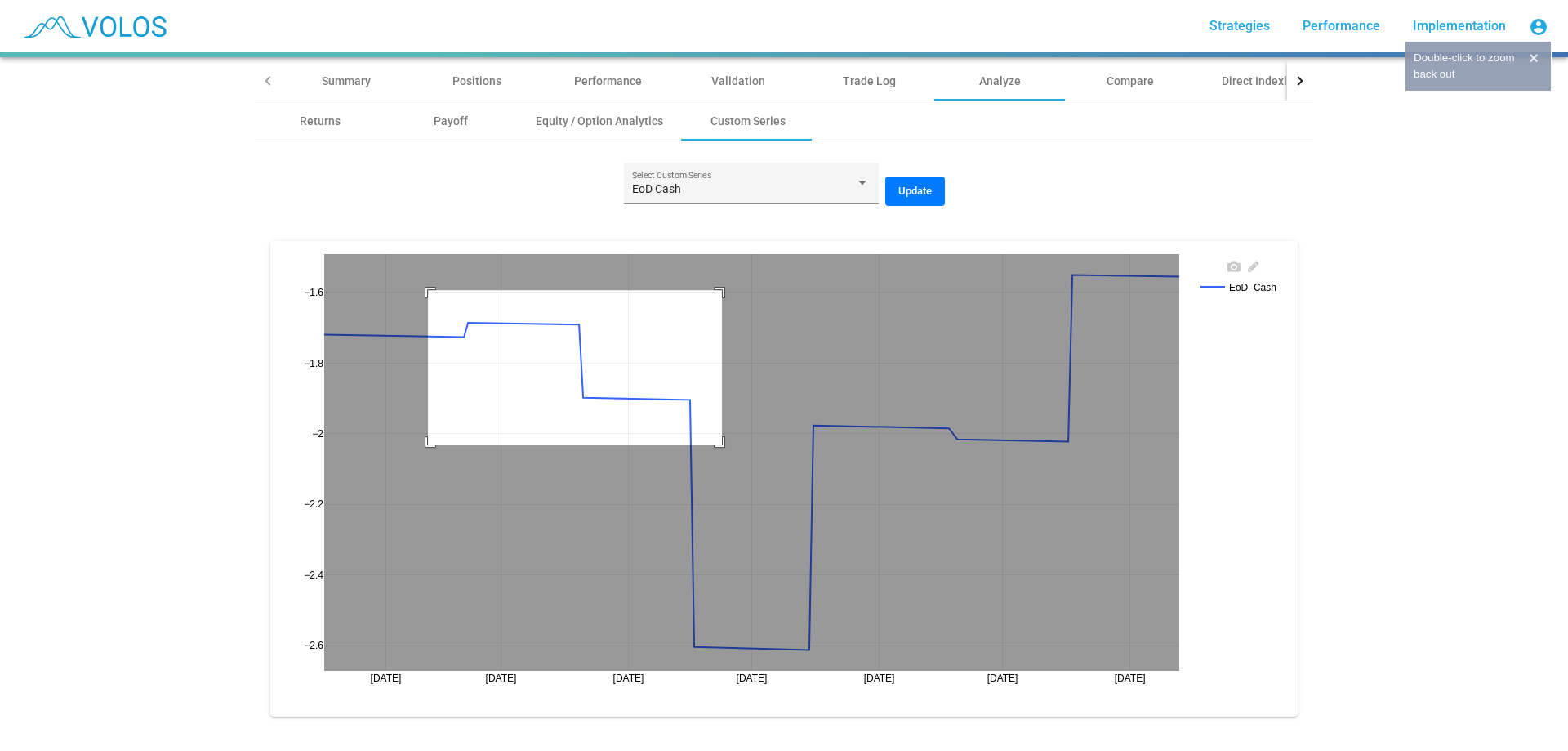
drag, startPoint x: 422, startPoint y: 278, endPoint x: 732, endPoint y: 433, distance: 346.6
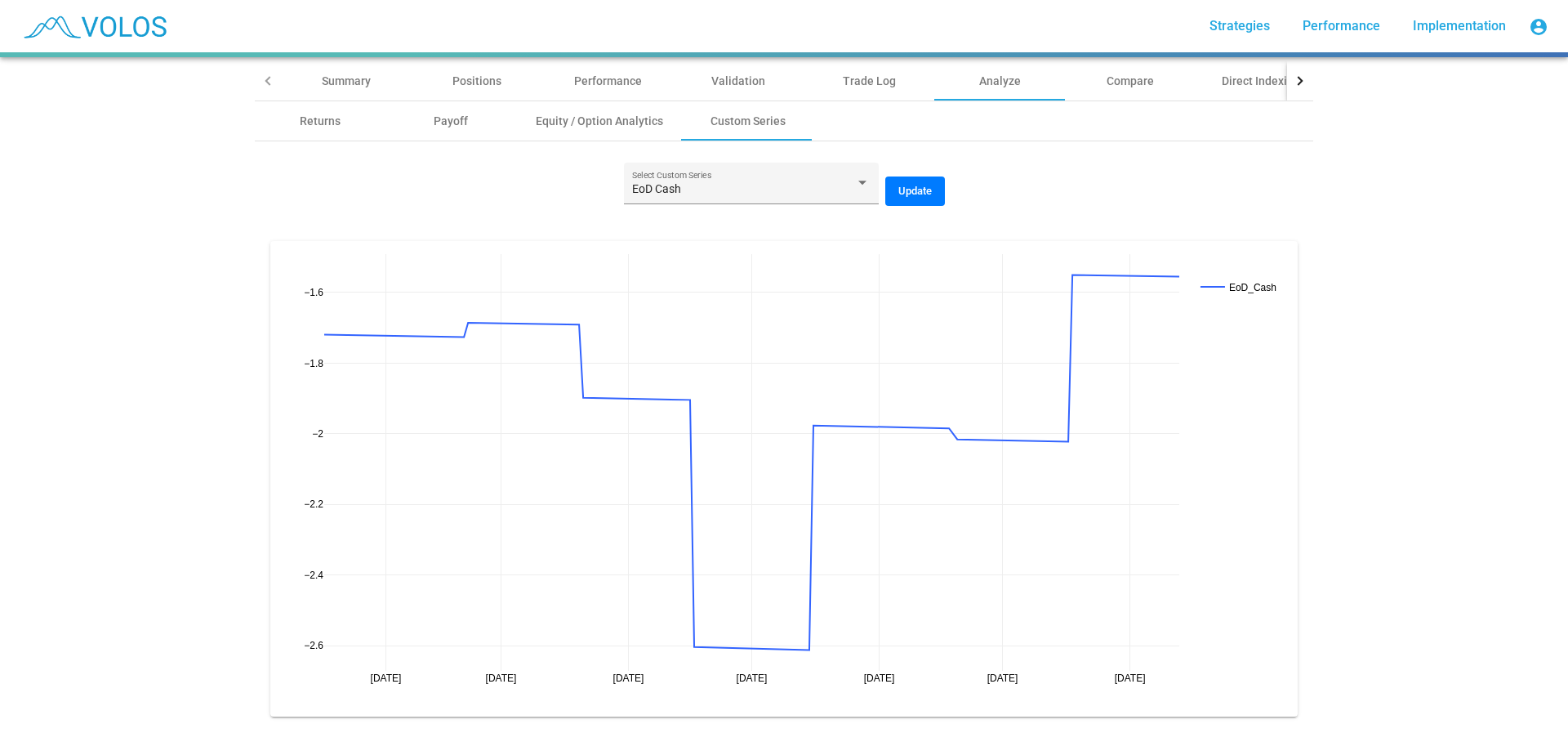
click at [192, 341] on div "SPY Anti-Covered Call test neg int star_border 114.004 2025-08-13 Summary Posit…" at bounding box center [784, 403] width 1568 height 694
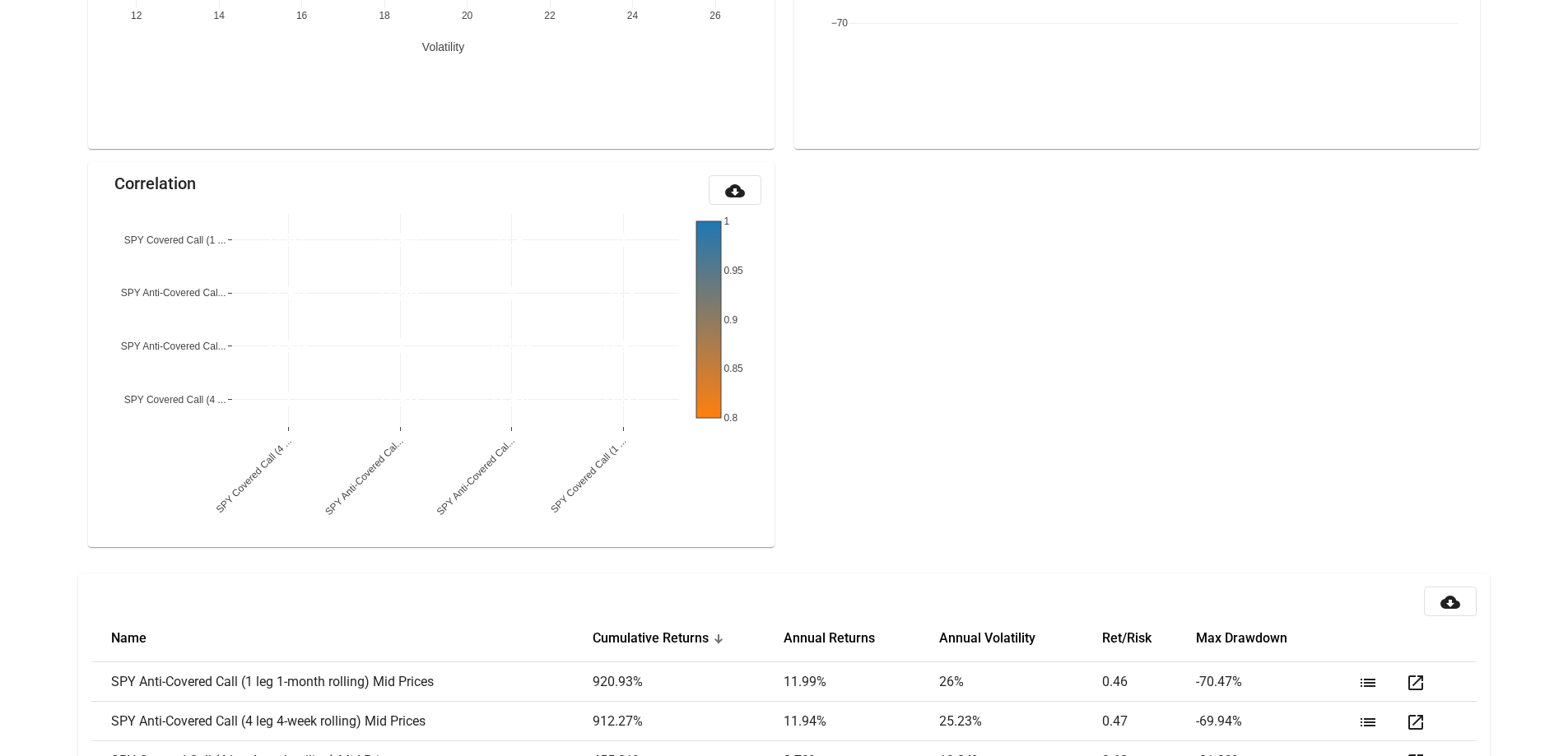
scroll to position [1741, 0]
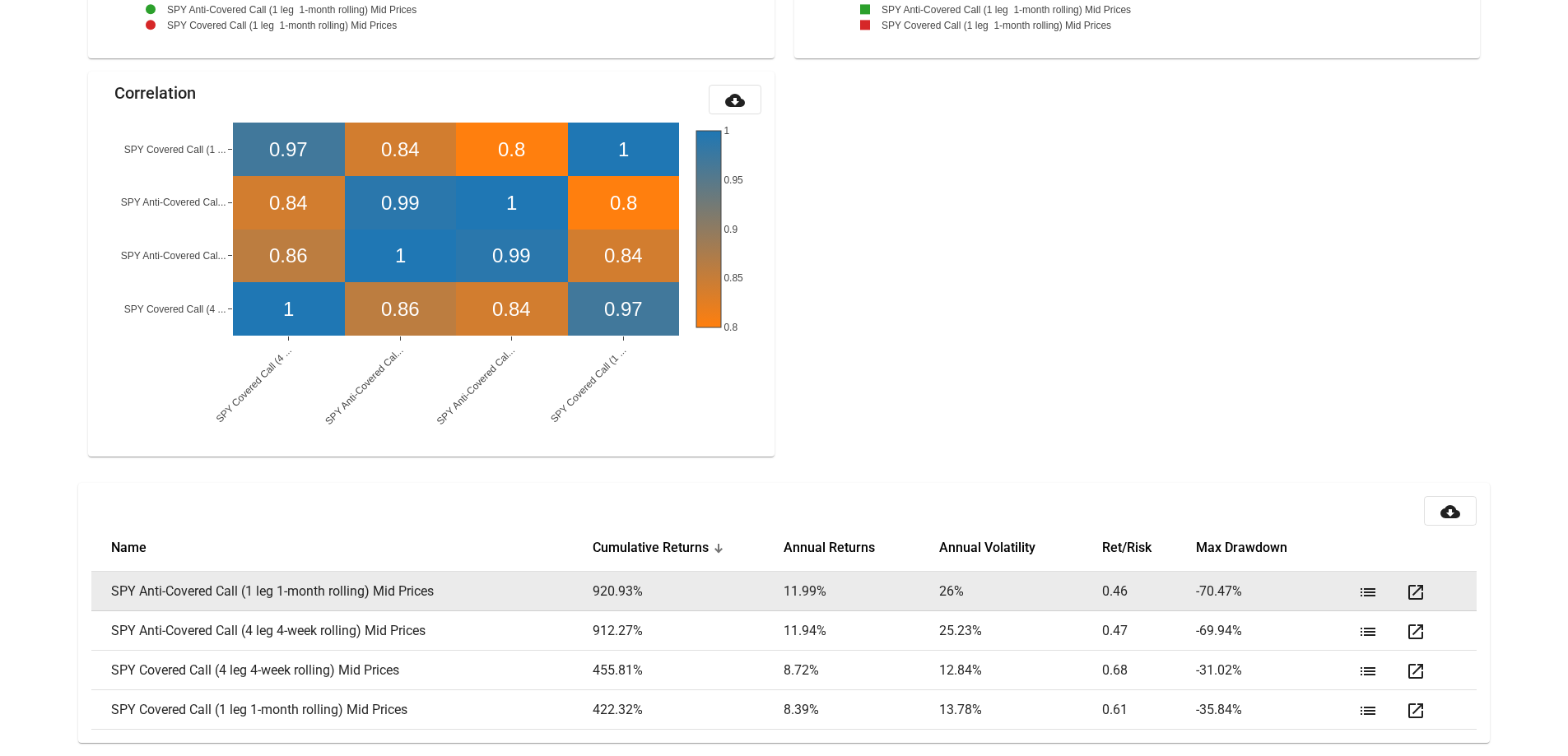
click at [1409, 590] on mat-icon "open_in_new" at bounding box center [1415, 592] width 19 height 19
click at [1370, 591] on mat-icon "list" at bounding box center [1368, 592] width 19 height 19
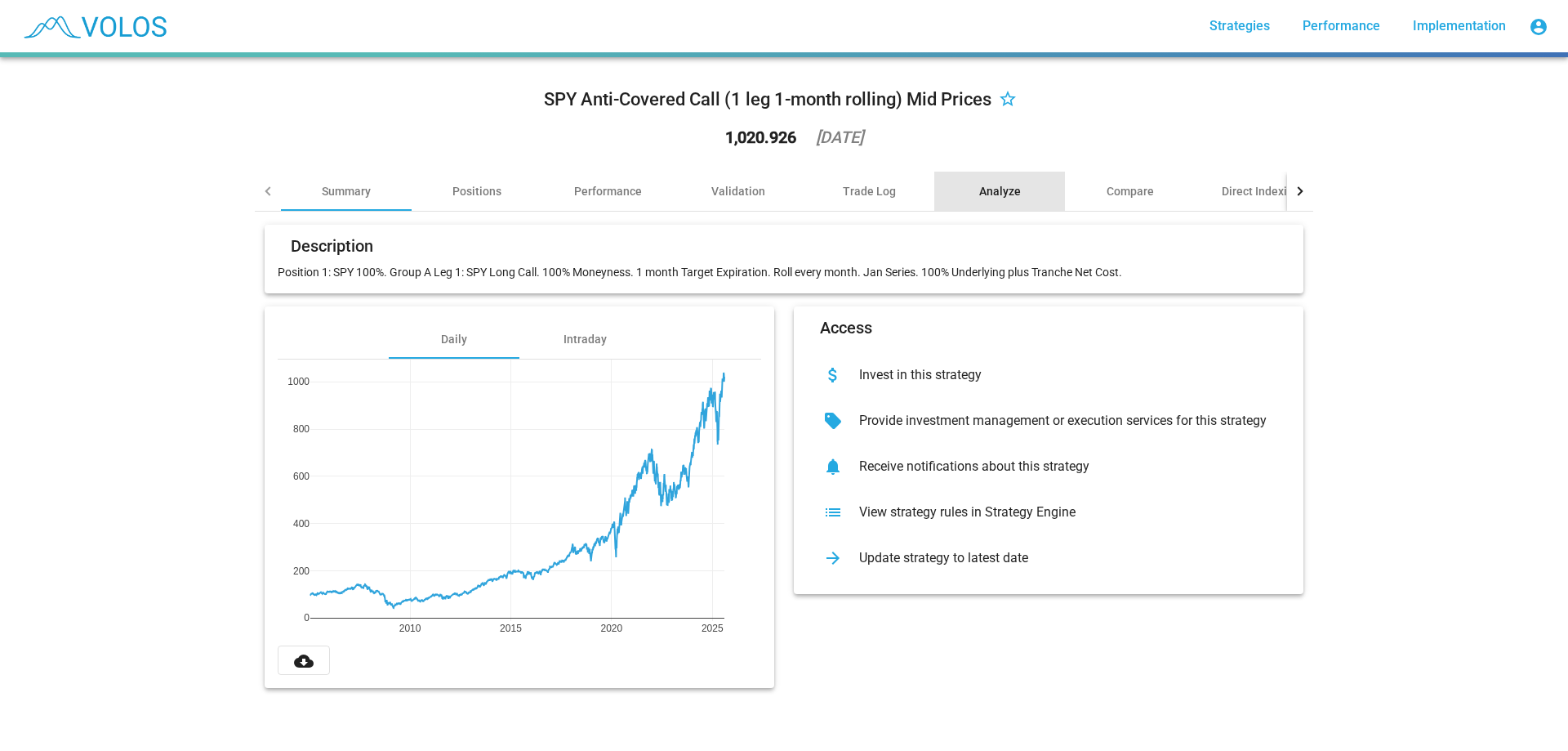
click at [980, 195] on div "Analyze" at bounding box center [1000, 192] width 41 height 17
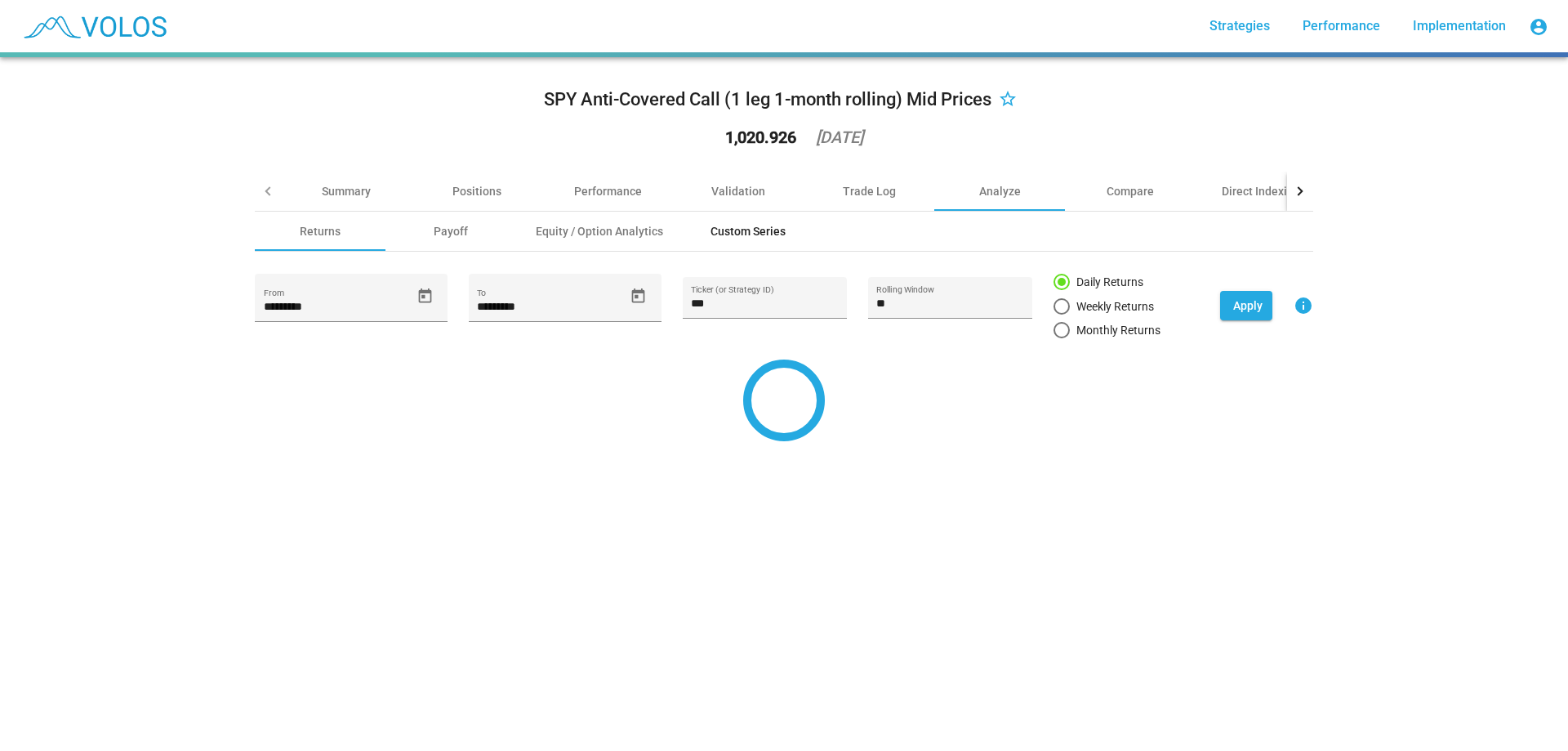
click at [779, 235] on div "Custom Series" at bounding box center [748, 231] width 131 height 39
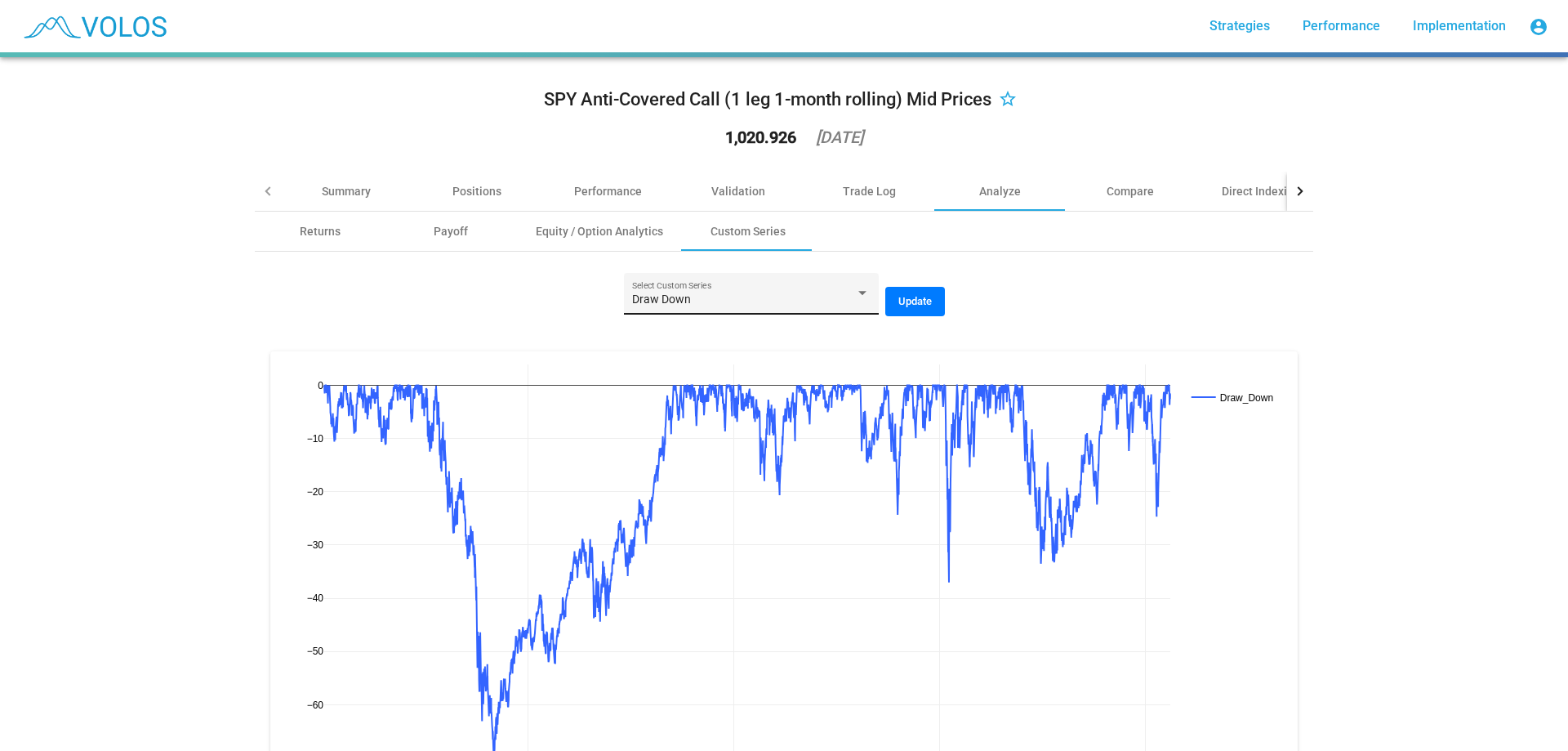
click at [783, 282] on div "Draw Down Select Custom Series" at bounding box center [751, 298] width 237 height 34
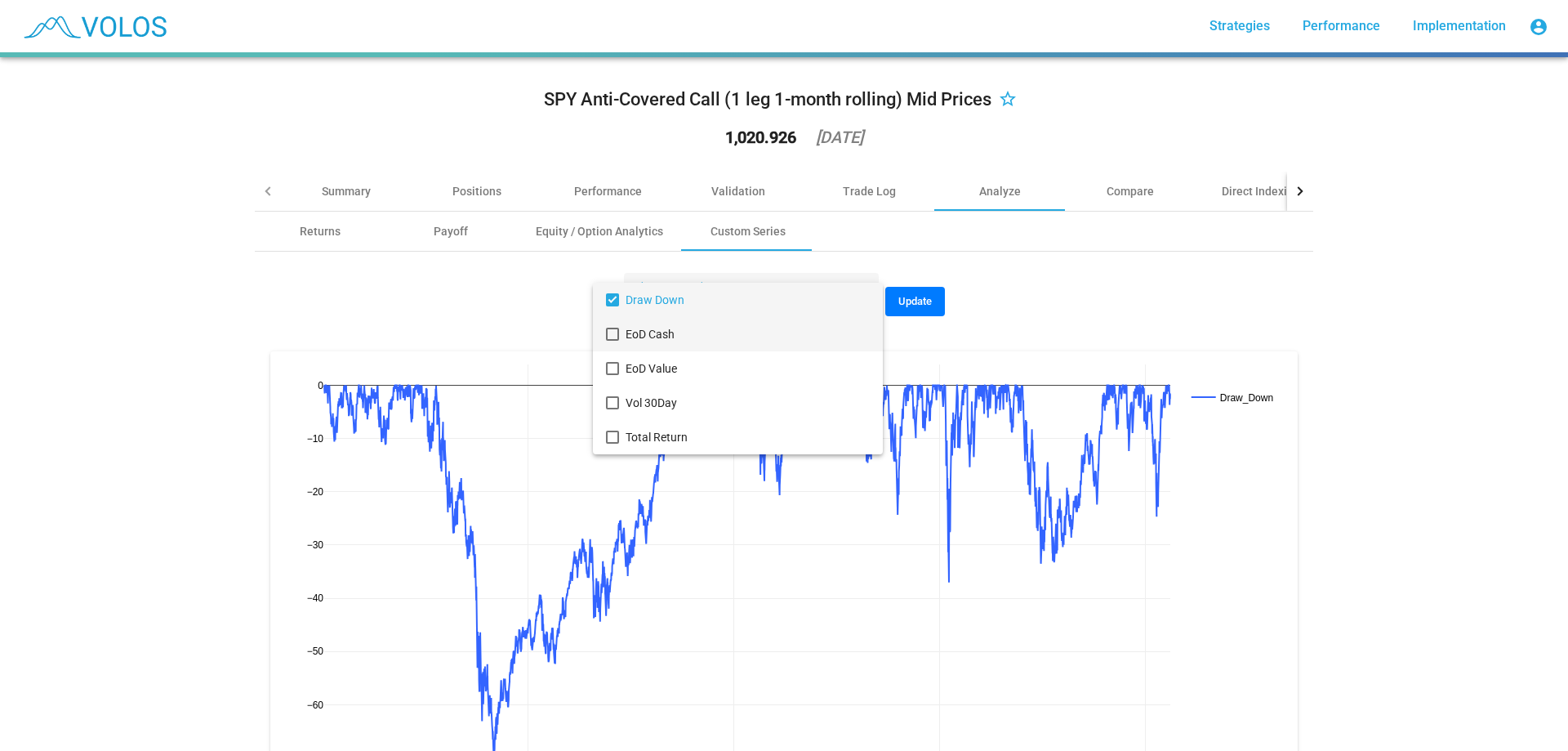
click at [783, 329] on span "EoD Cash" at bounding box center [748, 334] width 244 height 34
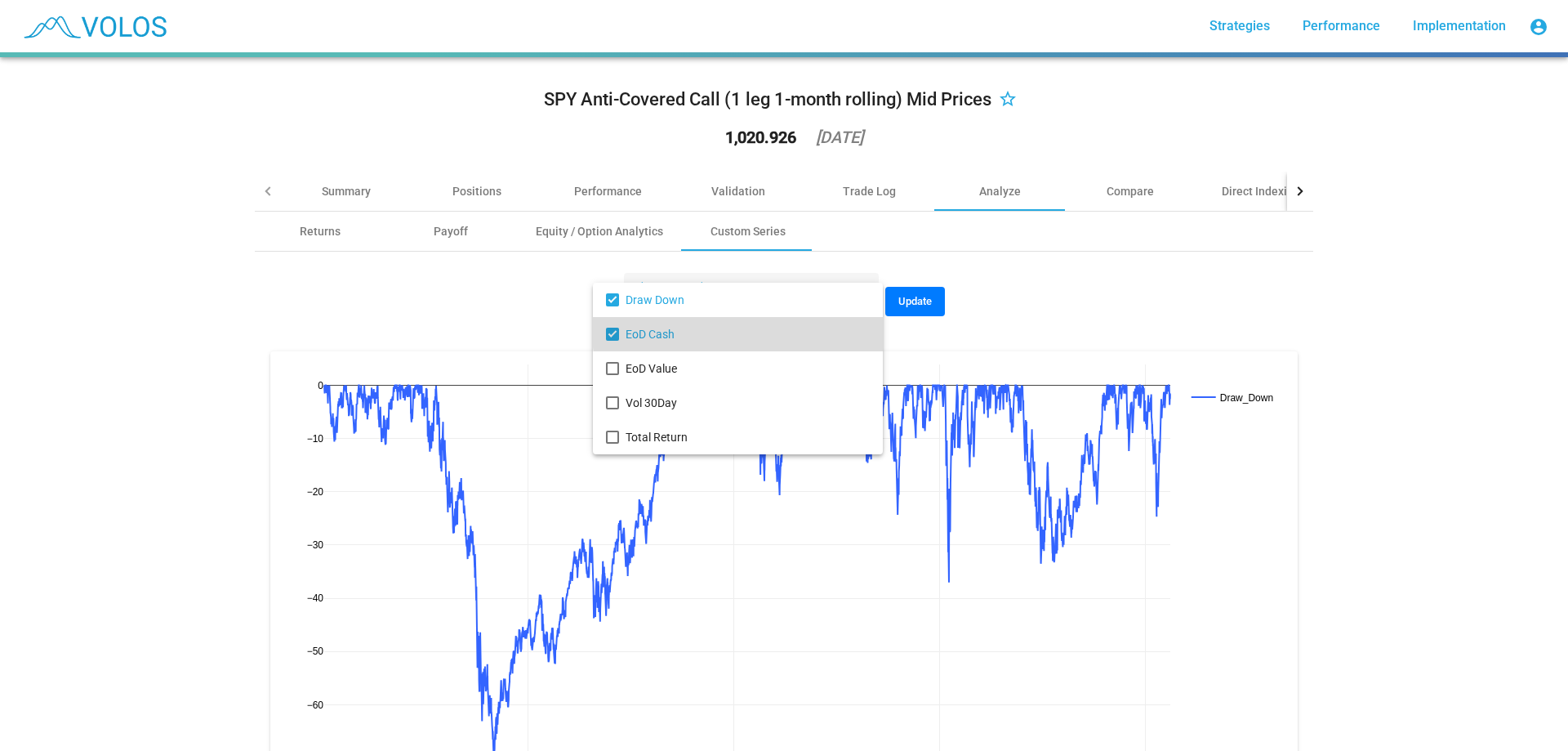
click at [936, 324] on div at bounding box center [784, 375] width 1568 height 751
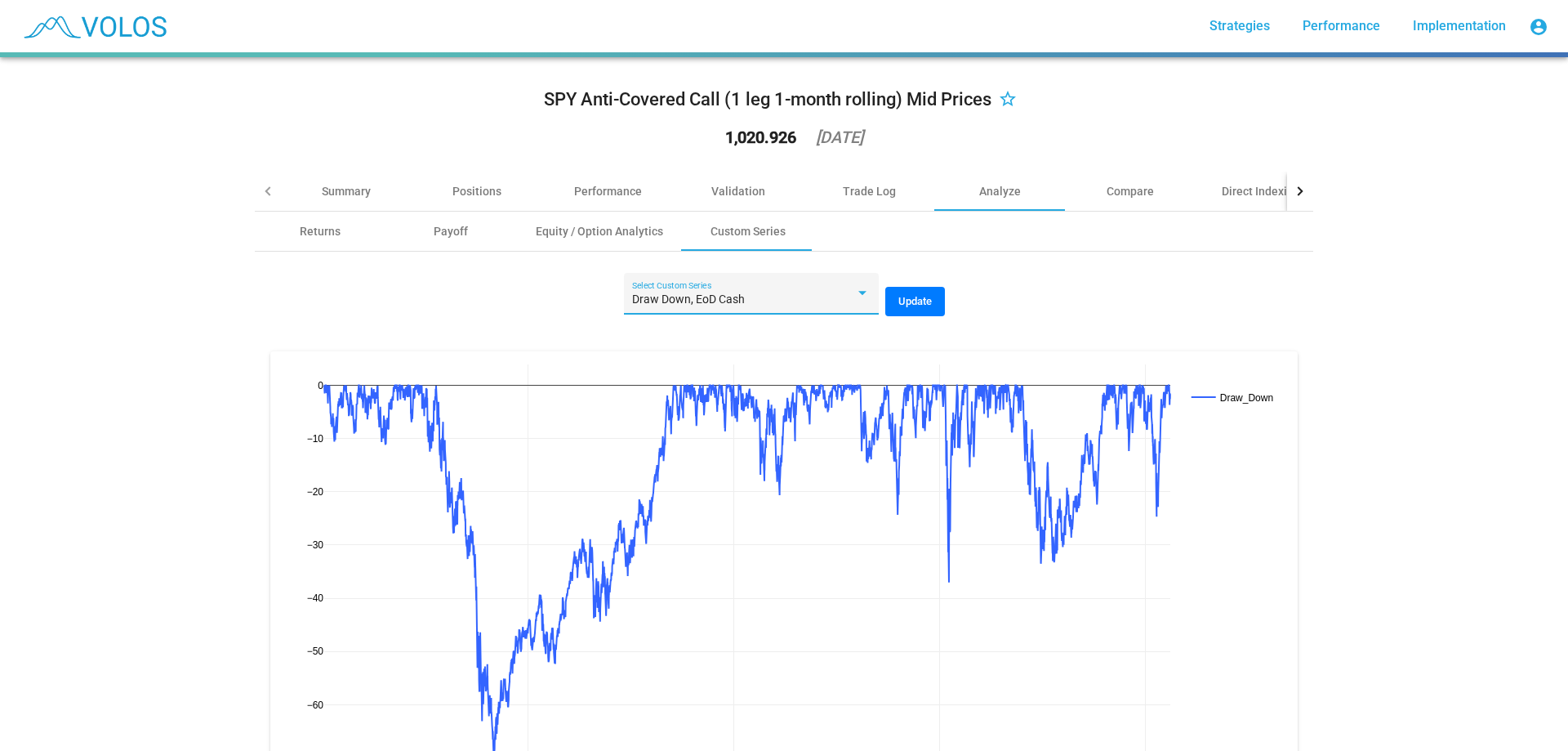
click at [814, 305] on div "Draw Down, EoD Cash" at bounding box center [743, 300] width 223 height 13
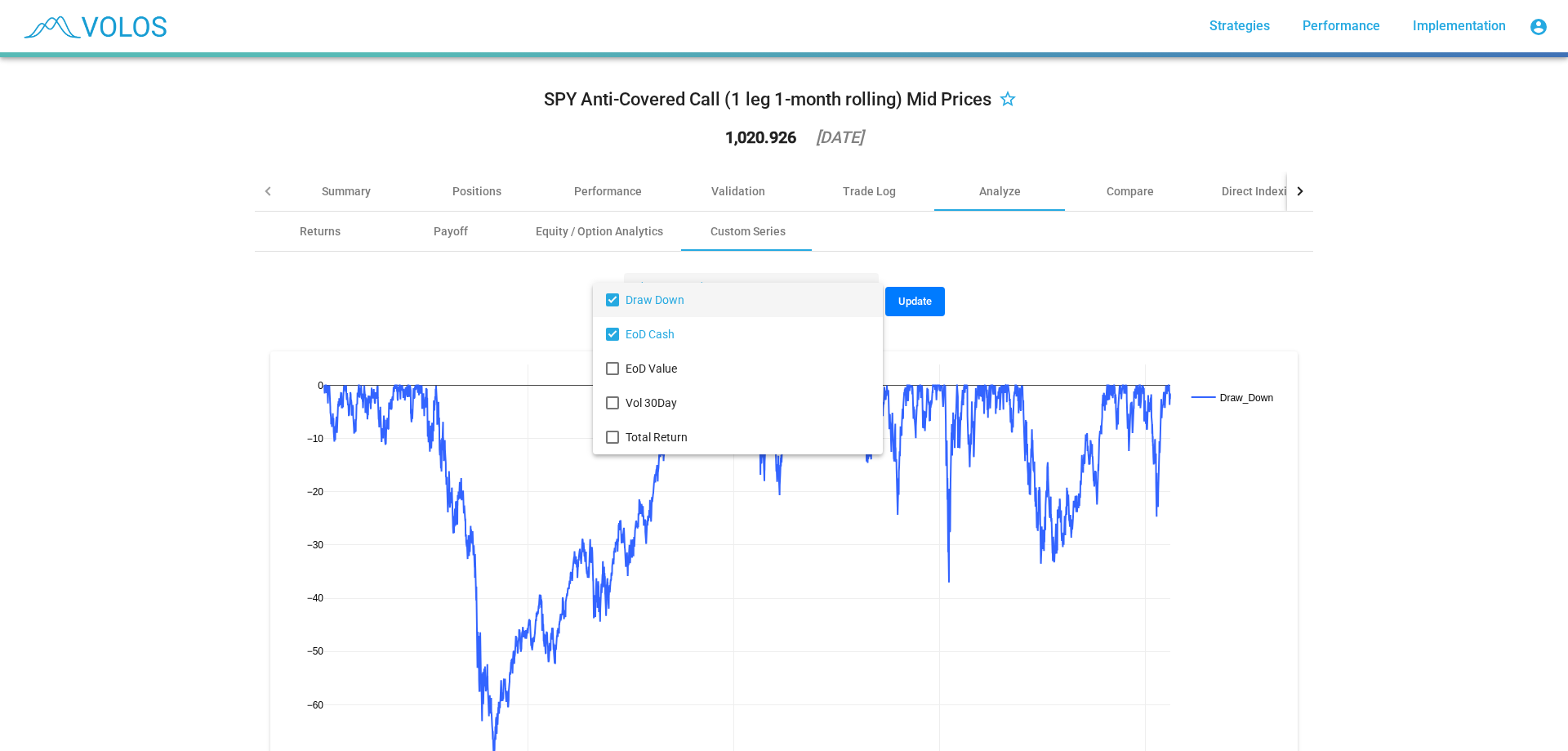
click at [730, 289] on span "Draw Down" at bounding box center [748, 299] width 244 height 34
click at [917, 326] on div at bounding box center [784, 375] width 1568 height 751
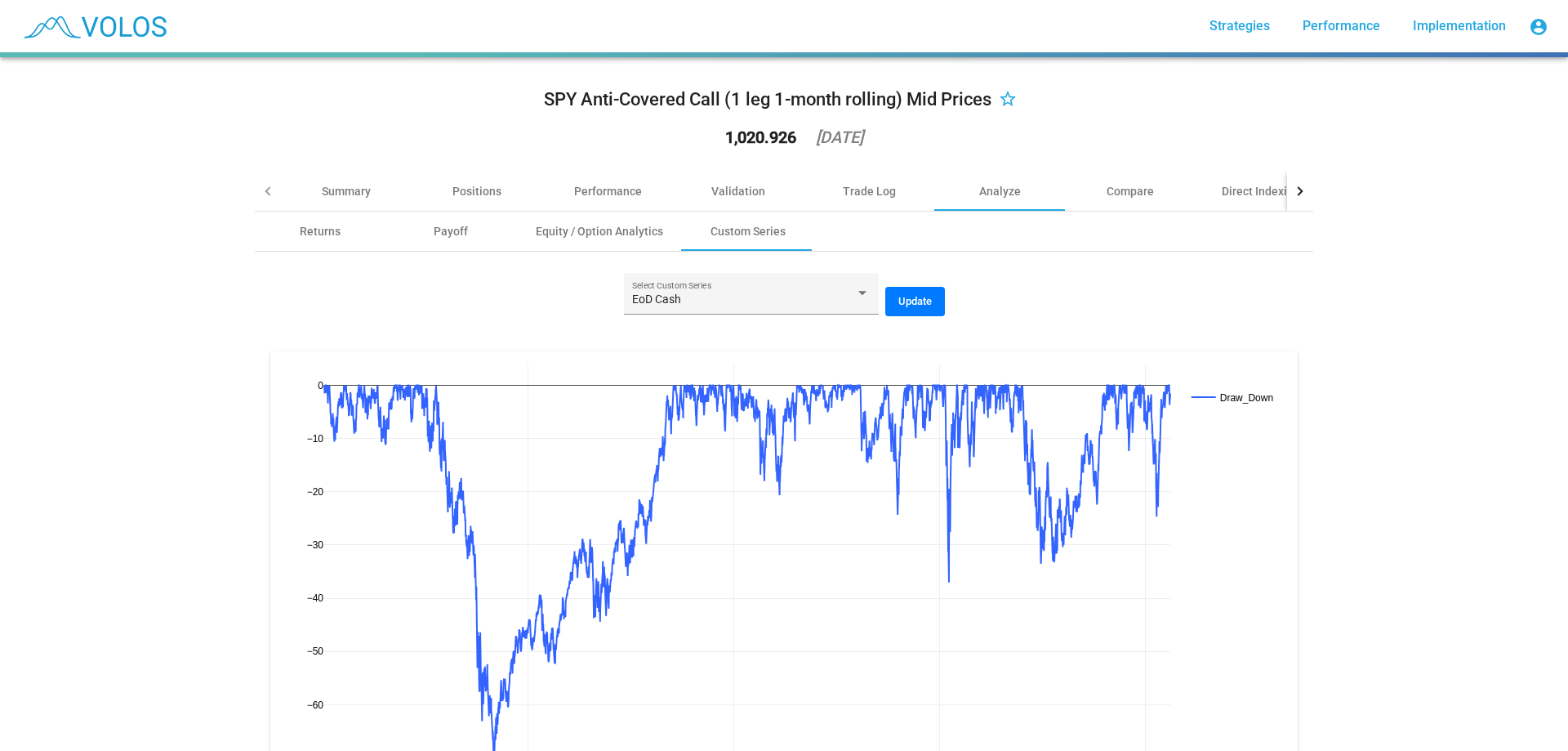
click at [901, 297] on span "Update" at bounding box center [915, 301] width 34 height 12
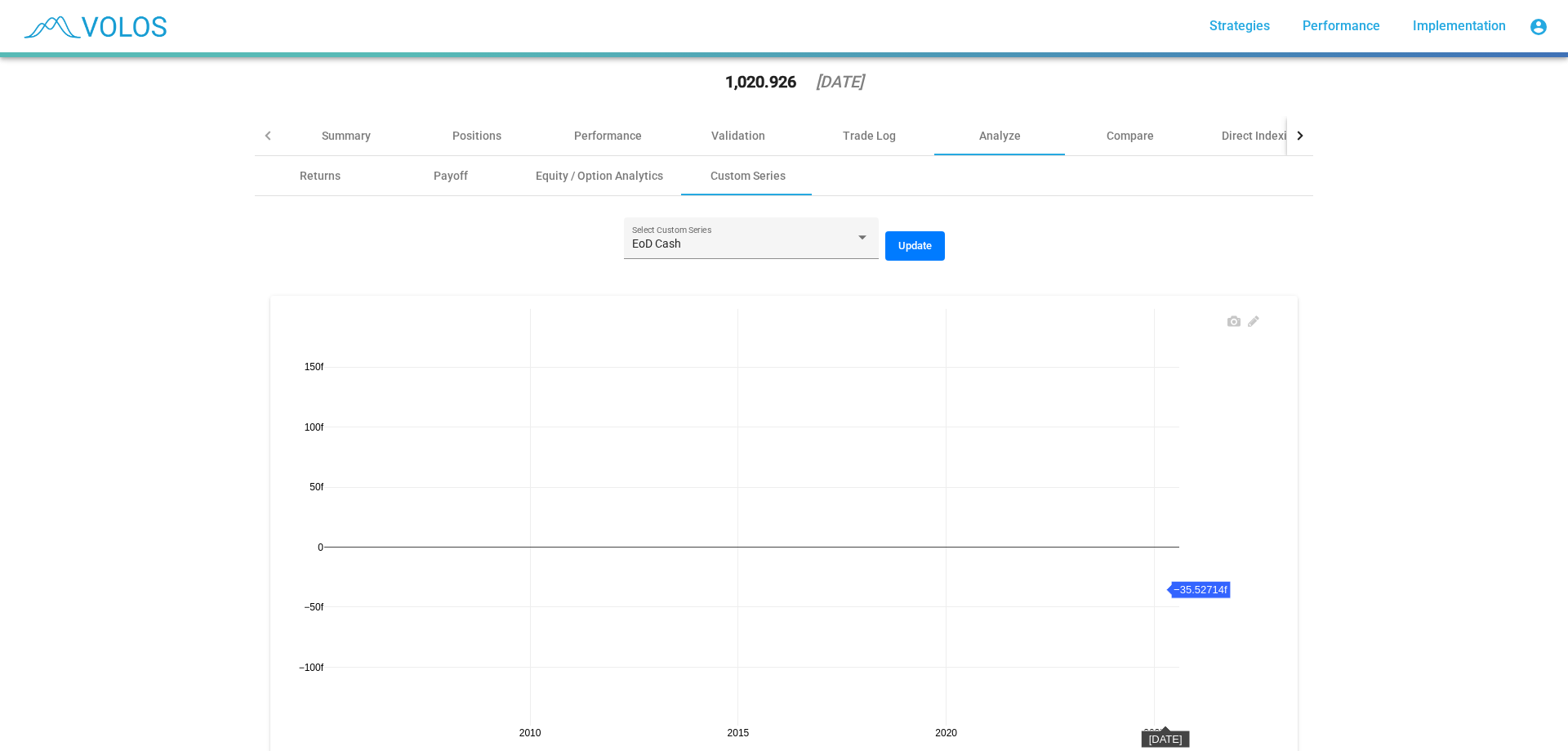
scroll to position [123, 0]
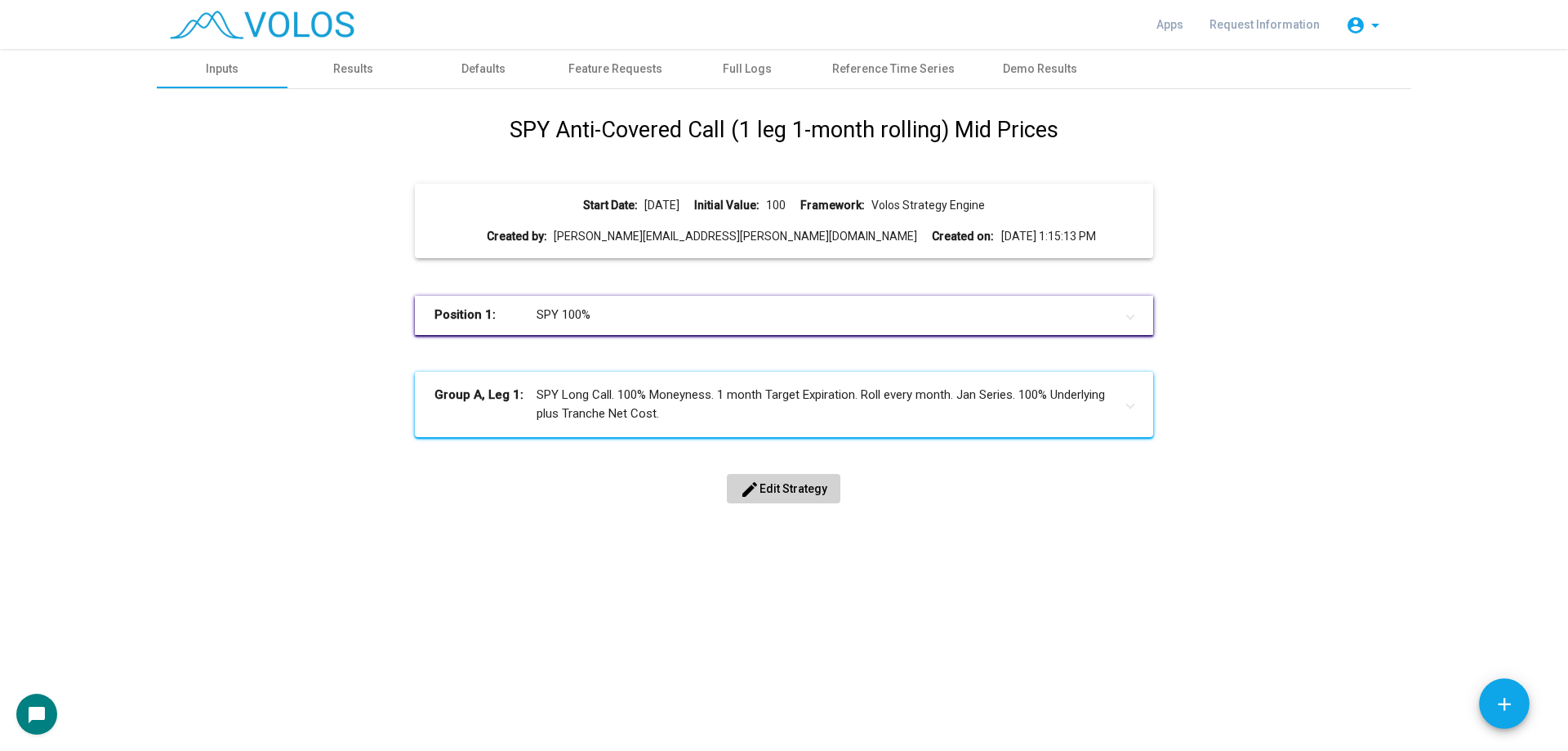
click at [1354, 342] on div "SPY Anti-Covered Call (1 leg 1-month rolling) Mid Prices Start Date: 2005-01-20…" at bounding box center [783, 326] width 1229 height 426
click at [794, 489] on span "edit Edit Strategy" at bounding box center [783, 489] width 87 height 13
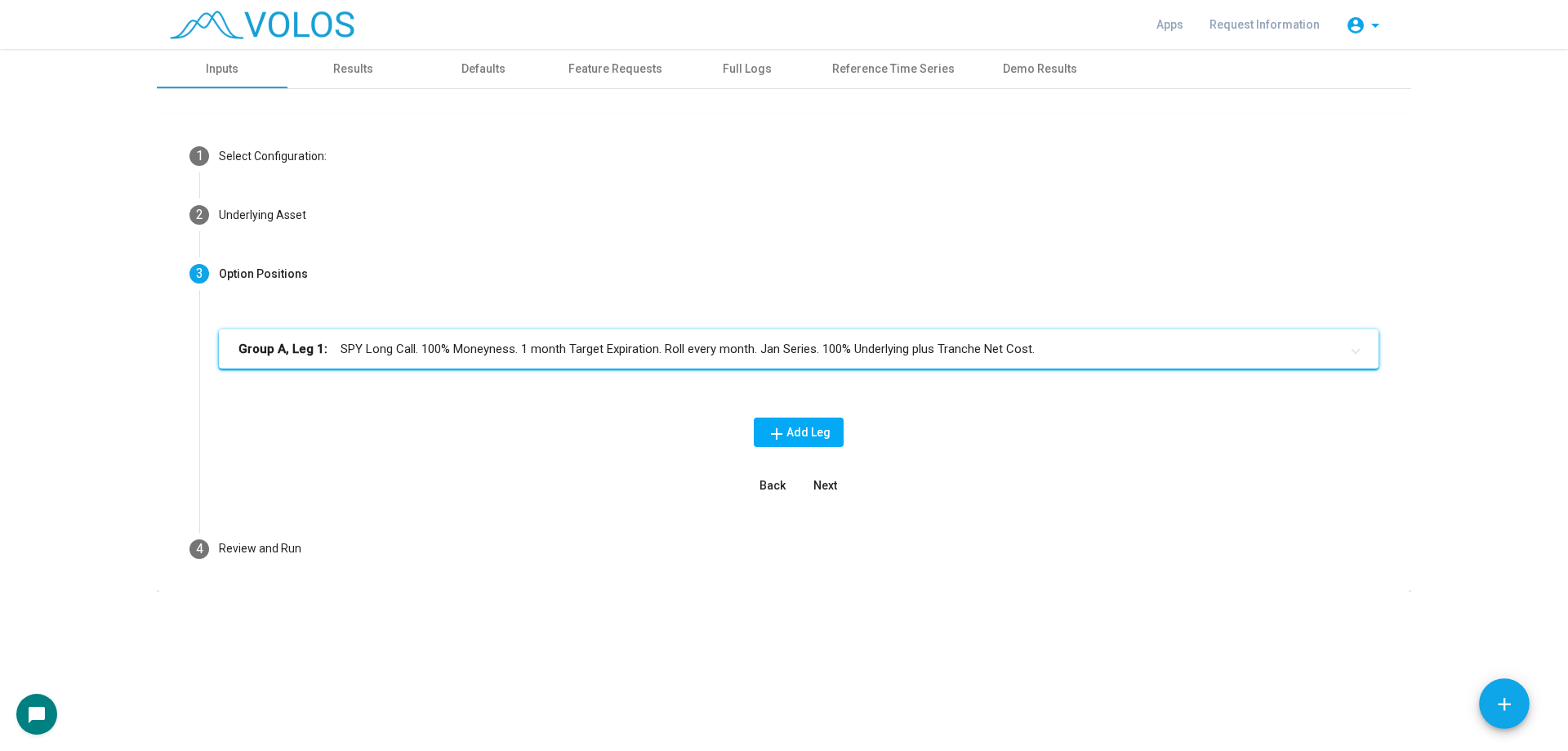
click at [561, 371] on div "Group A, Leg 1: SPY Long Call. 100% Moneyness. 1 month Target Expiration. Roll …" at bounding box center [799, 361] width 1160 height 65
click at [564, 357] on mat-panel-title "Group A, Leg 1: SPY Long Call. 100% Moneyness. 1 month Target Expiration. Roll …" at bounding box center [788, 349] width 1101 height 18
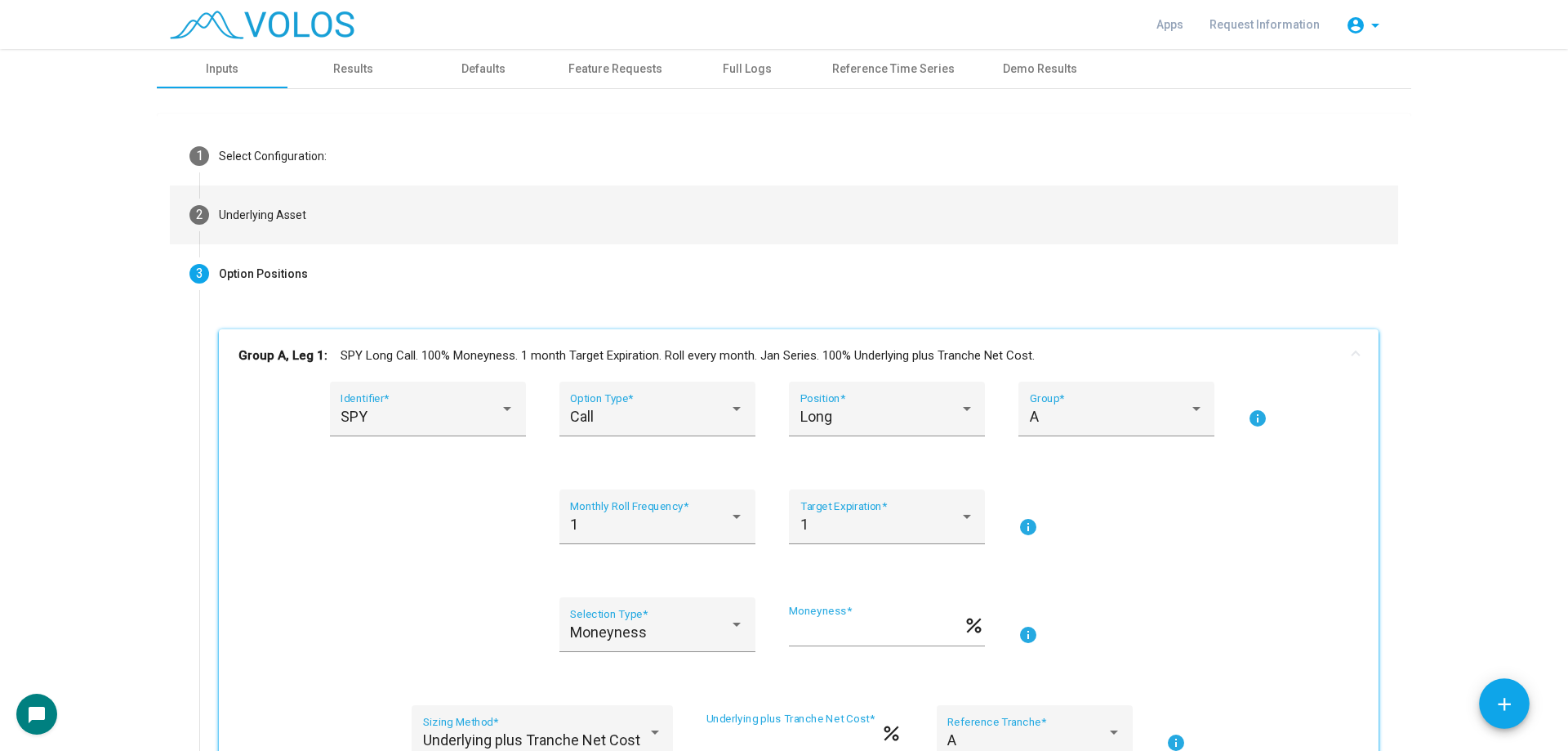
click at [401, 192] on mat-step-header "2 Underlying Asset" at bounding box center [784, 215] width 1228 height 59
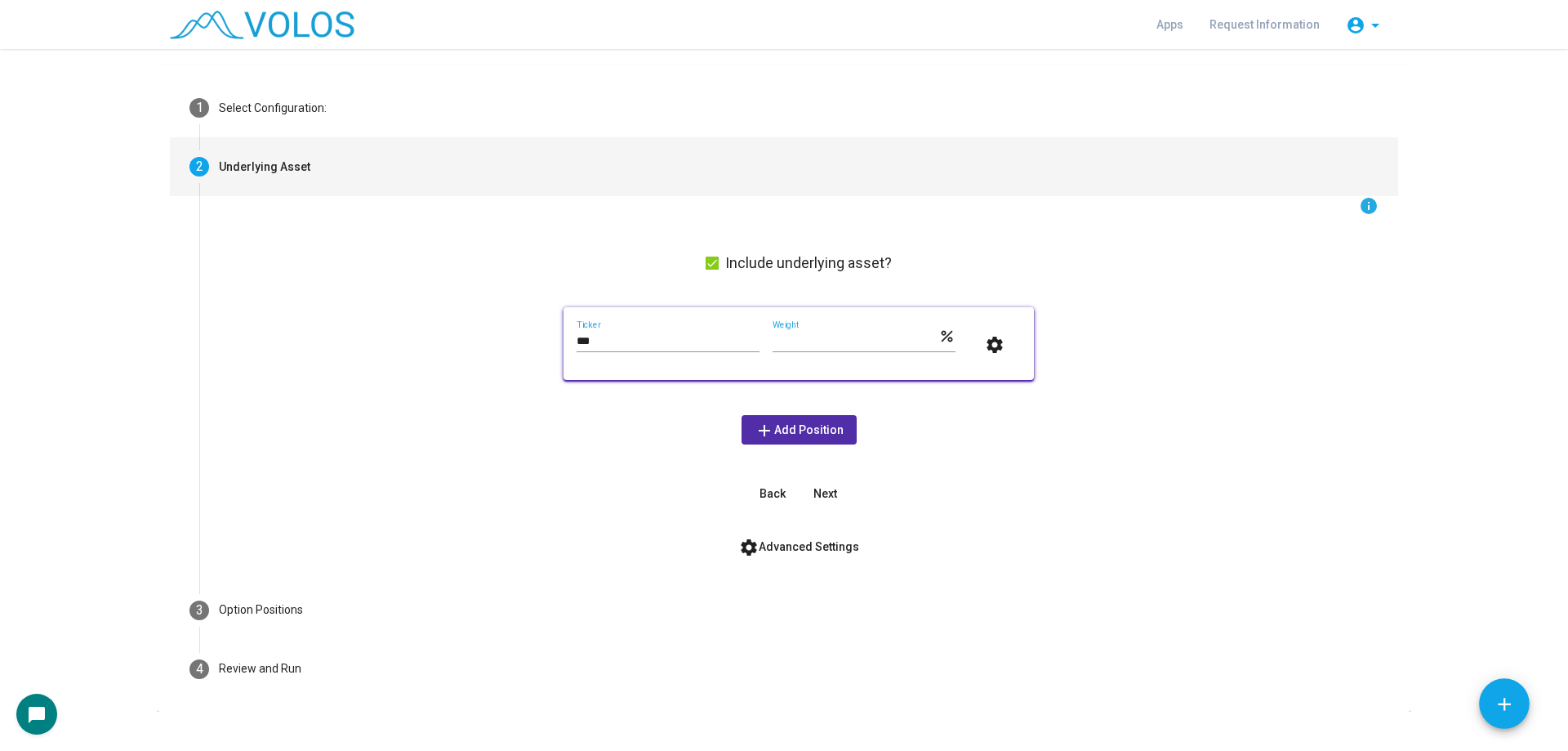
scroll to position [73, 0]
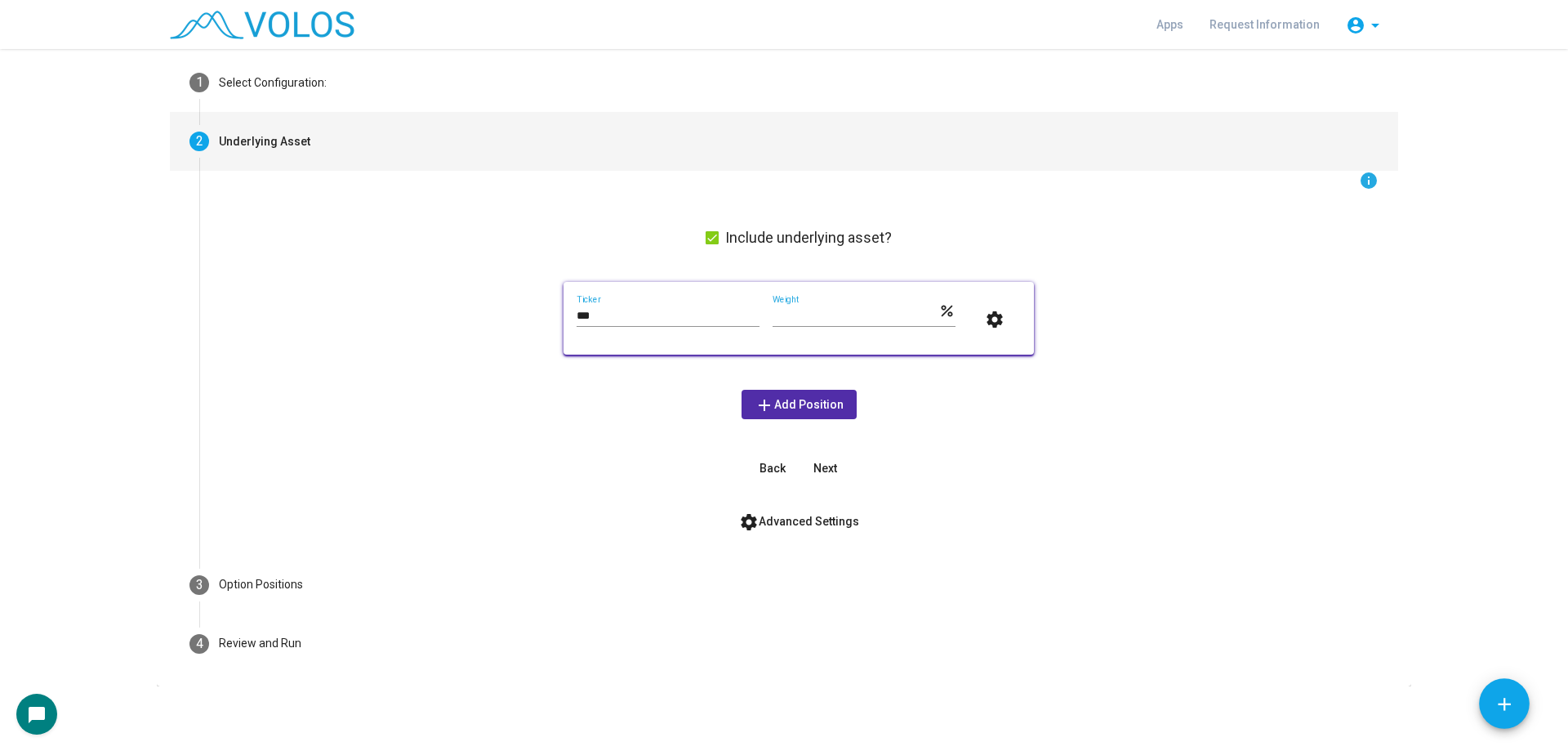
click at [800, 525] on span "settings Advanced Settings" at bounding box center [799, 521] width 120 height 13
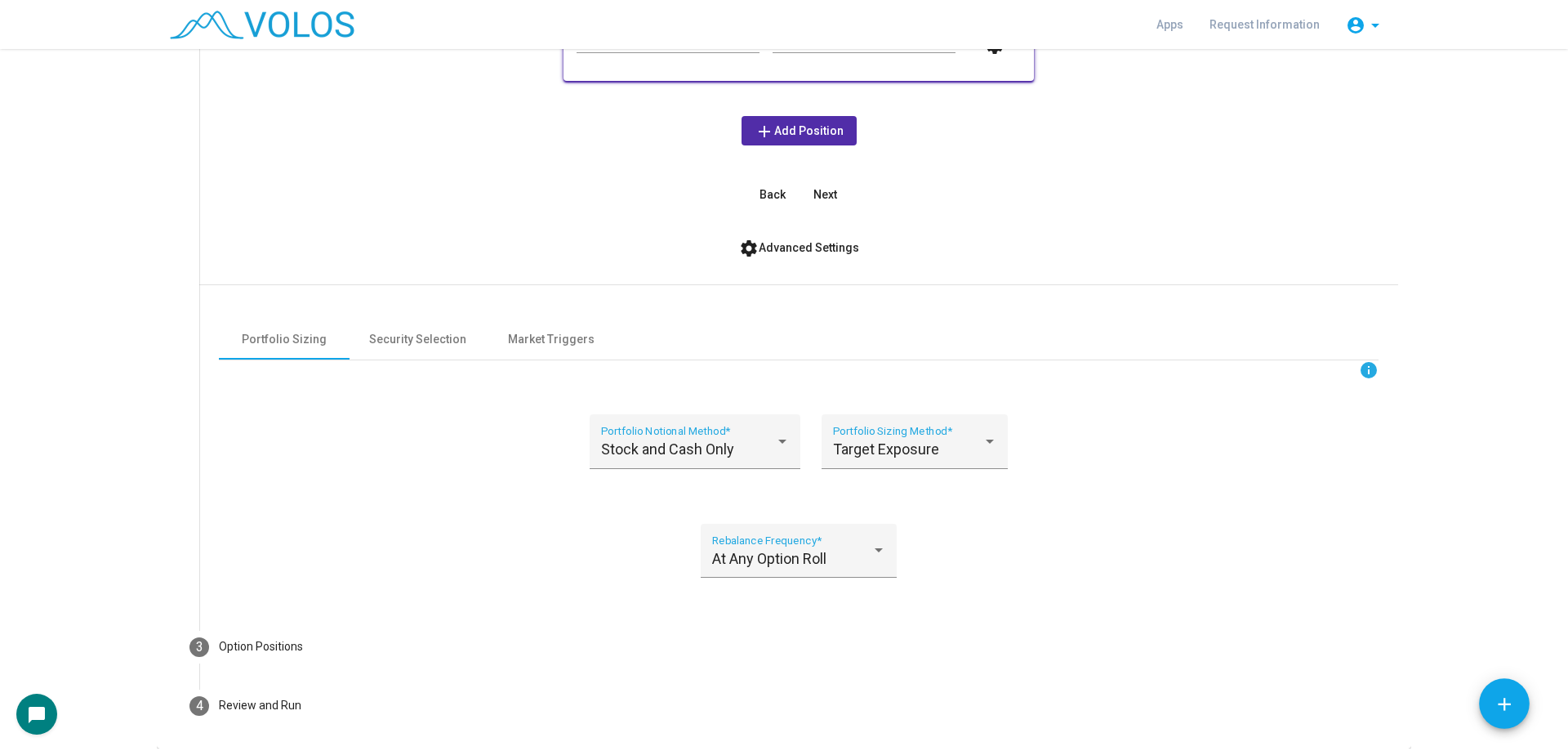
scroll to position [401, 0]
